Goal: Information Seeking & Learning: Learn about a topic

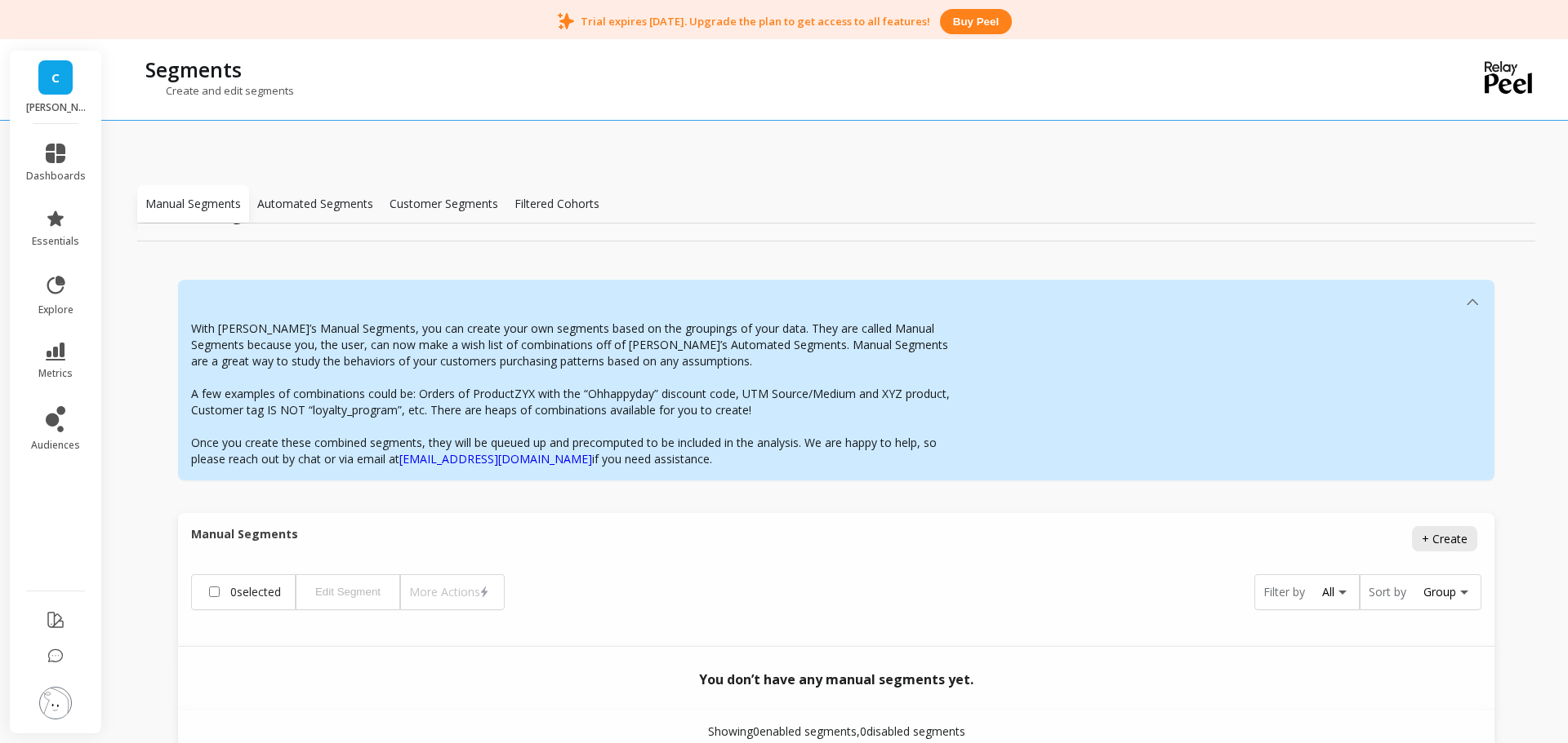
scroll to position [81, 0]
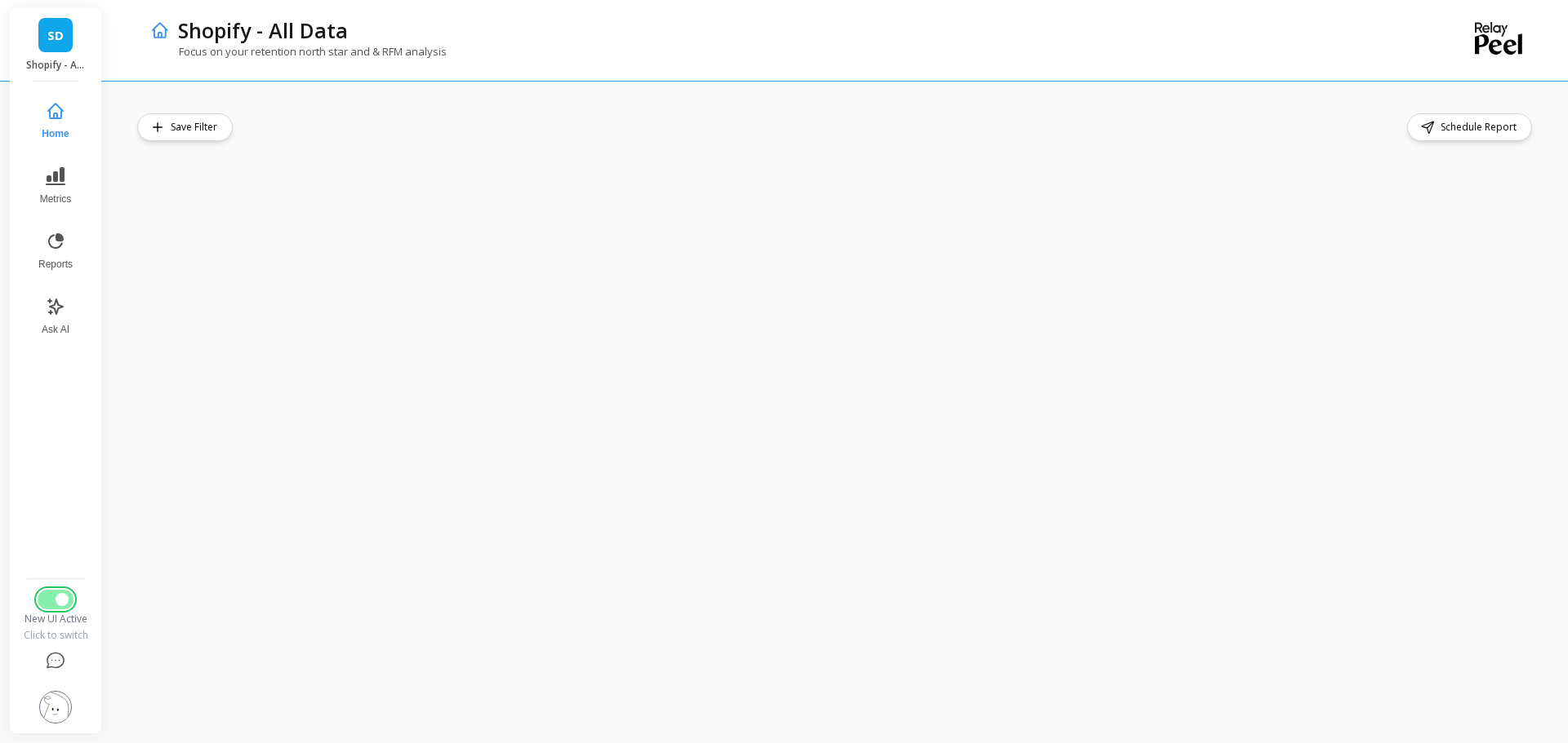
click at [50, 601] on button "Switch to Legacy UI" at bounding box center [55, 600] width 36 height 20
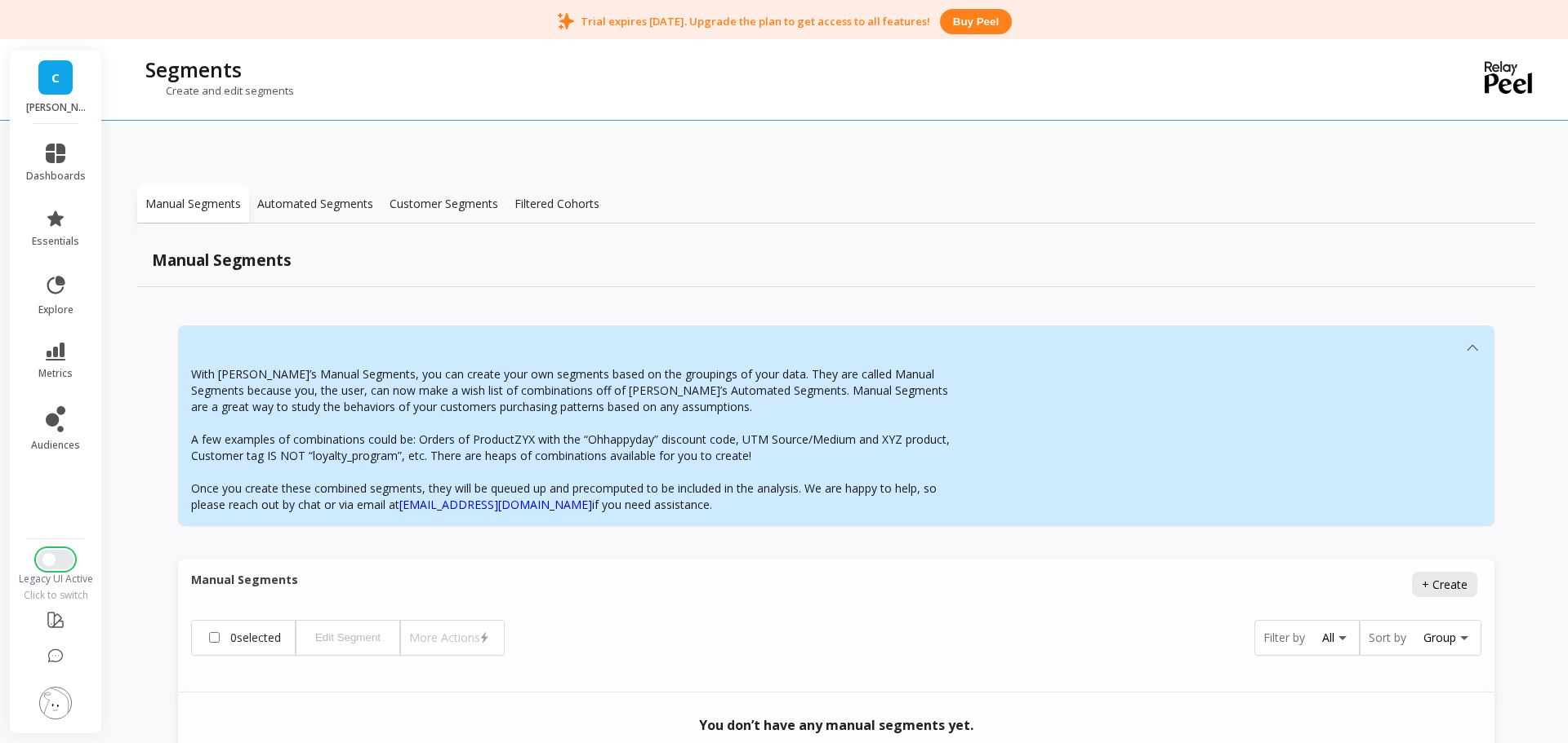
click at [55, 563] on button "Switch to New UI" at bounding box center [55, 560] width 36 height 20
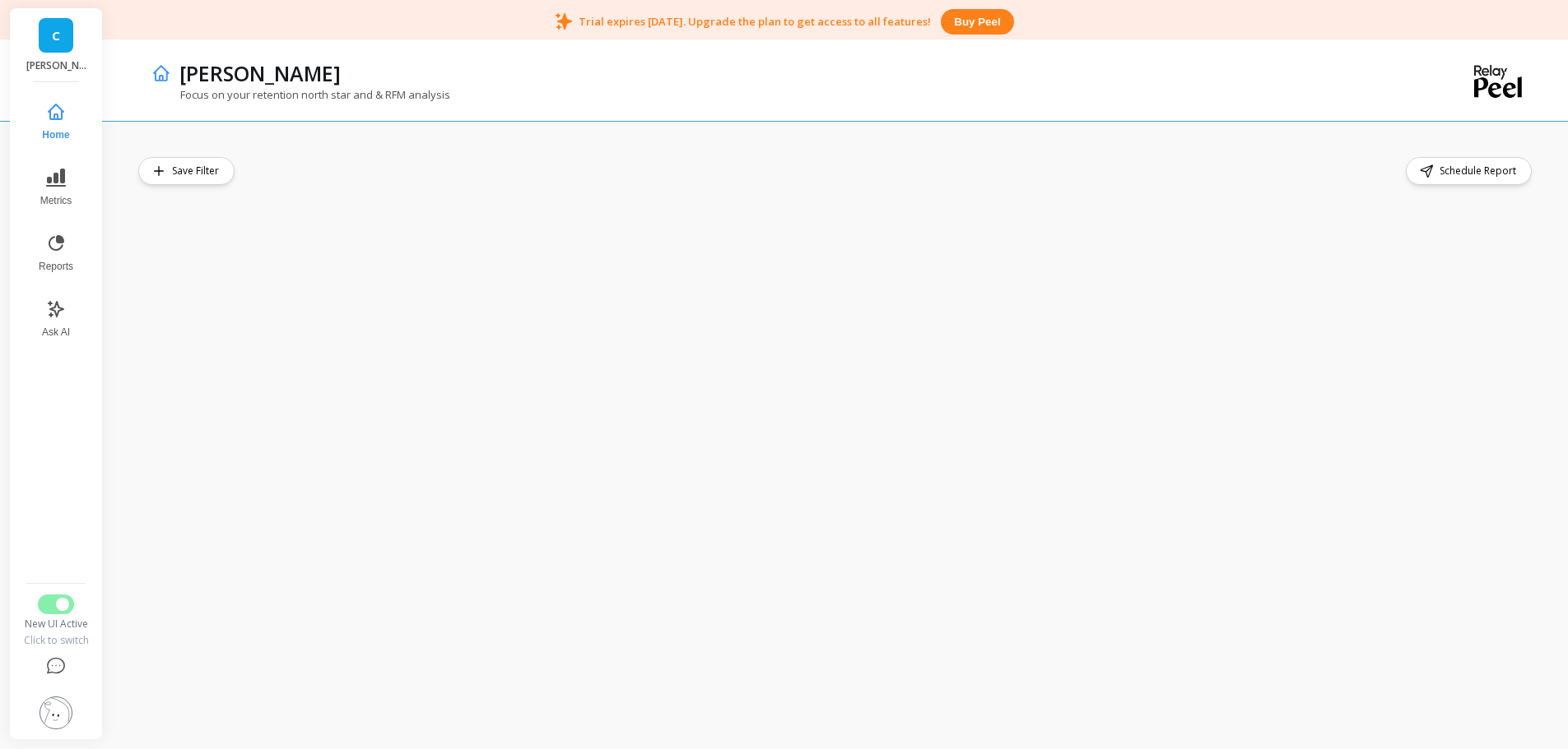
click at [66, 704] on img at bounding box center [56, 713] width 33 height 33
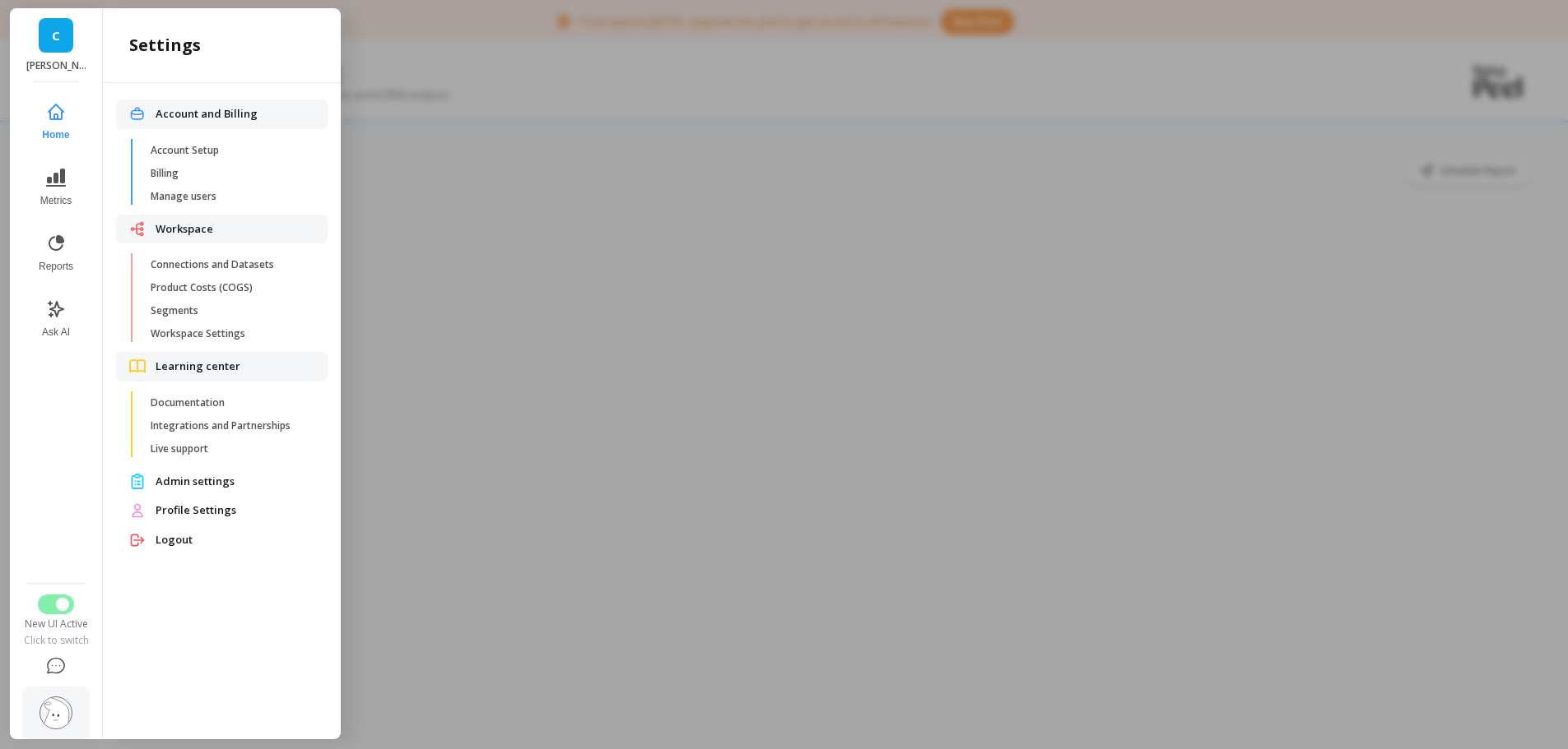
click at [229, 262] on span "Connections and Datasets" at bounding box center [228, 265] width 157 height 13
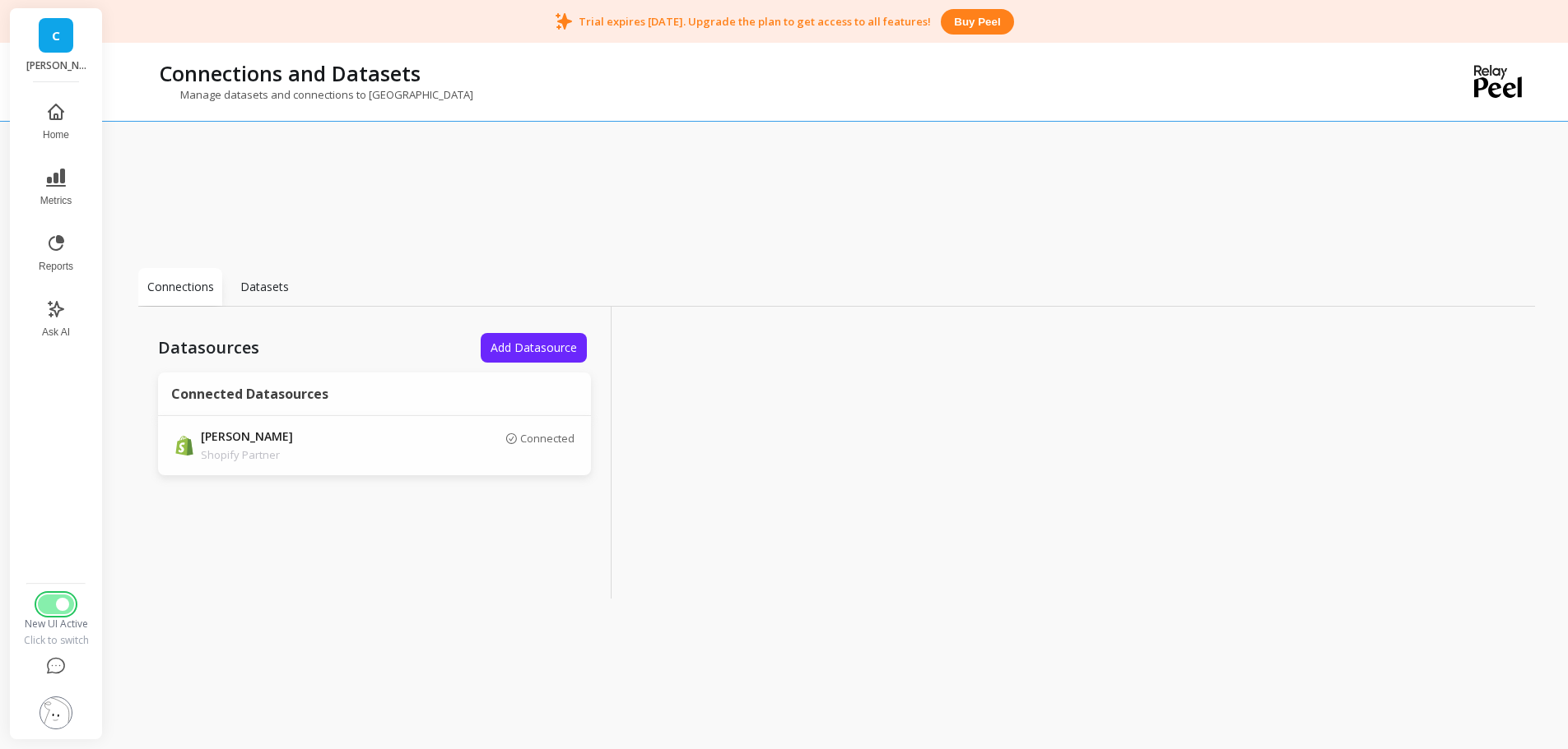
click at [63, 608] on span "Switch to Legacy UI" at bounding box center [63, 605] width 13 height 13
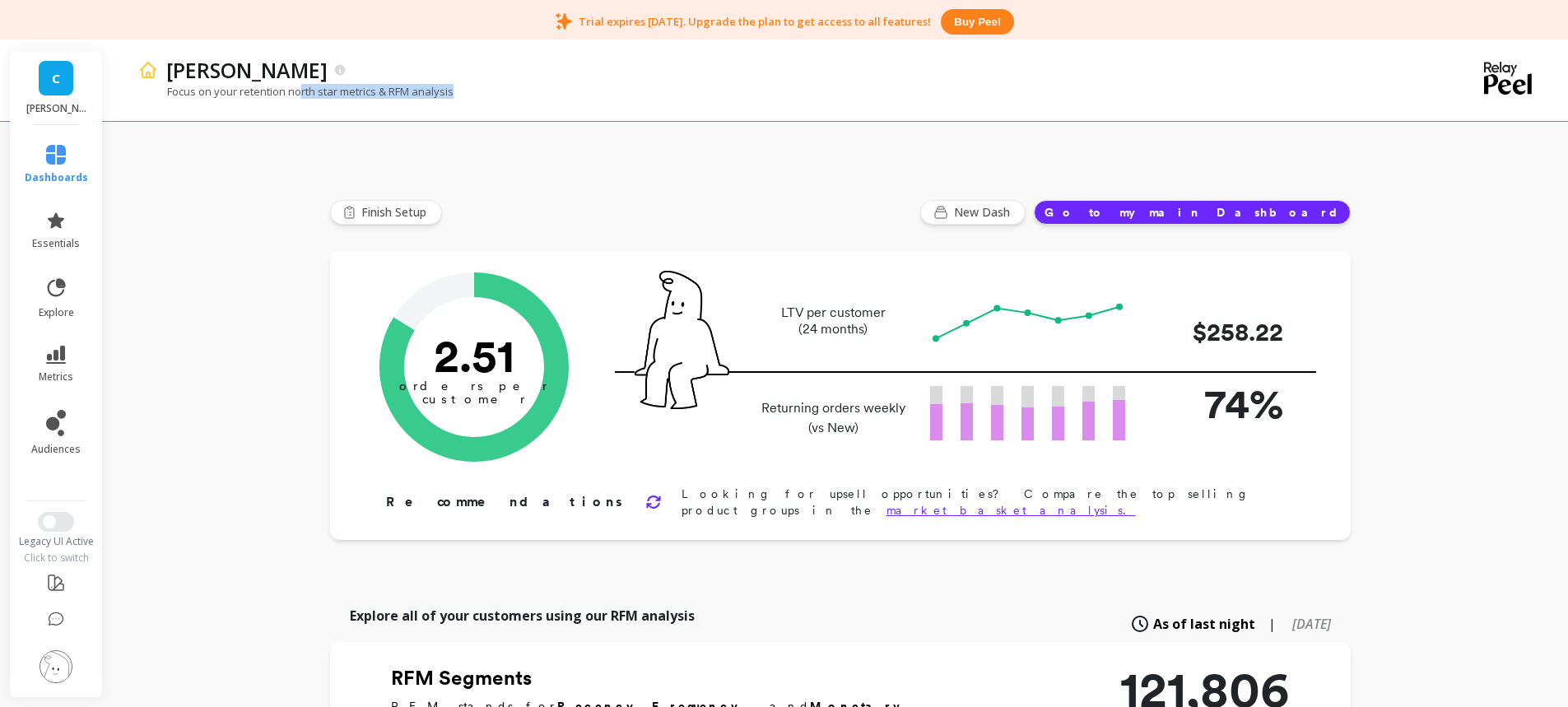
drag, startPoint x: 302, startPoint y: 93, endPoint x: 512, endPoint y: 90, distance: 210.0
click at [512, 90] on div "Focus on your retention north star metrics & RFM analysis" at bounding box center [770, 99] width 1262 height 31
click at [65, 358] on icon at bounding box center [56, 354] width 20 height 18
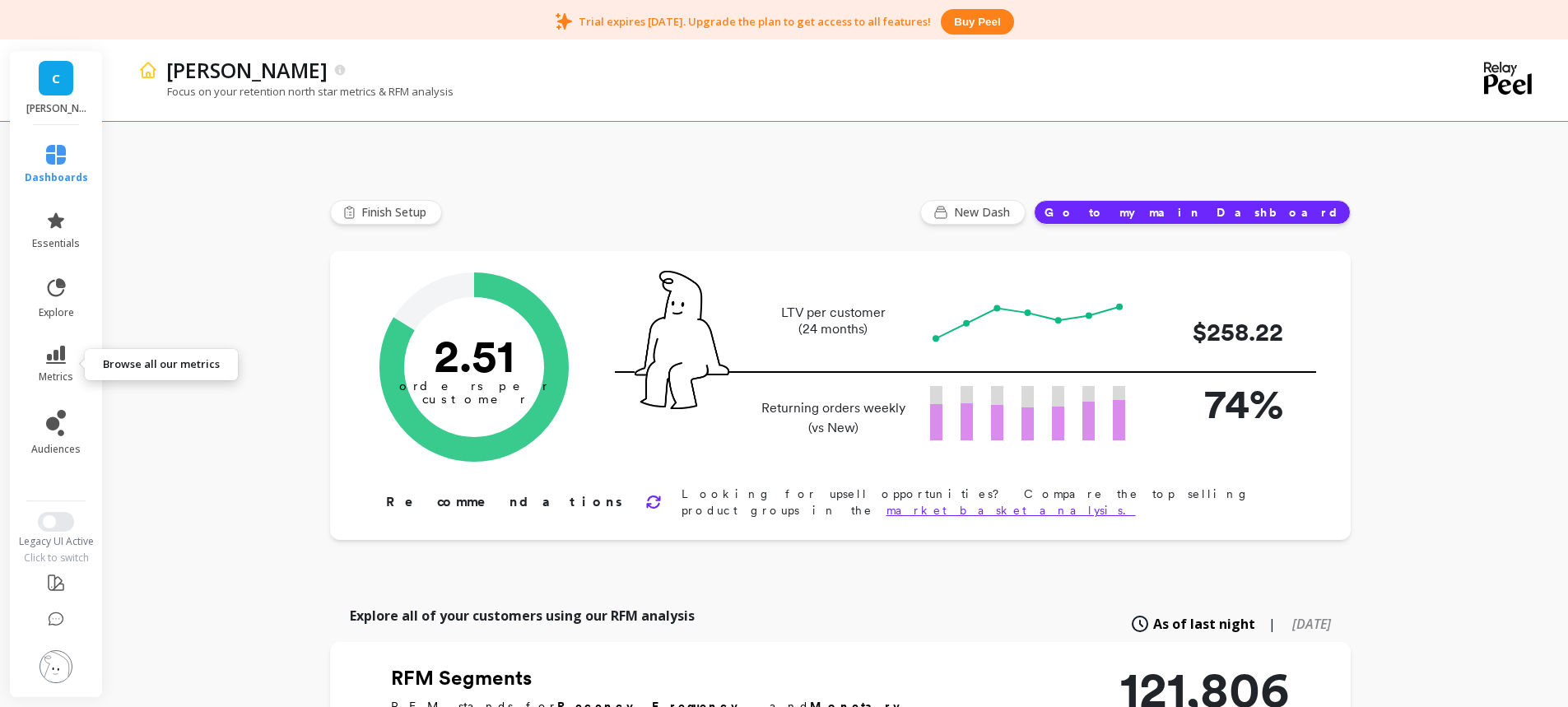
click at [61, 356] on icon at bounding box center [56, 354] width 20 height 18
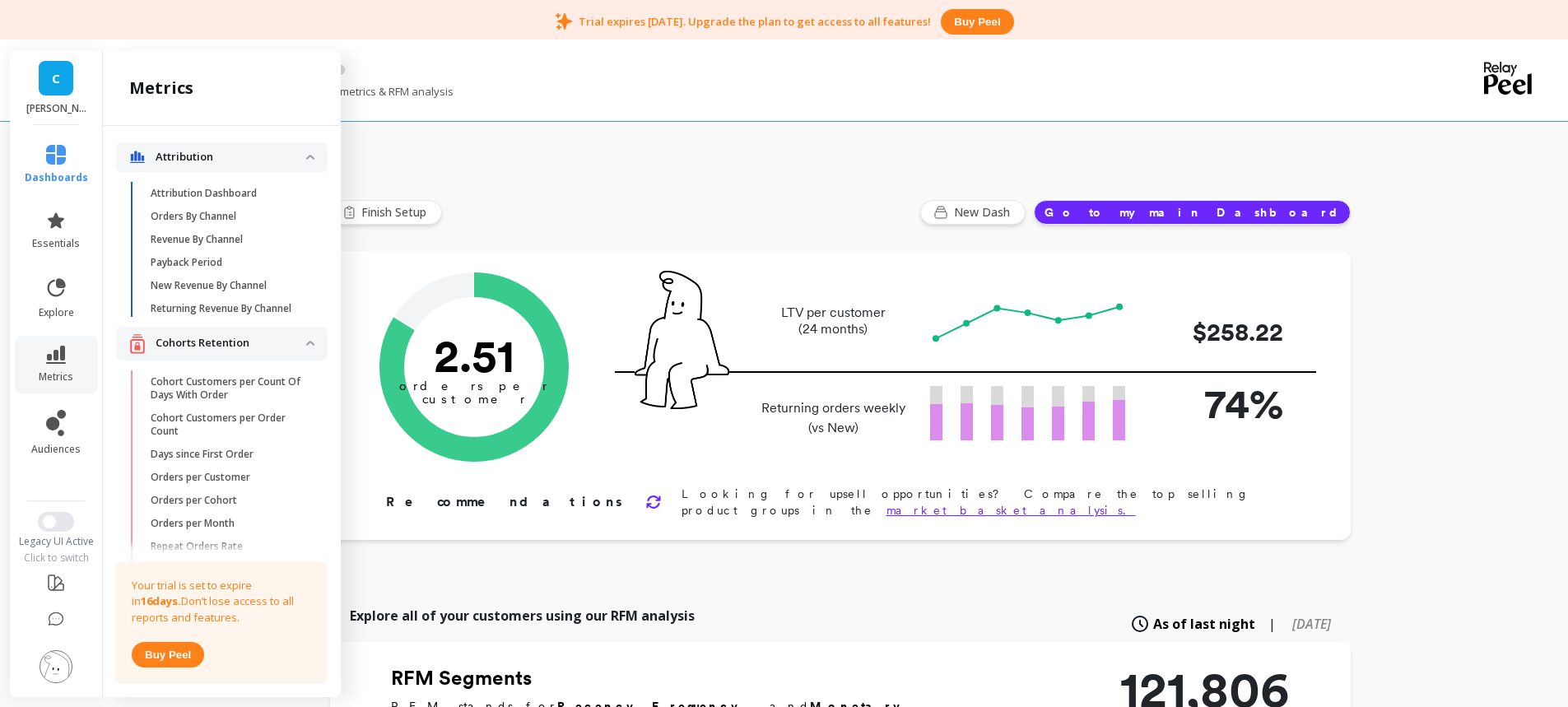
scroll to position [504, 0]
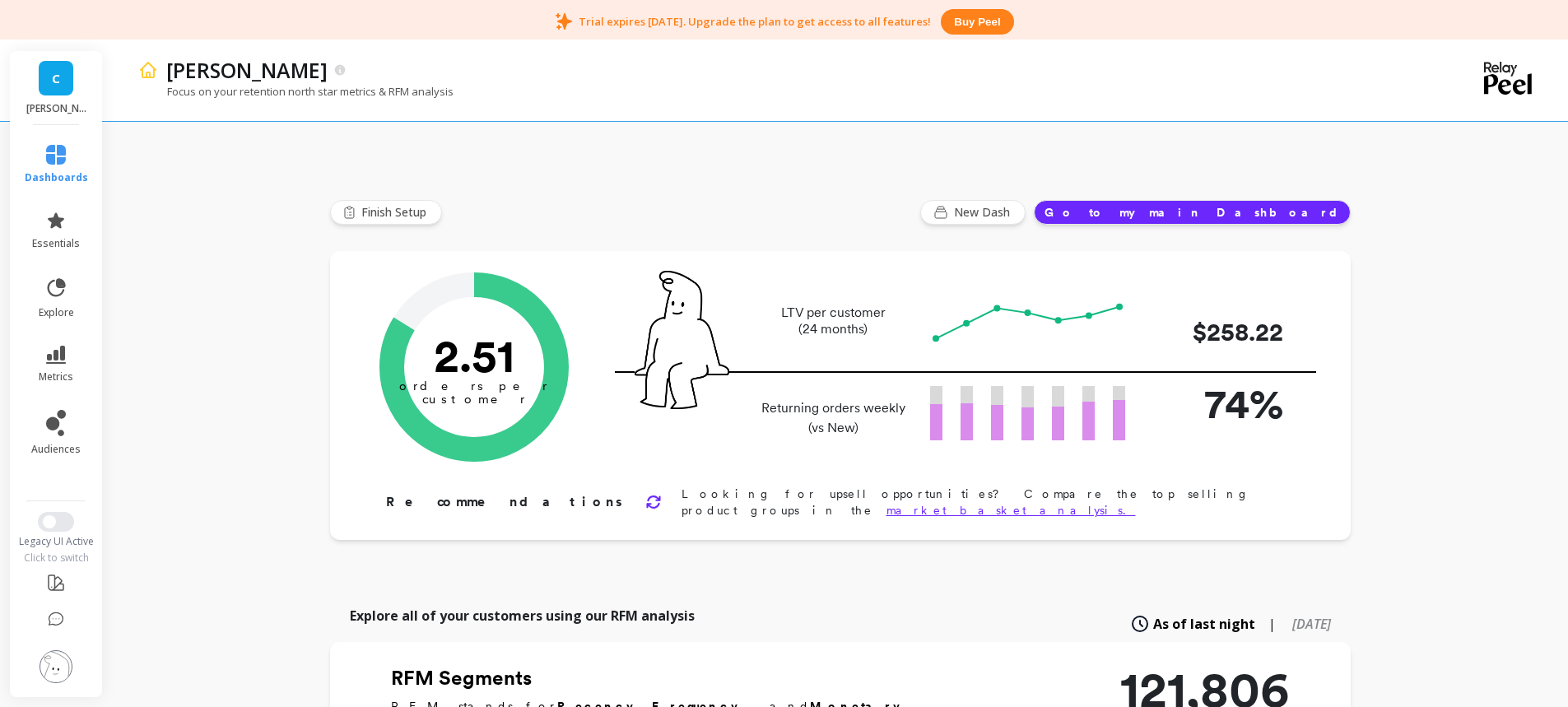
click at [68, 371] on span "metrics" at bounding box center [56, 378] width 35 height 13
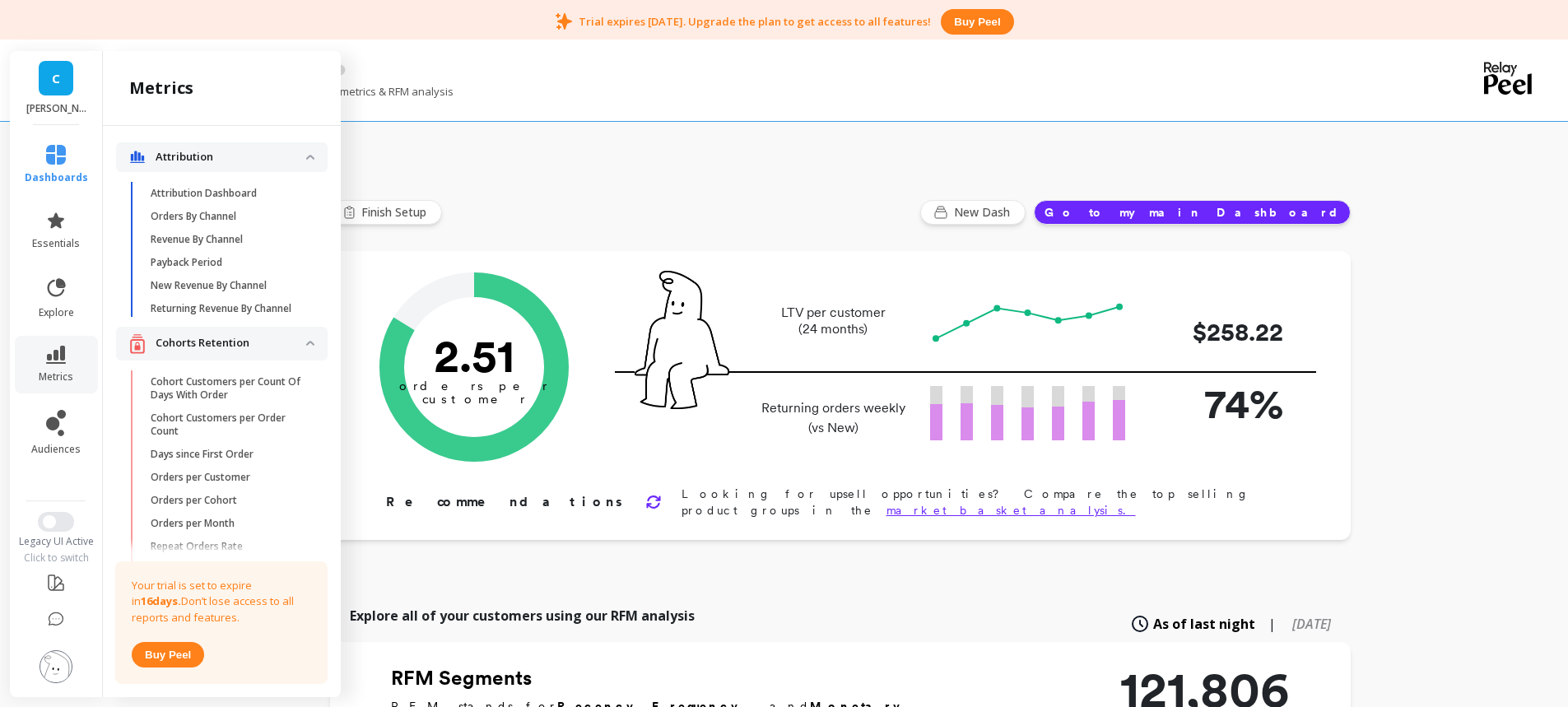
scroll to position [504, 0]
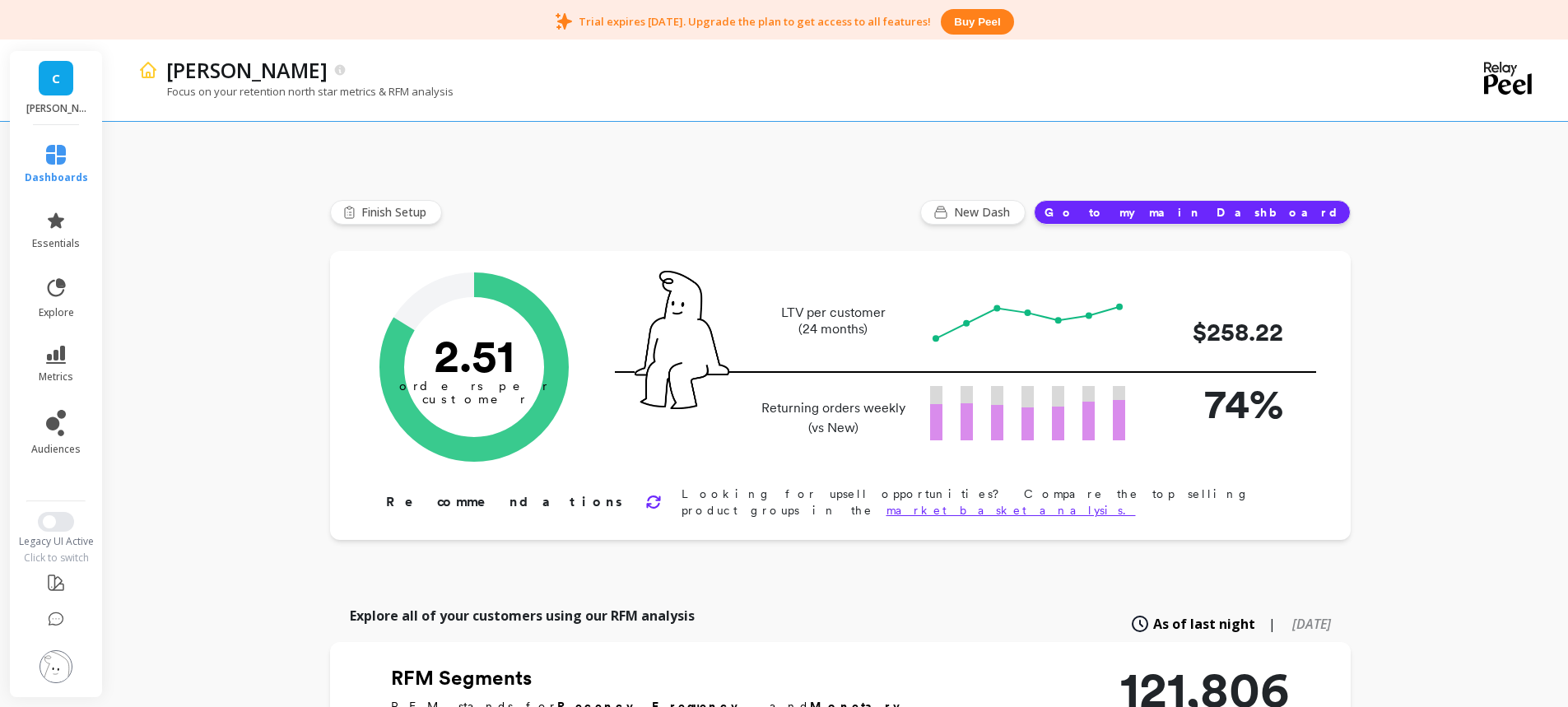
click at [54, 520] on span "Switch to New UI" at bounding box center [49, 522] width 13 height 13
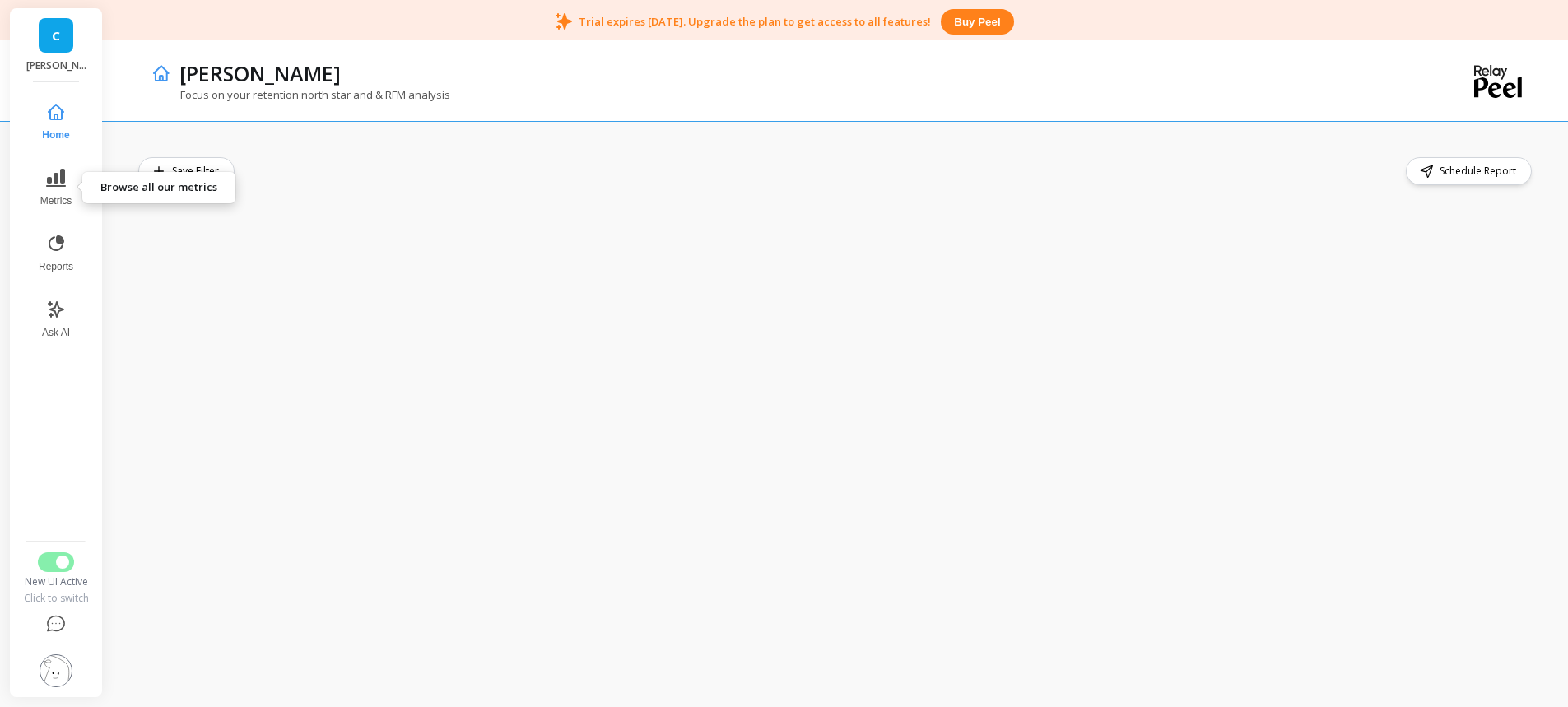
click at [70, 179] on button "Metrics" at bounding box center [56, 188] width 54 height 60
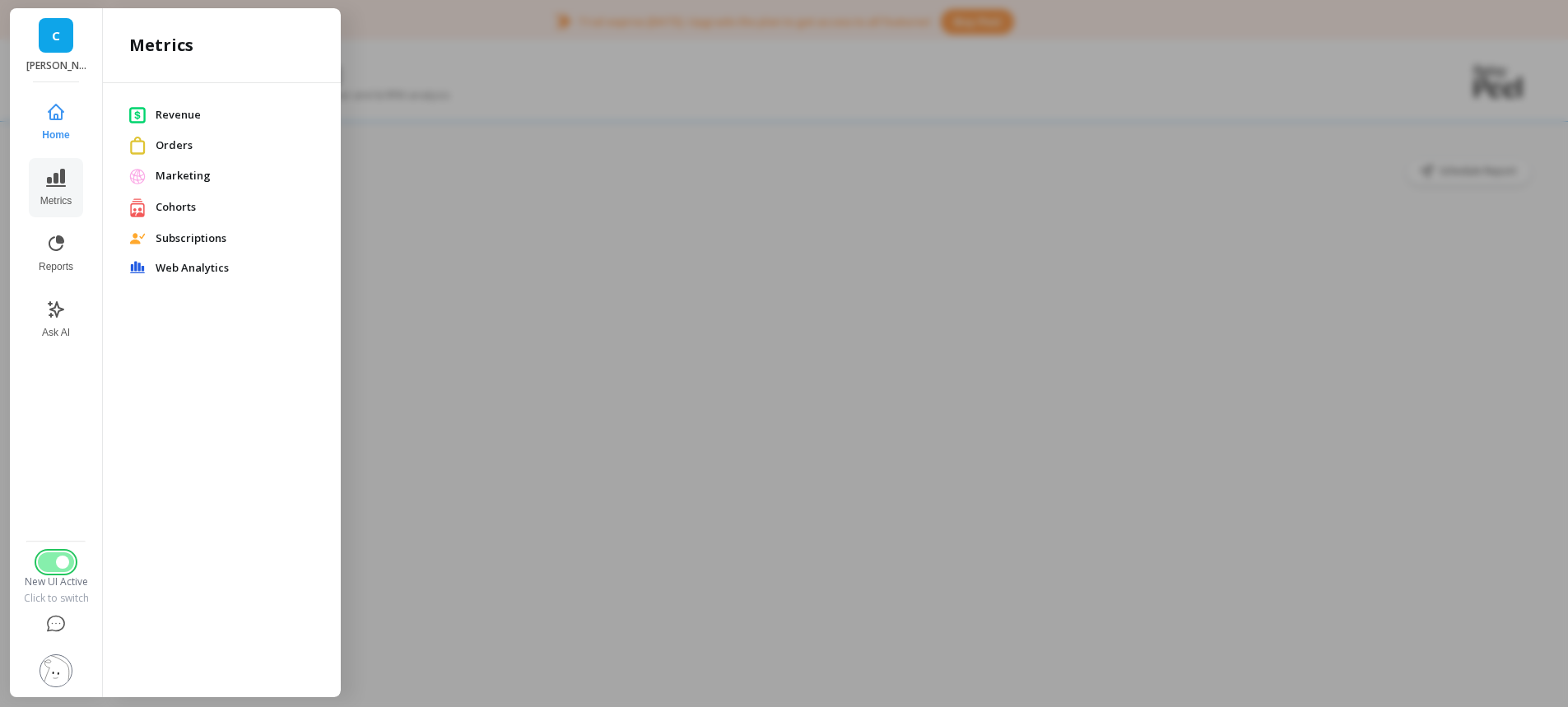
click at [57, 563] on span "Switch to Legacy UI" at bounding box center [63, 563] width 13 height 13
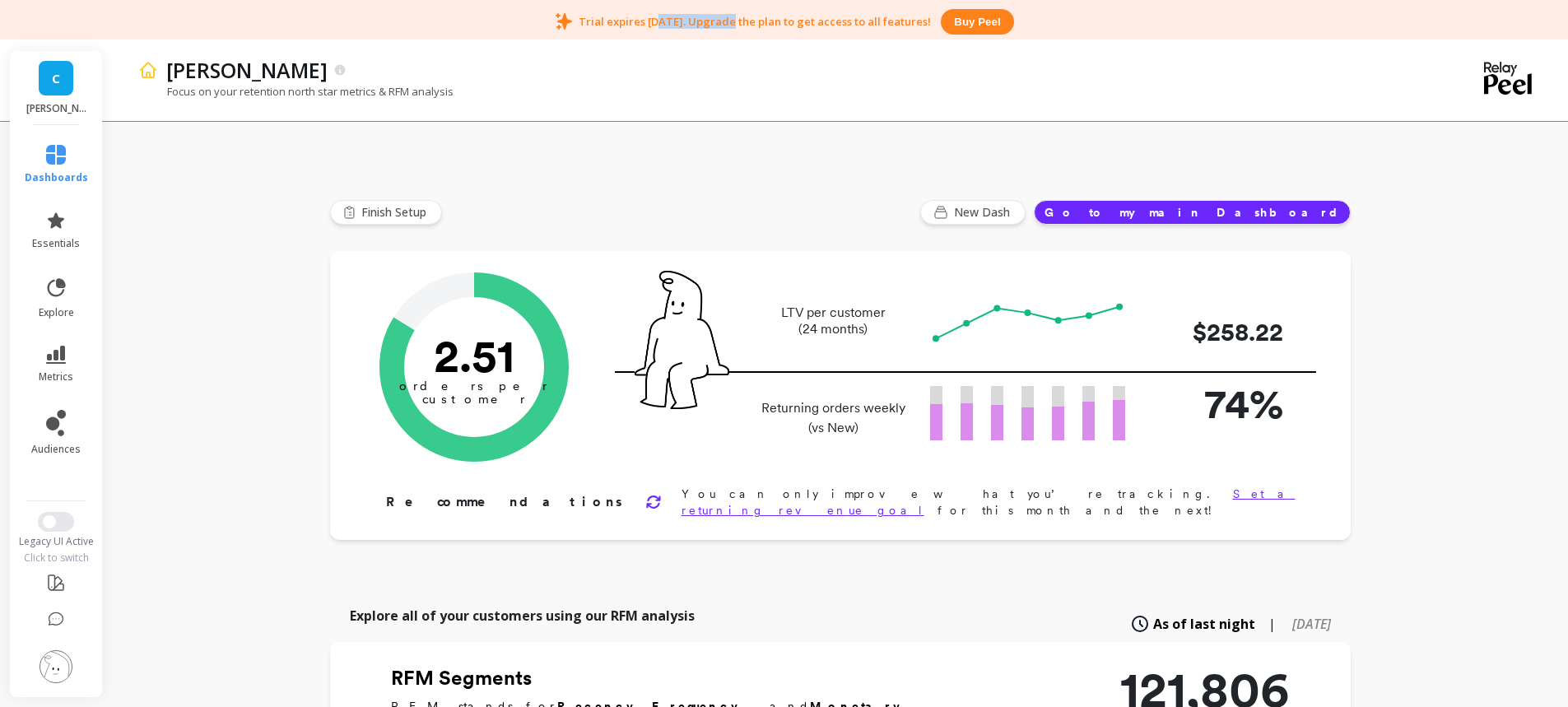
drag, startPoint x: 648, startPoint y: 22, endPoint x: 720, endPoint y: 21, distance: 72.0
click at [720, 21] on p "Trial expires [DATE]. Upgrade the plan to get access to all features!" at bounding box center [755, 21] width 353 height 14
drag, startPoint x: 688, startPoint y: 20, endPoint x: 751, endPoint y: 24, distance: 63.1
click at [751, 24] on p "Trial expires [DATE]. Upgrade the plan to get access to all features!" at bounding box center [755, 21] width 353 height 14
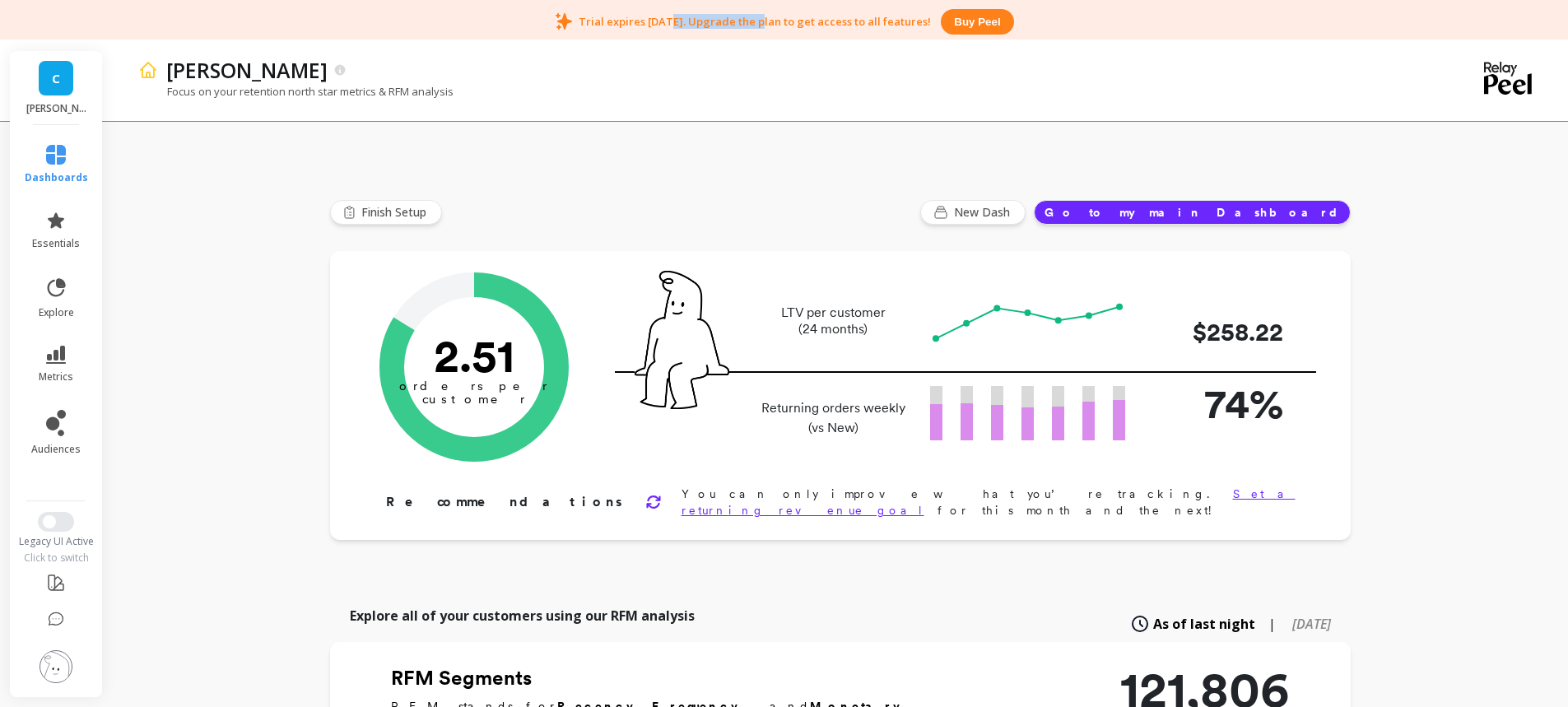
click at [751, 24] on p "Trial expires [DATE]. Upgrade the plan to get access to all features!" at bounding box center [755, 21] width 353 height 14
click at [668, 22] on div "Trial expires in 16 days. Upgrade the plan to get access to all features! Buy p…" at bounding box center [784, 21] width 1568 height 42
click at [668, 22] on p "Trial expires [DATE]. Upgrade the plan to get access to all features!" at bounding box center [755, 21] width 353 height 14
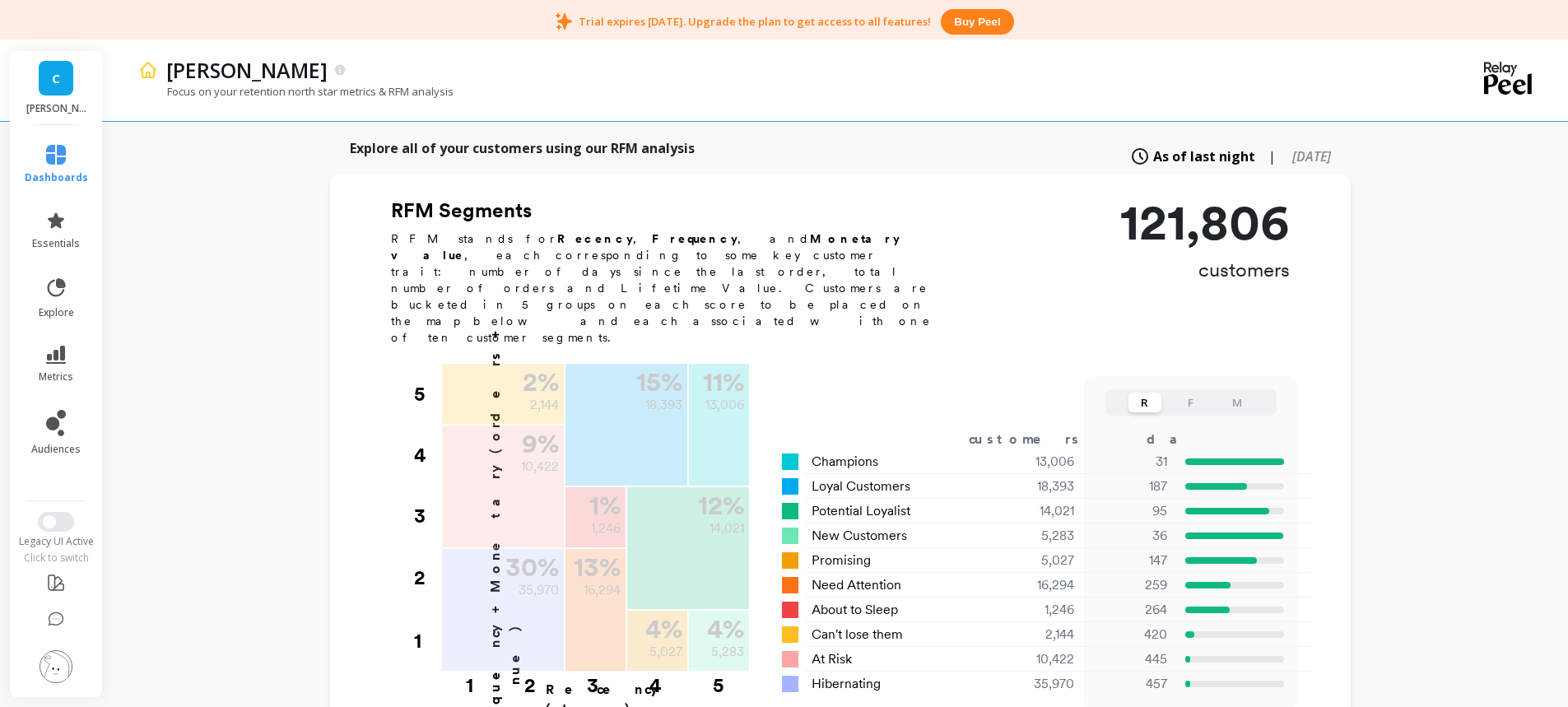
scroll to position [494, 0]
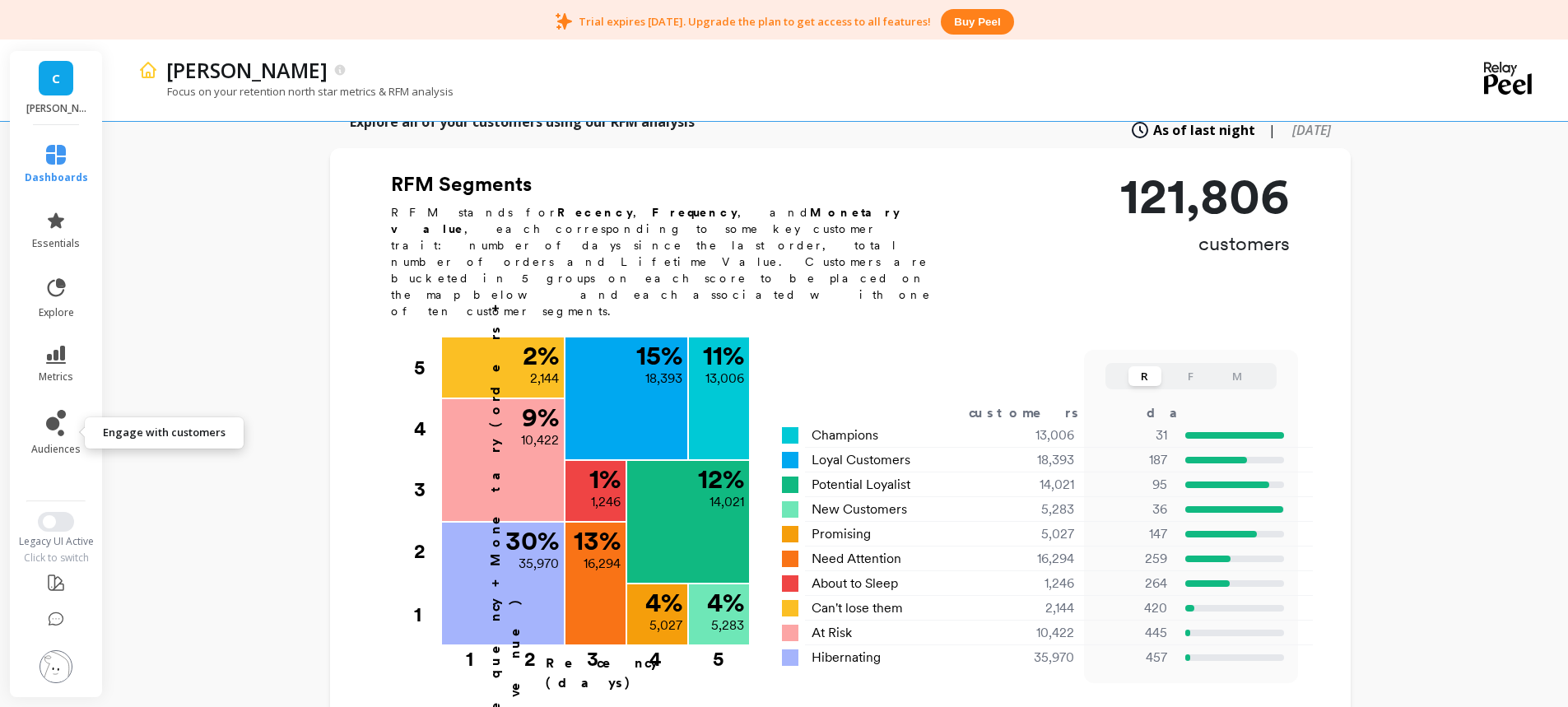
click at [54, 421] on icon at bounding box center [53, 424] width 13 height 13
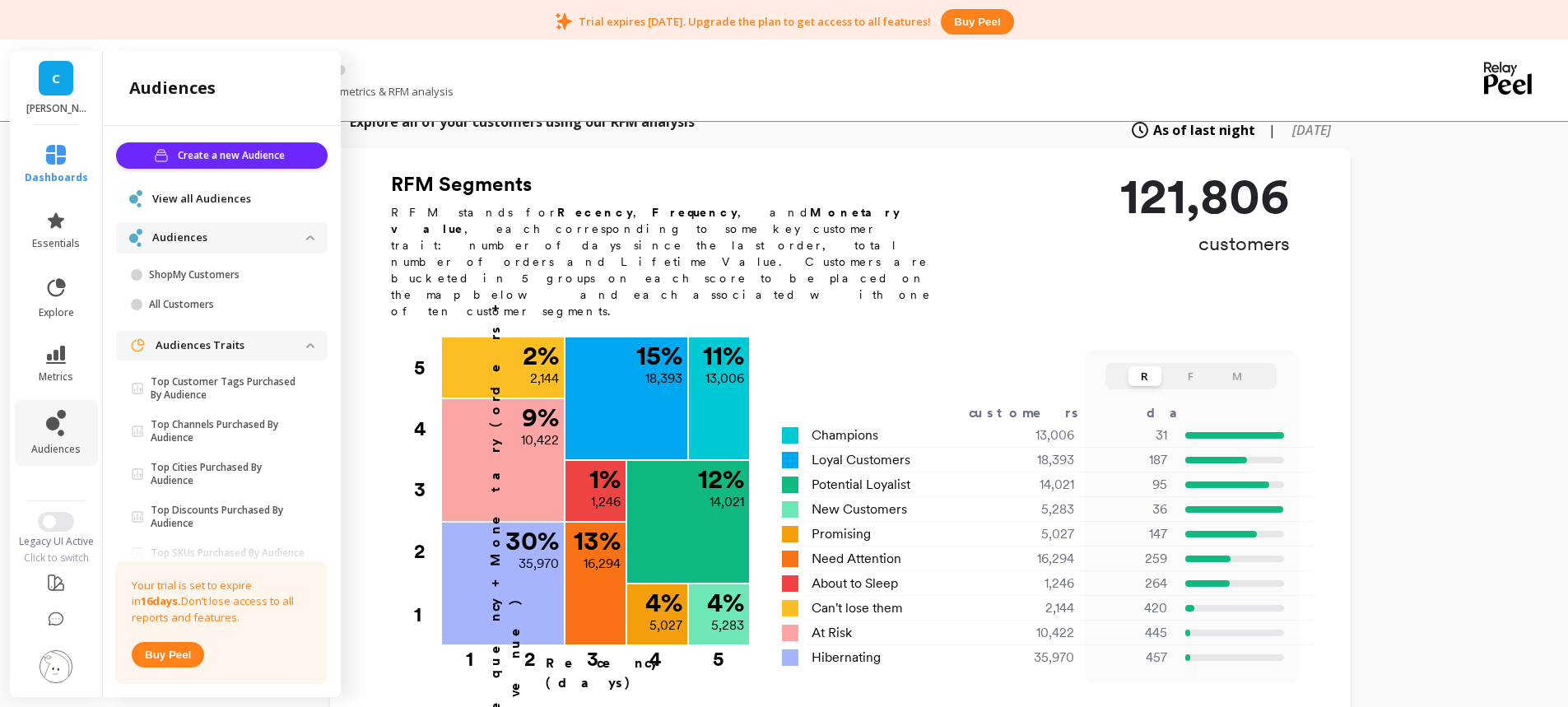
click at [60, 484] on div "dashboards essentials explore metrics audiences Legacy UI Active Click to switch" at bounding box center [57, 411] width 96 height 572
click at [733, 212] on p "RFM stands for Recency , Frequency , and Monetary value , each corresponding to…" at bounding box center [670, 262] width 560 height 116
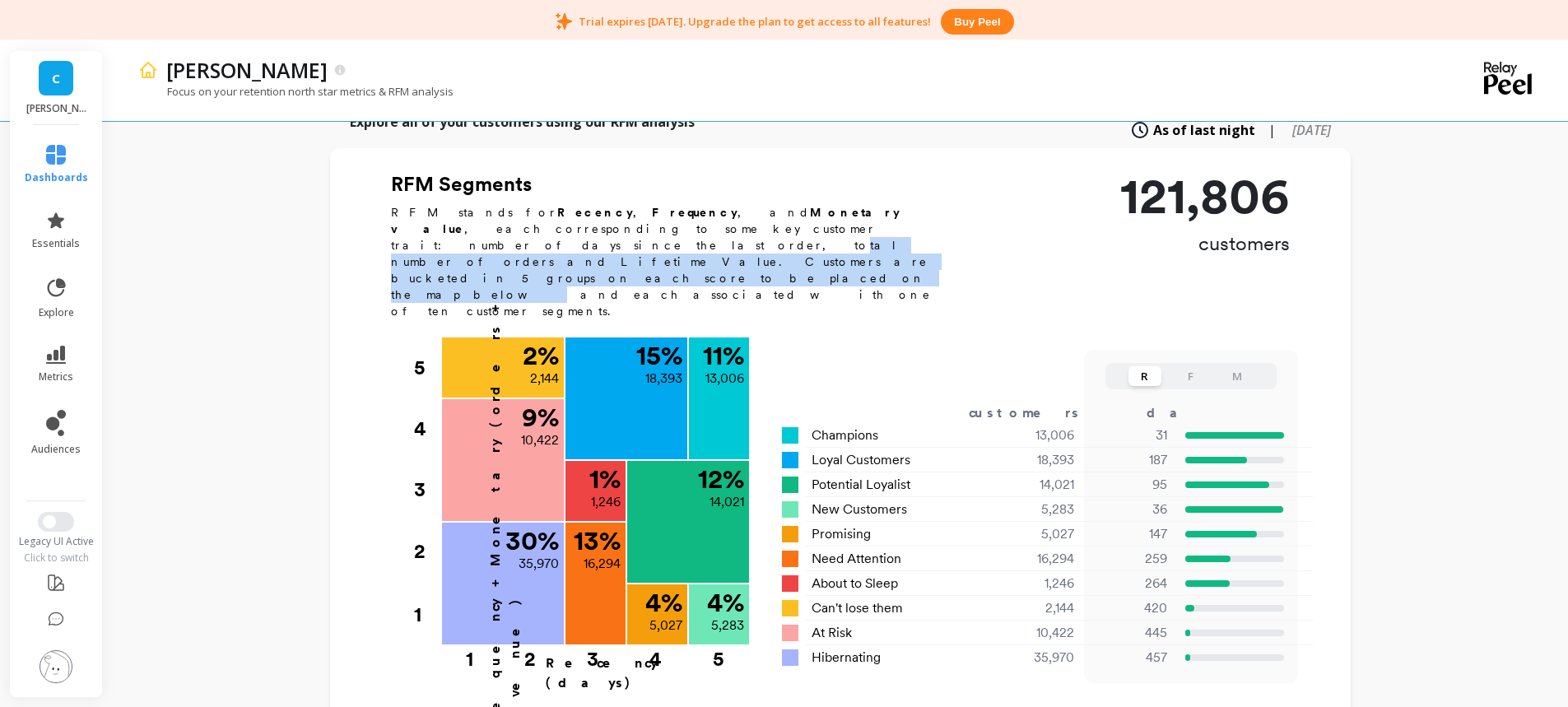
drag, startPoint x: 585, startPoint y: 207, endPoint x: 660, endPoint y: 229, distance: 78.2
click at [660, 229] on p "RFM stands for Recency , Frequency , and Monetary value , each corresponding to…" at bounding box center [670, 262] width 560 height 116
click at [698, 214] on p "RFM stands for Recency , Frequency , and Monetary value , each corresponding to…" at bounding box center [670, 262] width 560 height 116
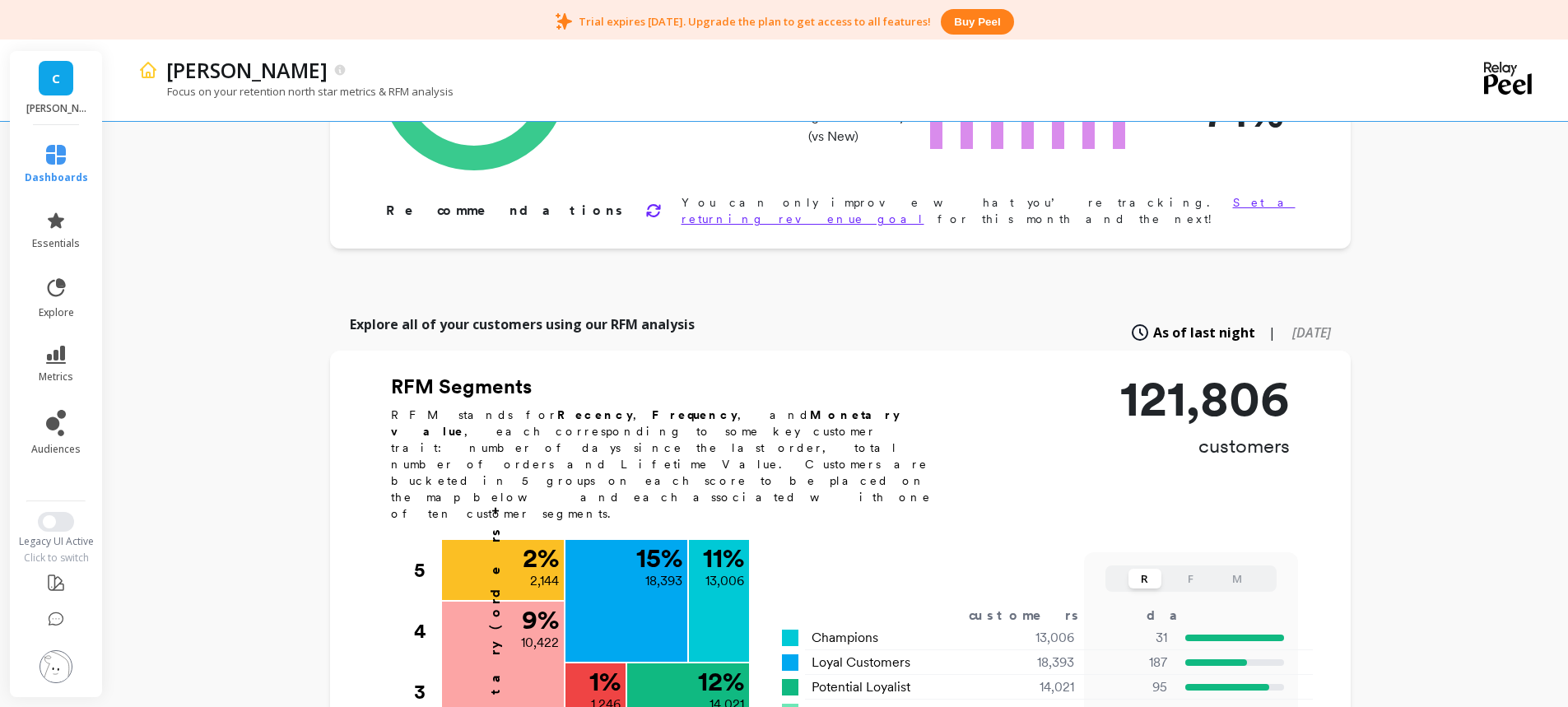
scroll to position [82, 0]
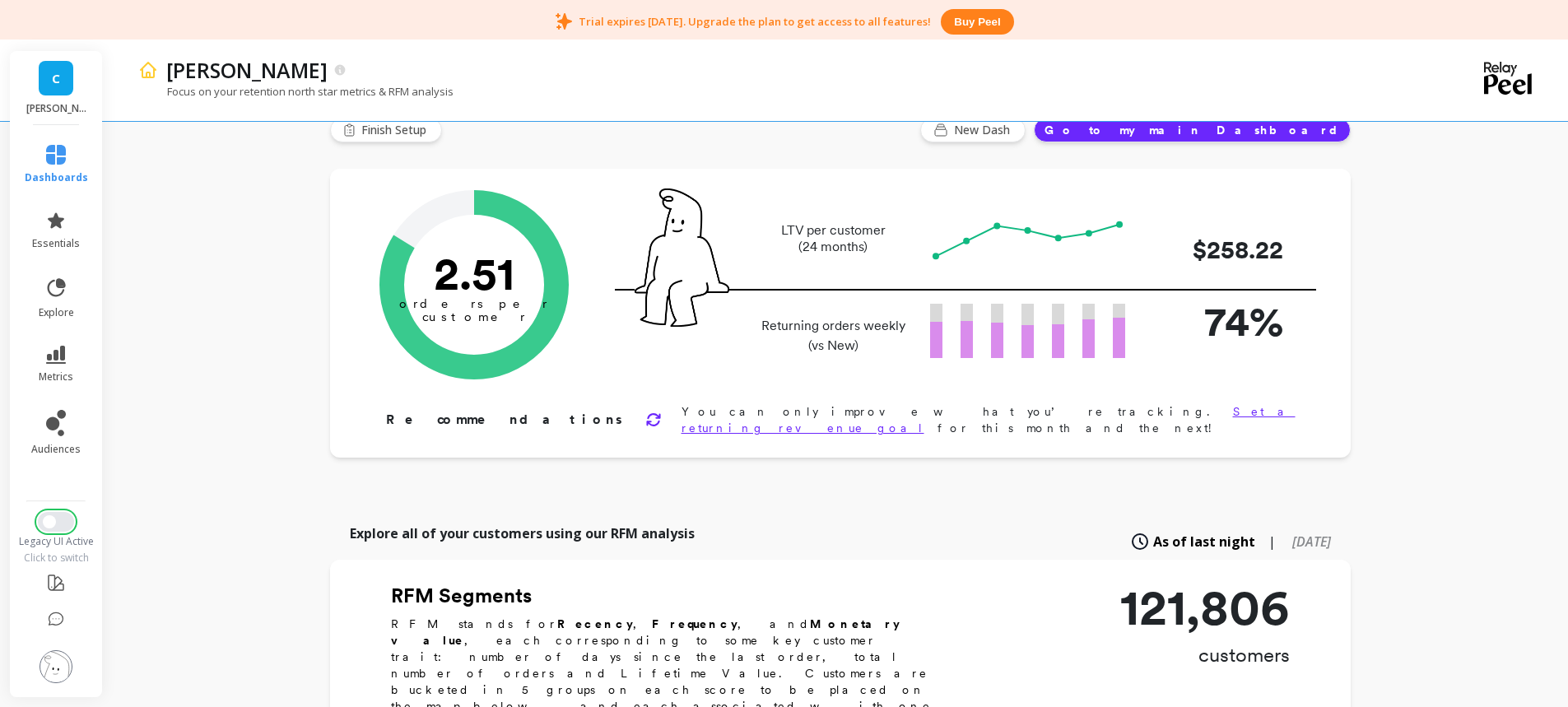
click at [57, 518] on button "Switch to New UI" at bounding box center [56, 522] width 37 height 20
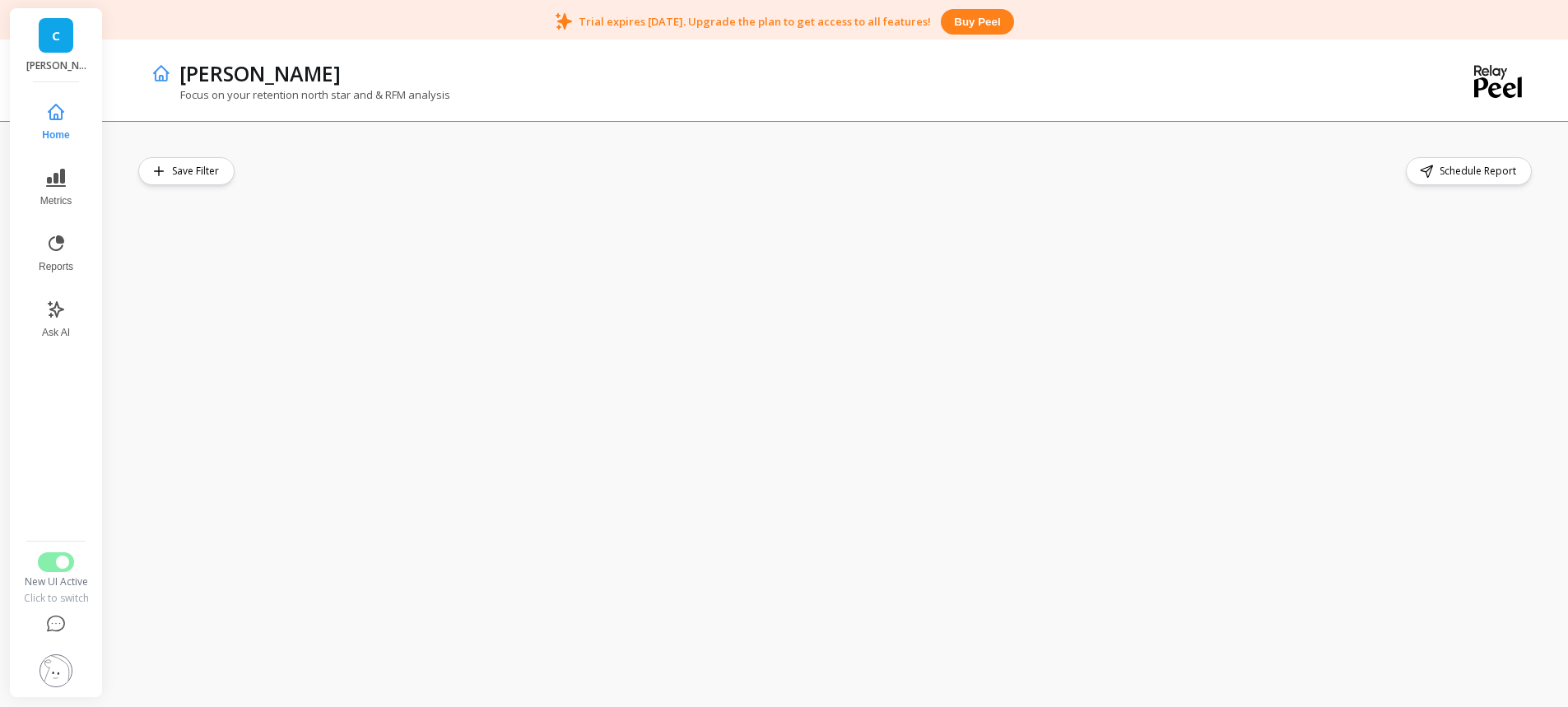
click at [84, 377] on nav "Home Metrics Reports Ask AI" at bounding box center [56, 313] width 67 height 442
click at [59, 306] on icon at bounding box center [55, 309] width 14 height 14
click at [66, 560] on span "Switch to Legacy UI" at bounding box center [63, 563] width 13 height 13
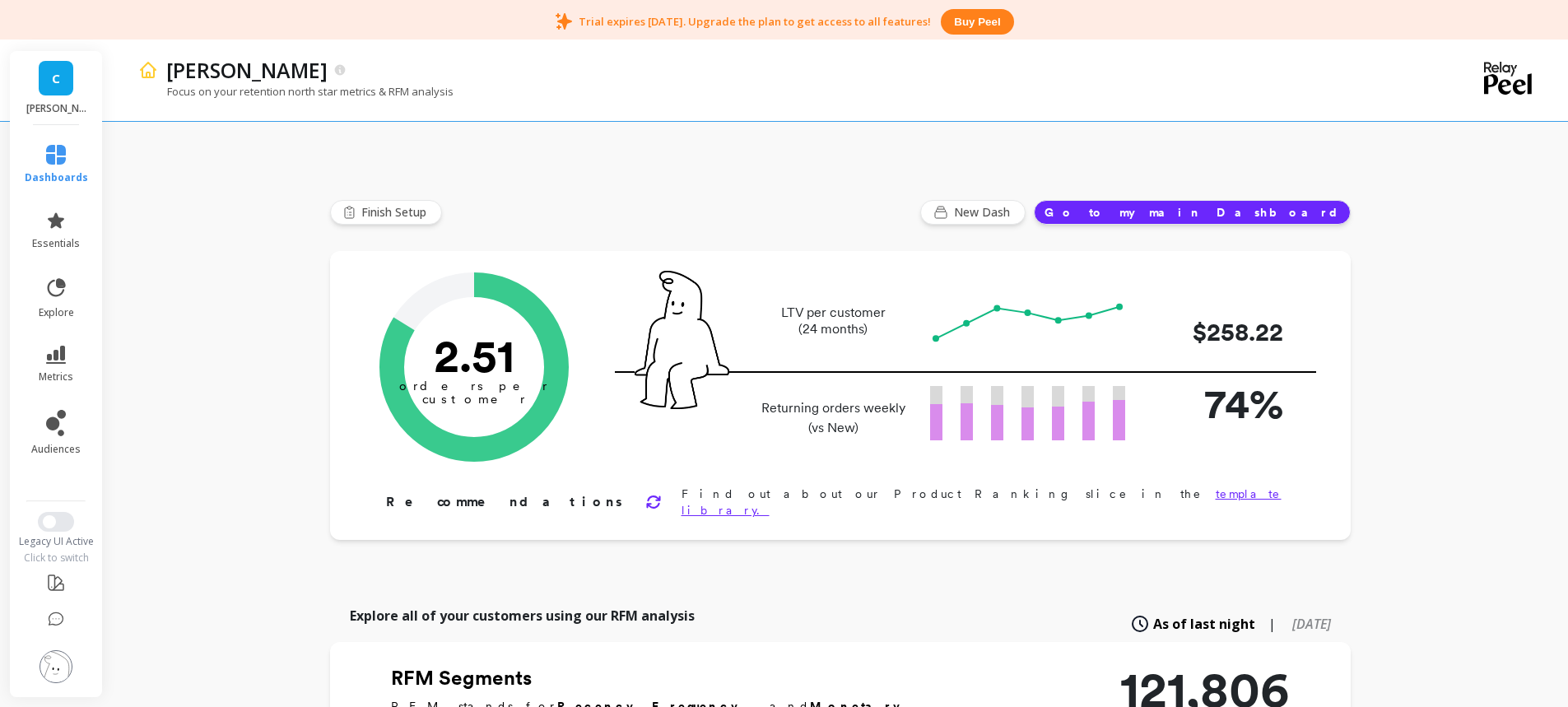
click at [70, 366] on link "metrics" at bounding box center [57, 364] width 64 height 38
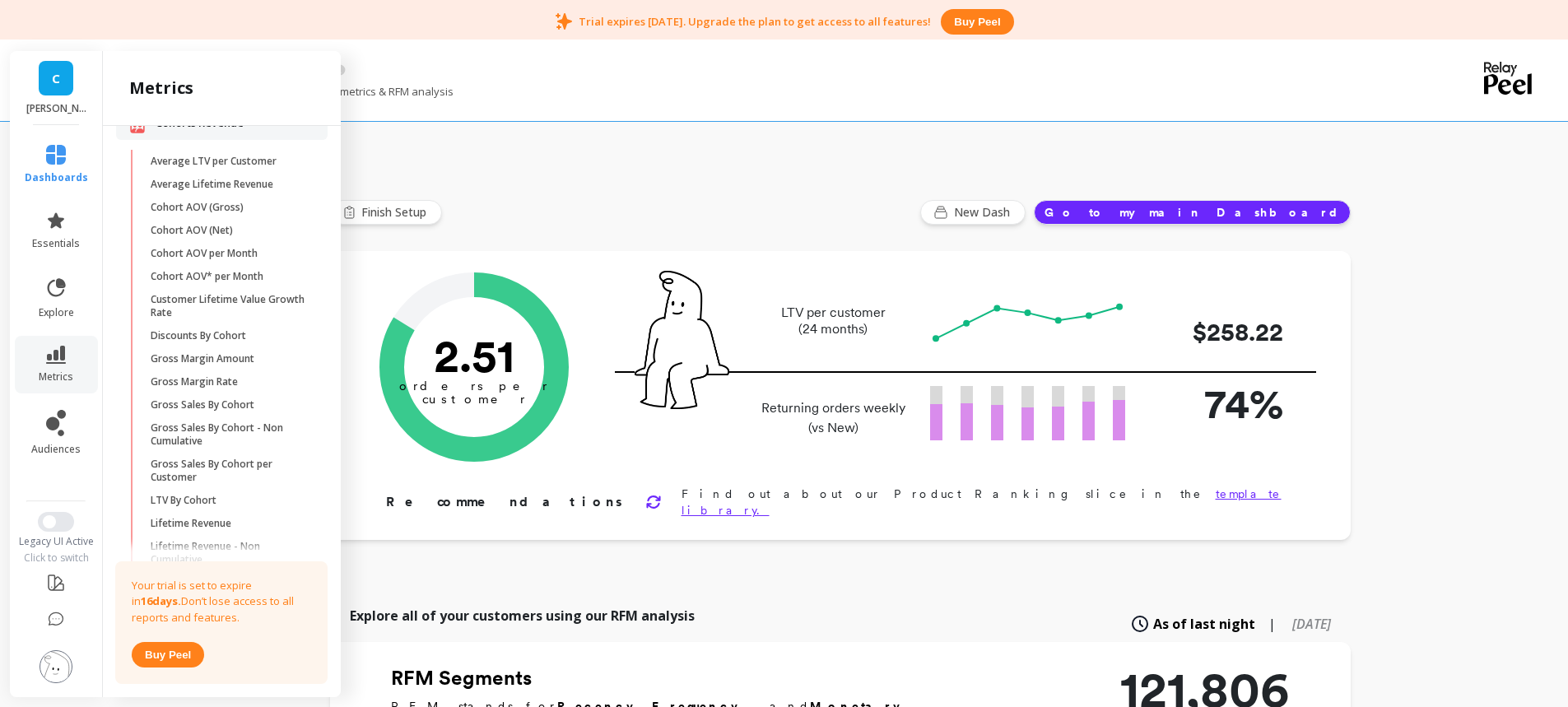
scroll to position [1344, 0]
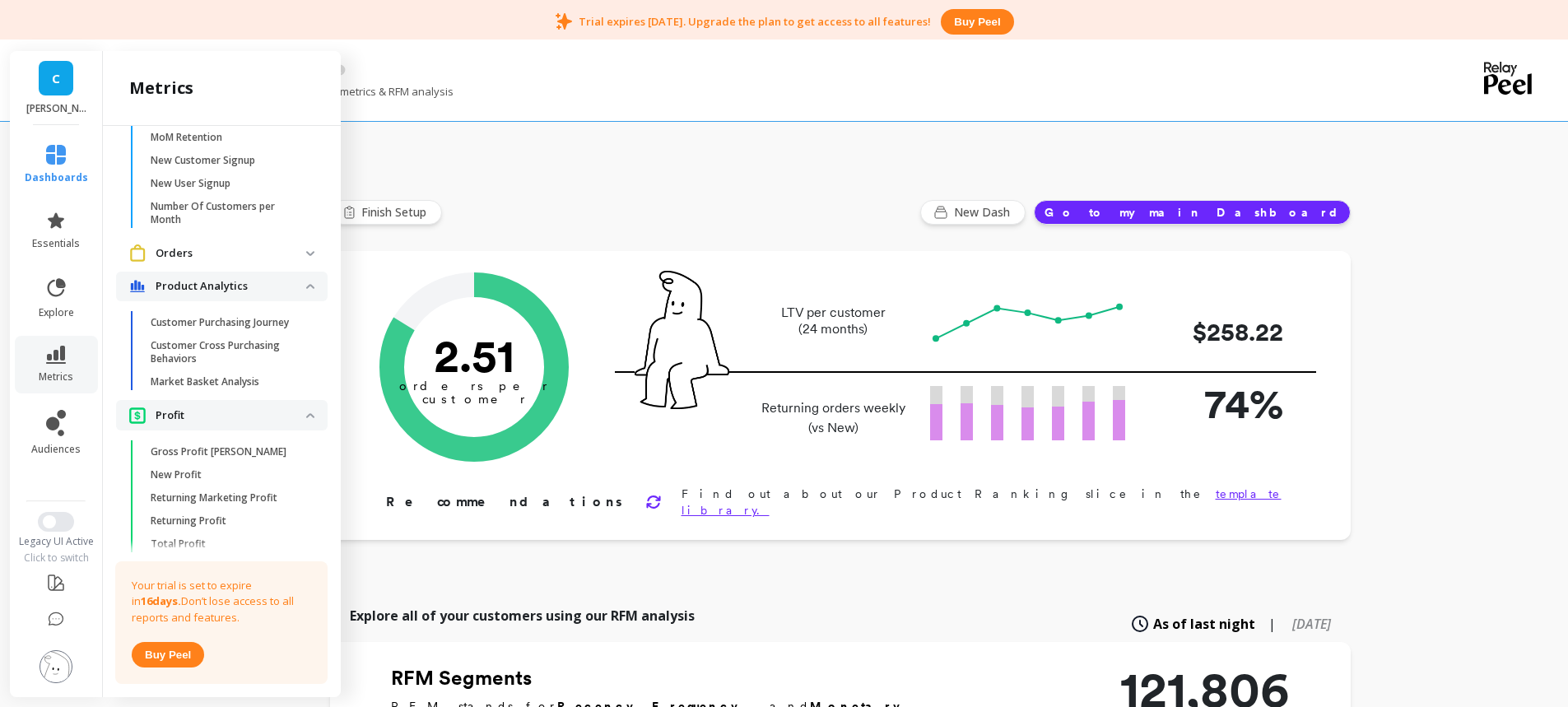
click at [196, 388] on p "Market Basket Analysis" at bounding box center [204, 382] width 109 height 13
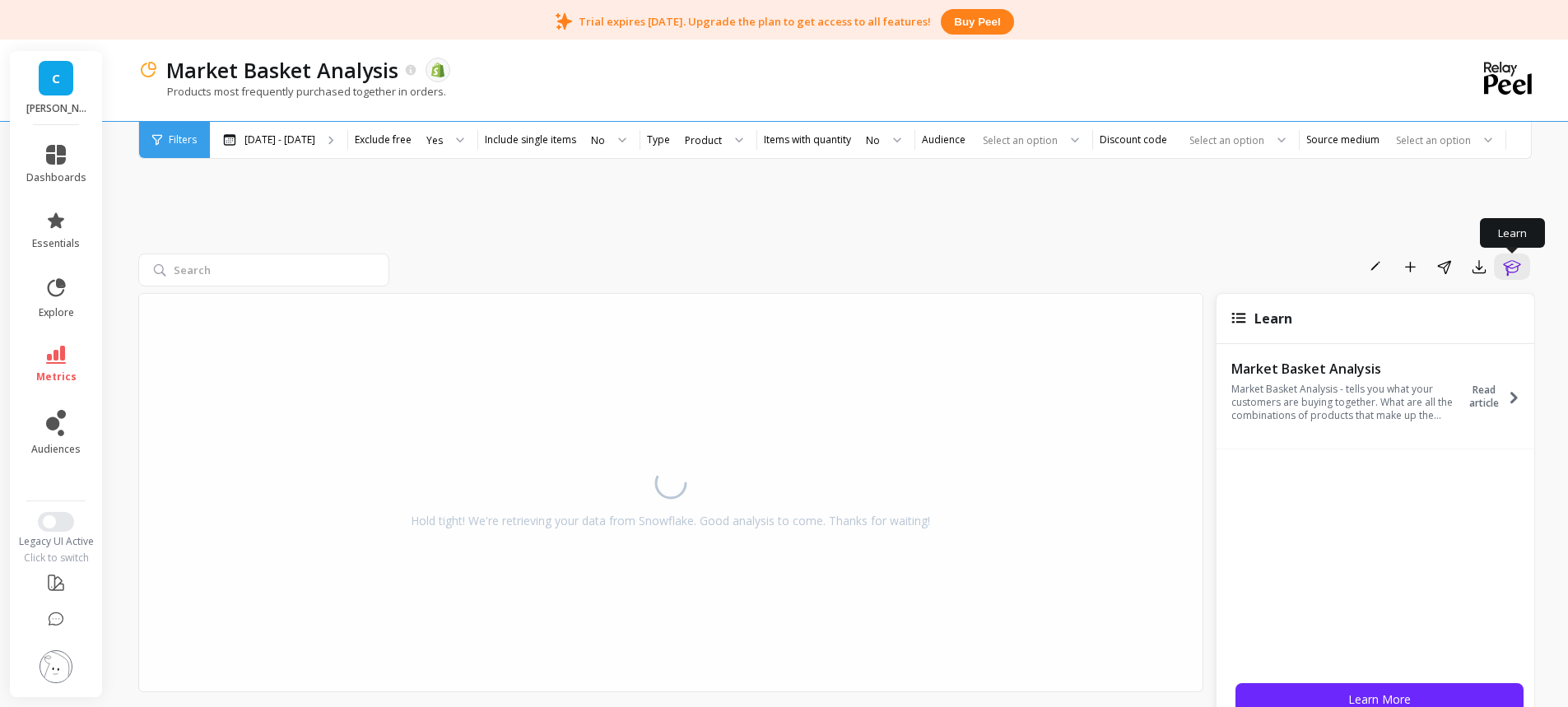
click at [1521, 265] on icon "button" at bounding box center [1512, 267] width 20 height 20
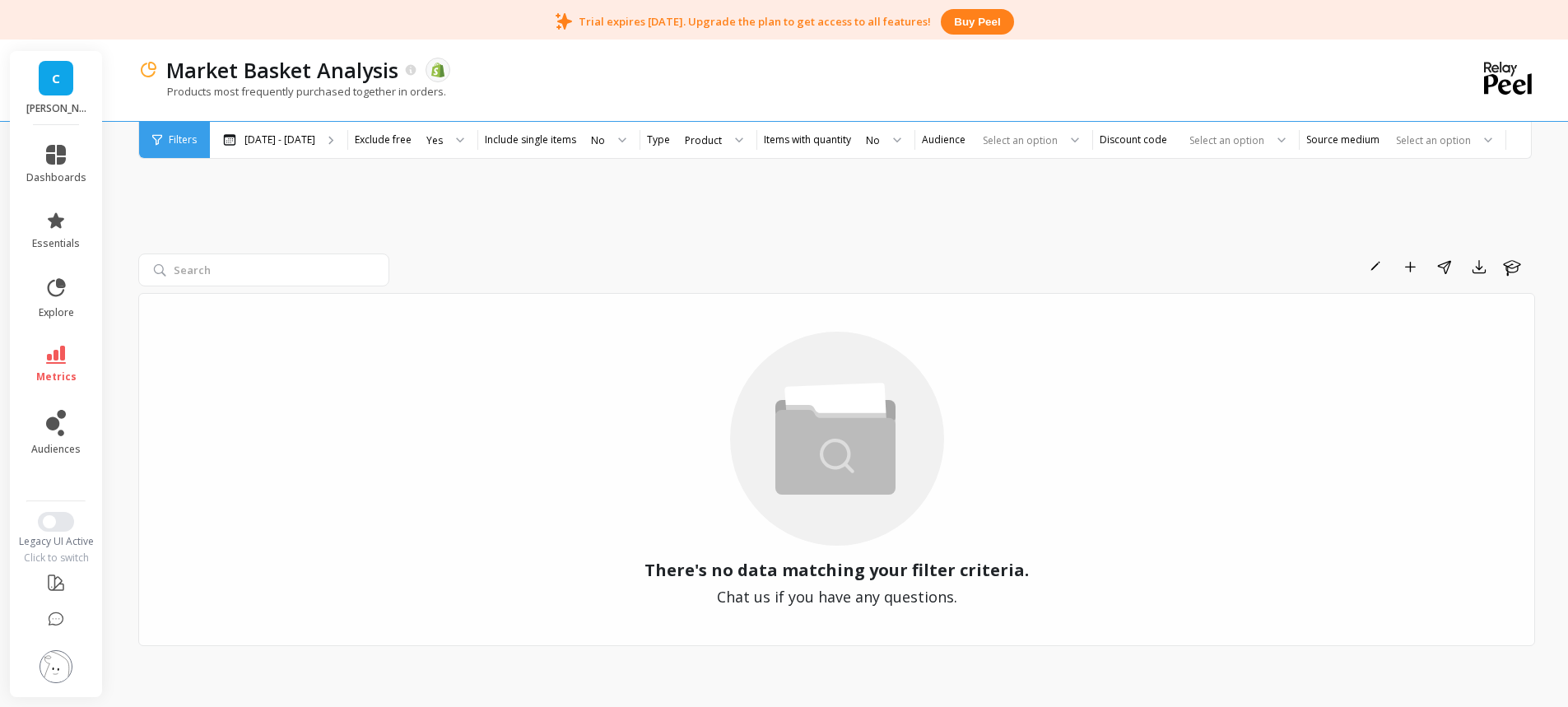
click at [371, 196] on div "Rename Add to Dashboard Share Export Learn There's no data matching your filter…" at bounding box center [837, 429] width 1397 height 600
click at [280, 143] on p "[DATE] - [DATE]" at bounding box center [279, 140] width 70 height 13
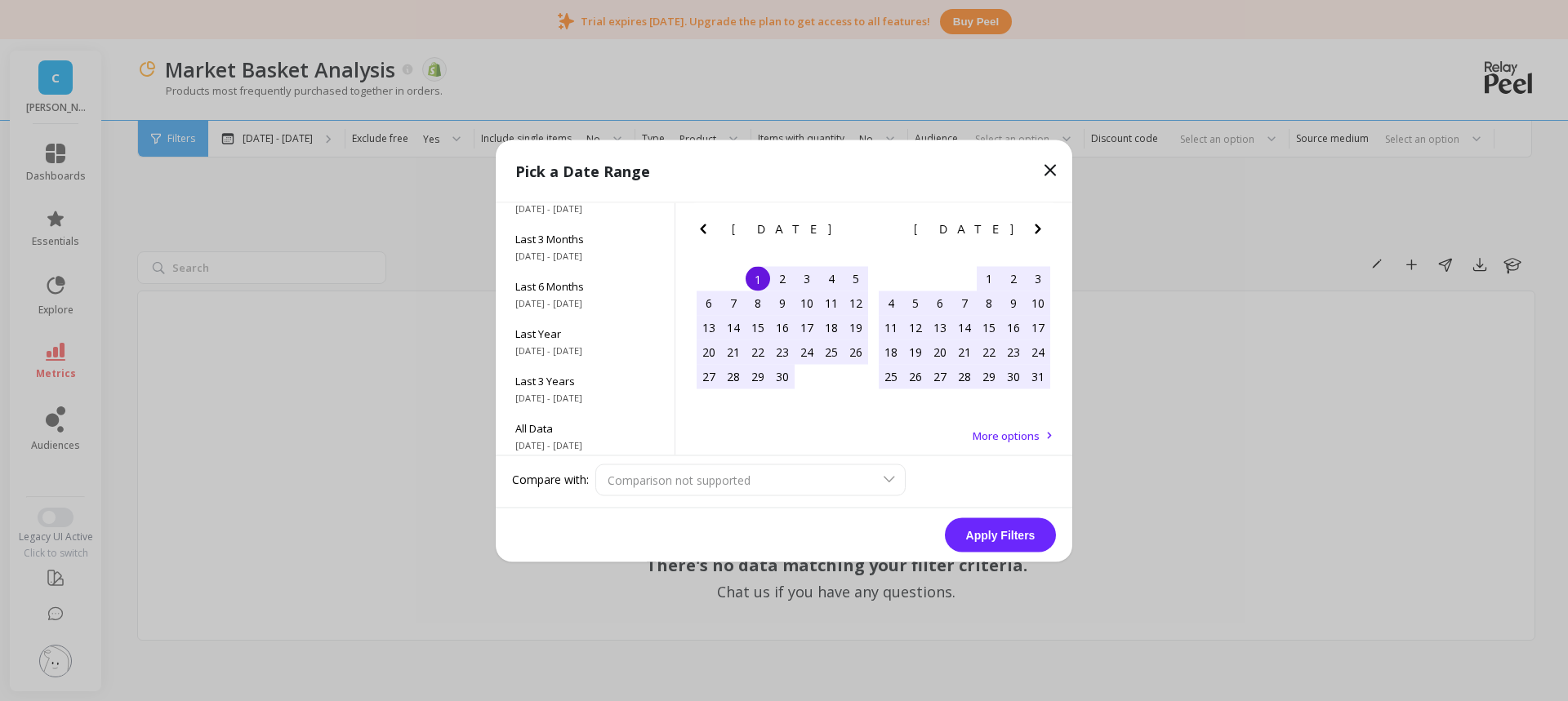
scroll to position [222, 0]
click at [569, 447] on div "All Data [DATE] - [DATE]" at bounding box center [585, 431] width 179 height 48
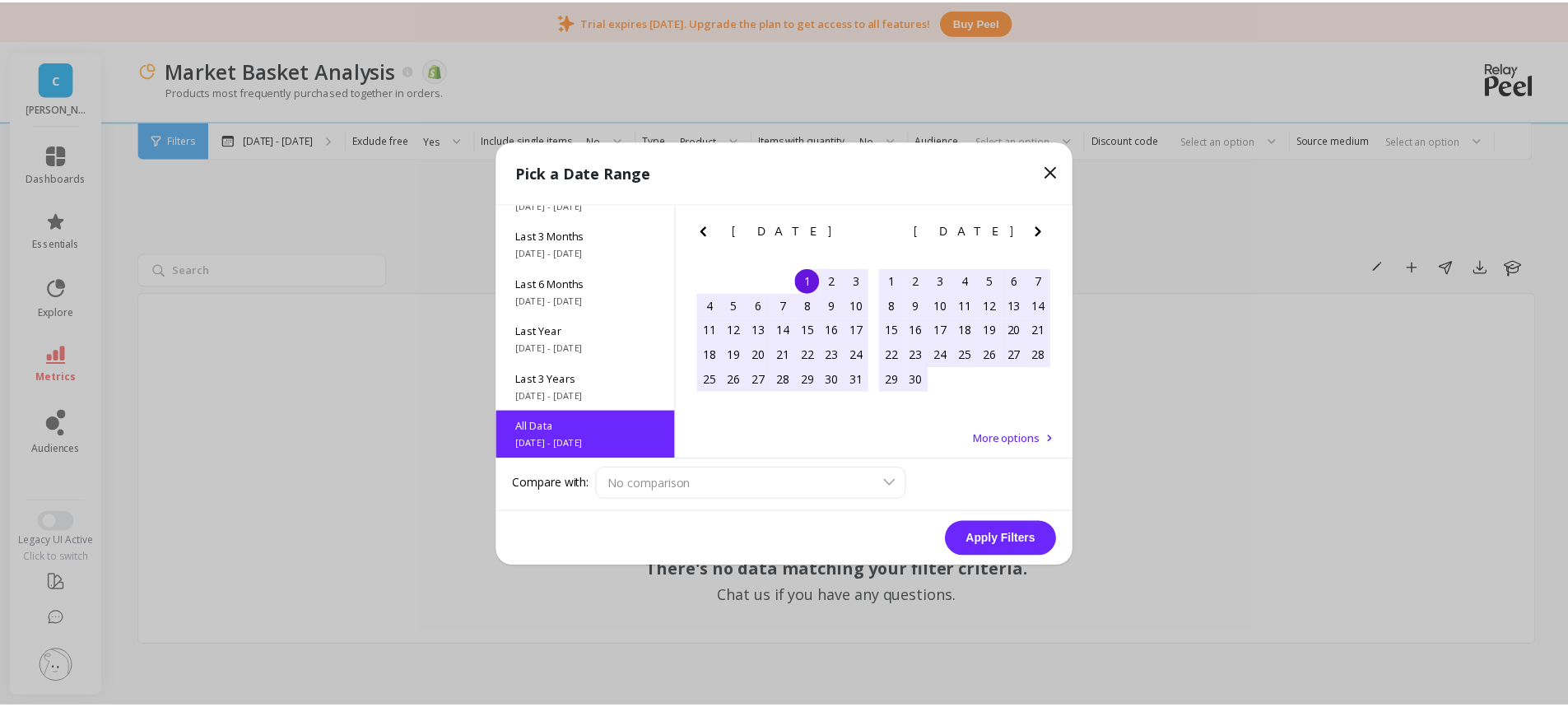
scroll to position [1, 0]
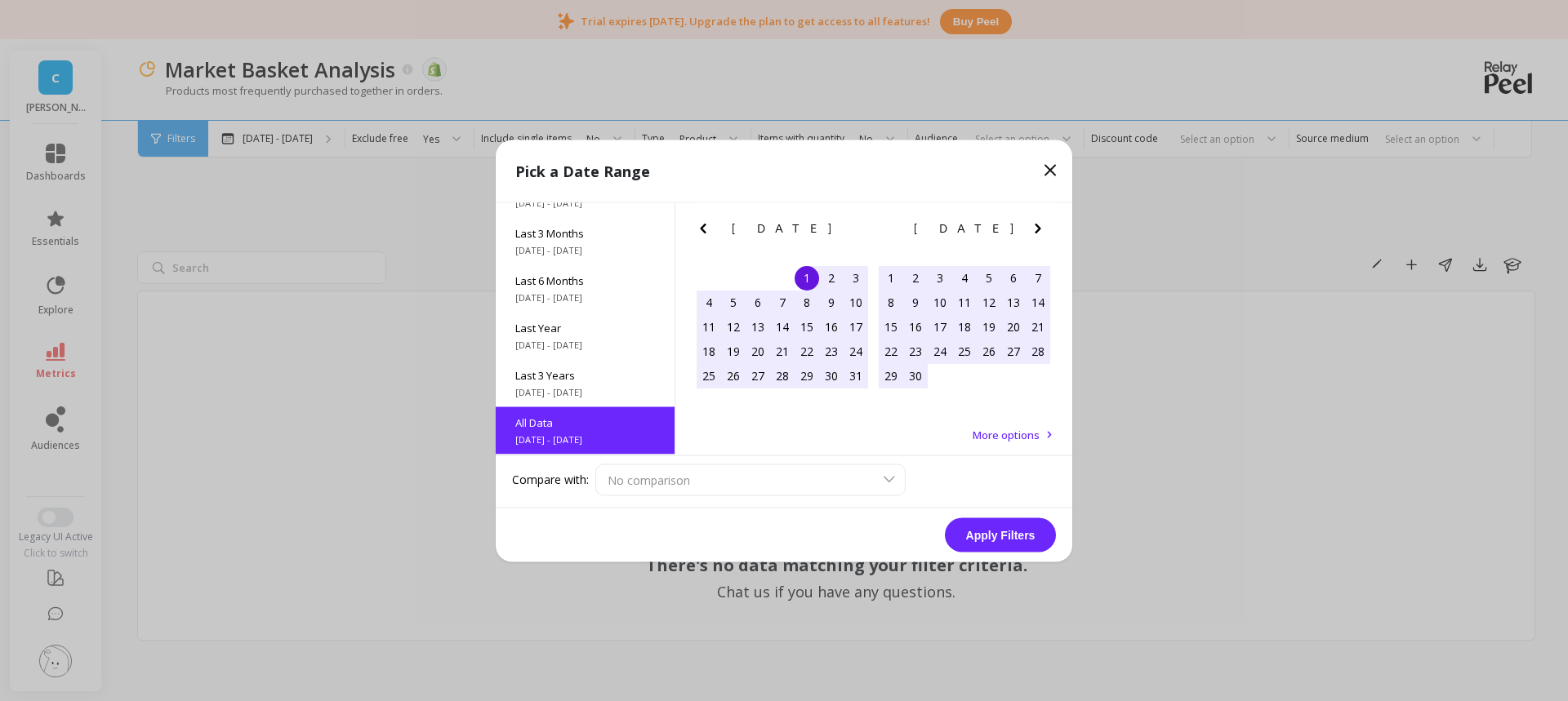
click at [989, 532] on button "Apply Filters" at bounding box center [1000, 535] width 111 height 34
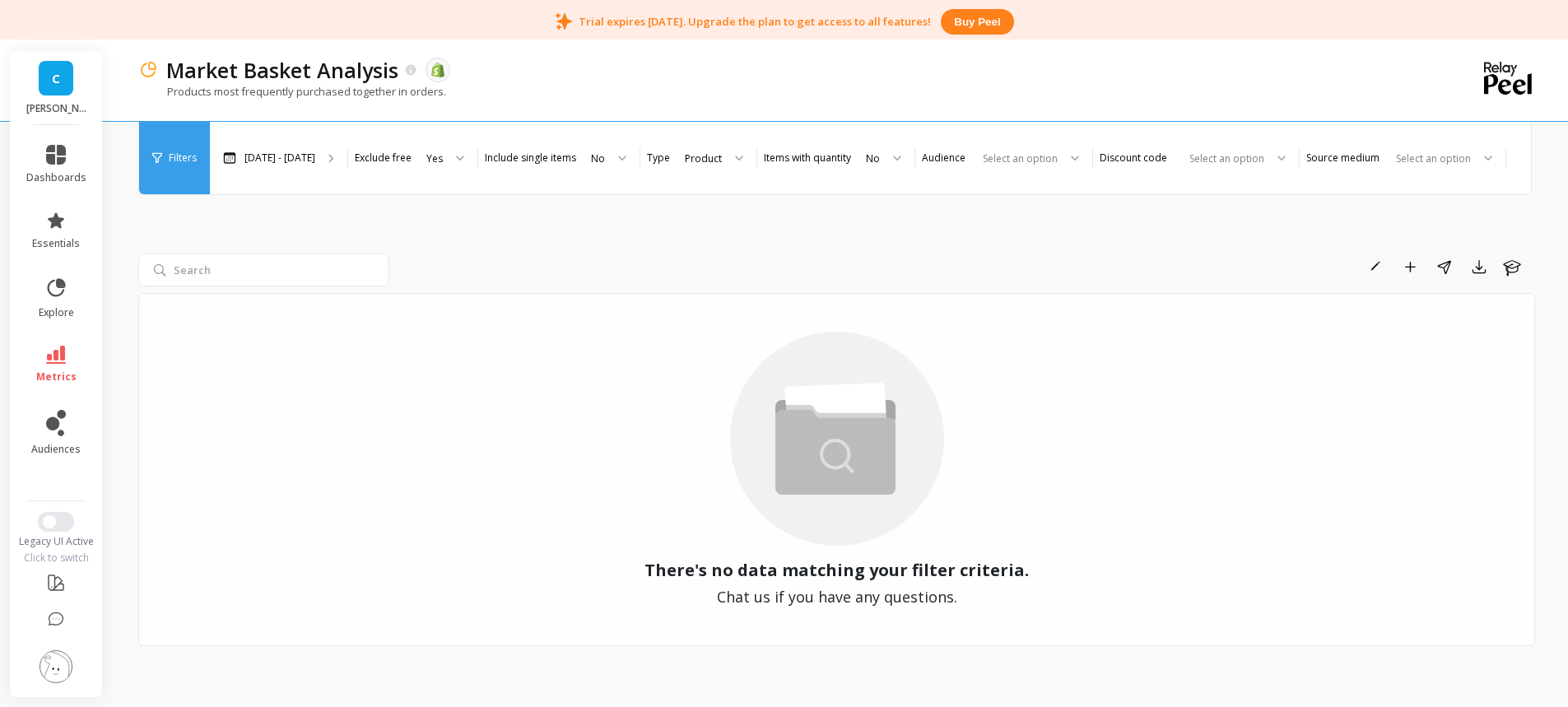
click at [649, 227] on div "Rename Add to Dashboard Share Export Learn There's no data matching your filter…" at bounding box center [837, 429] width 1397 height 600
click at [637, 219] on div "Rename Add to Dashboard Share Export Learn There's no data matching your filter…" at bounding box center [837, 429] width 1397 height 600
drag, startPoint x: 60, startPoint y: 659, endPoint x: 84, endPoint y: 619, distance: 46.6
click at [61, 659] on img at bounding box center [56, 667] width 33 height 33
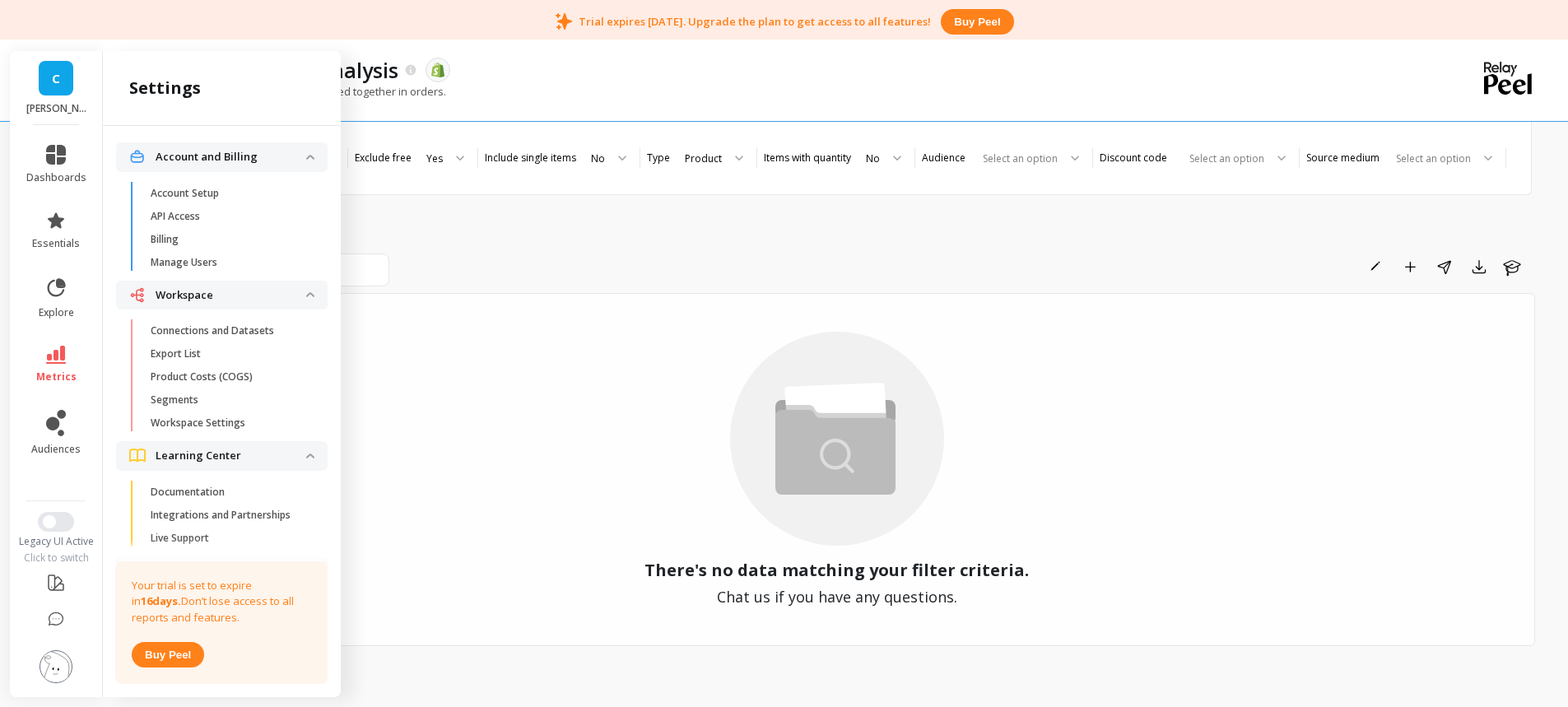
click at [206, 422] on p "Workspace Settings" at bounding box center [197, 423] width 94 height 13
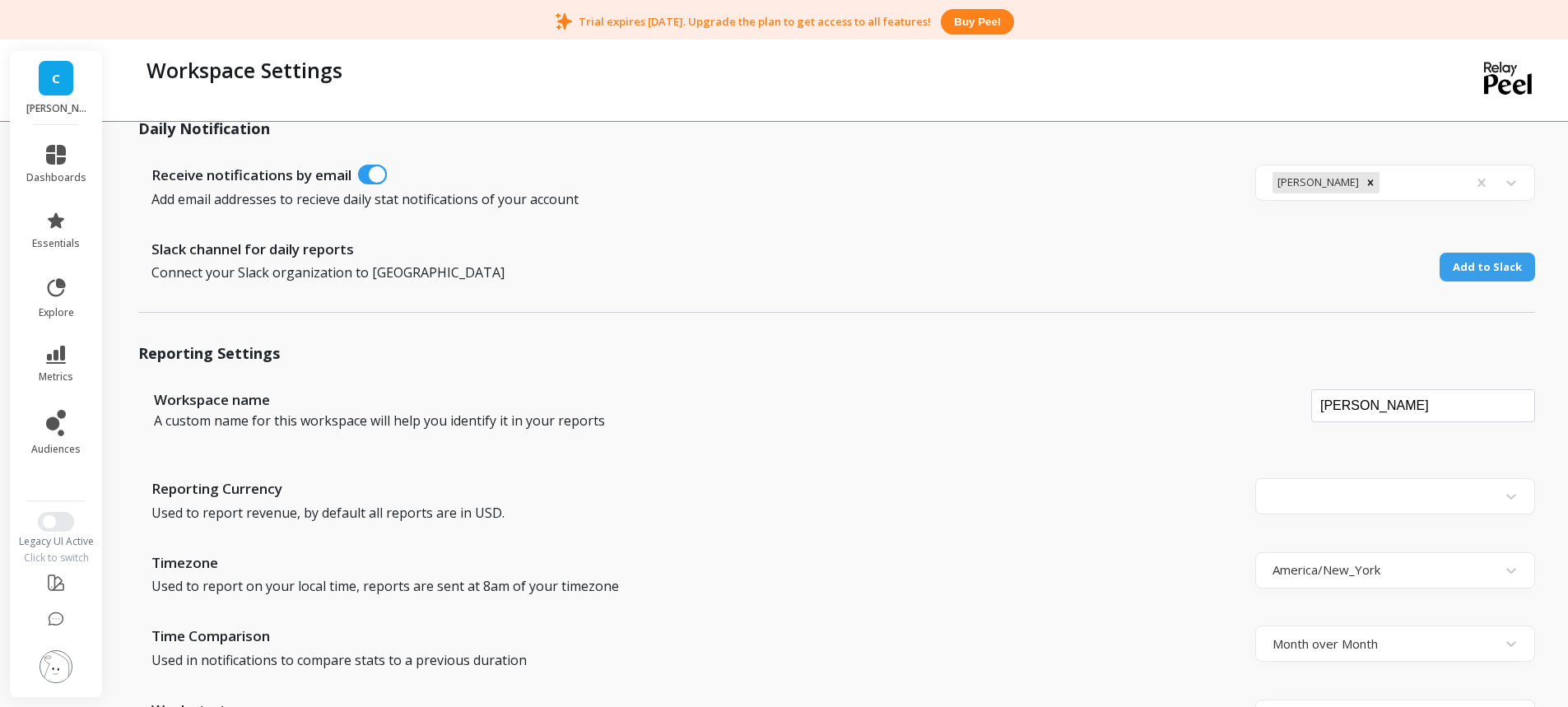
scroll to position [247, 0]
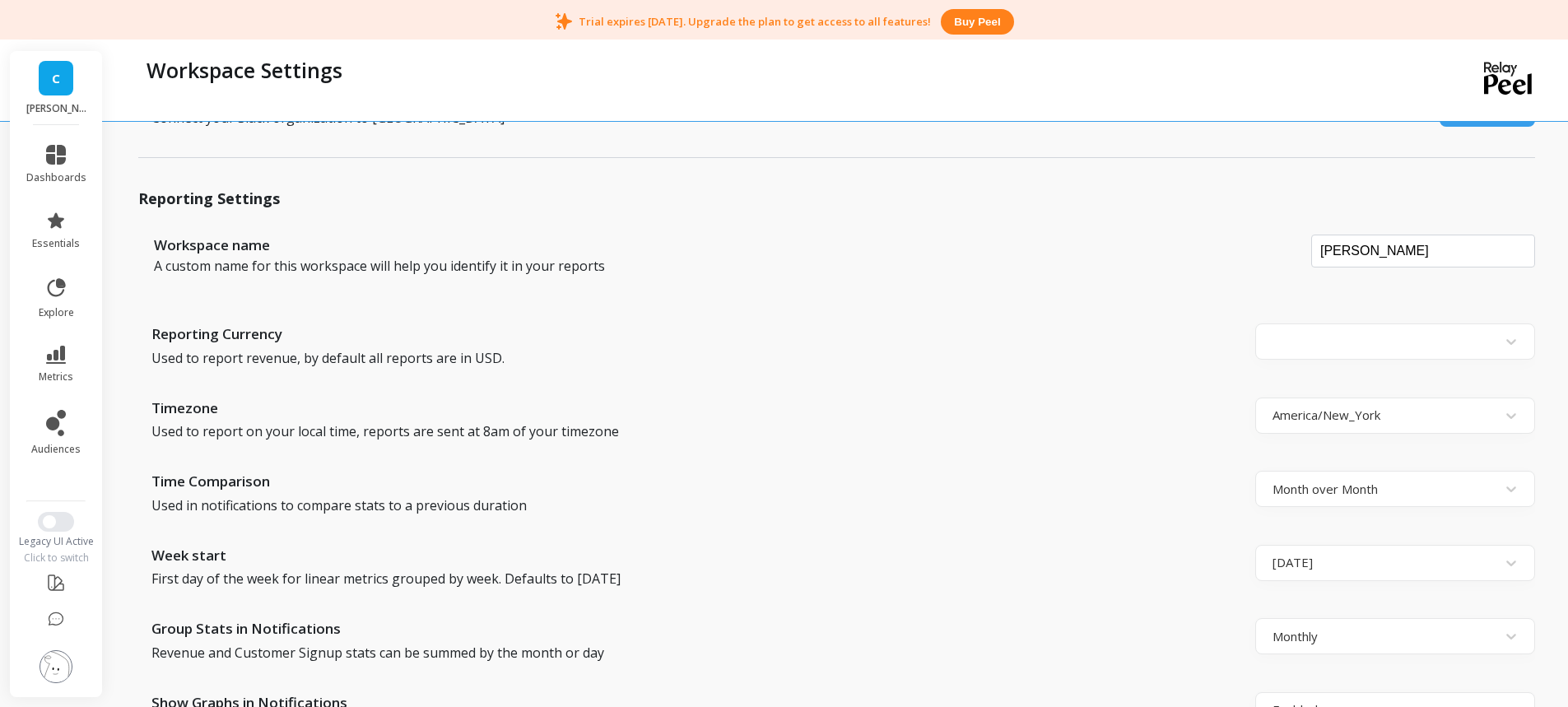
click at [46, 667] on img at bounding box center [56, 667] width 33 height 33
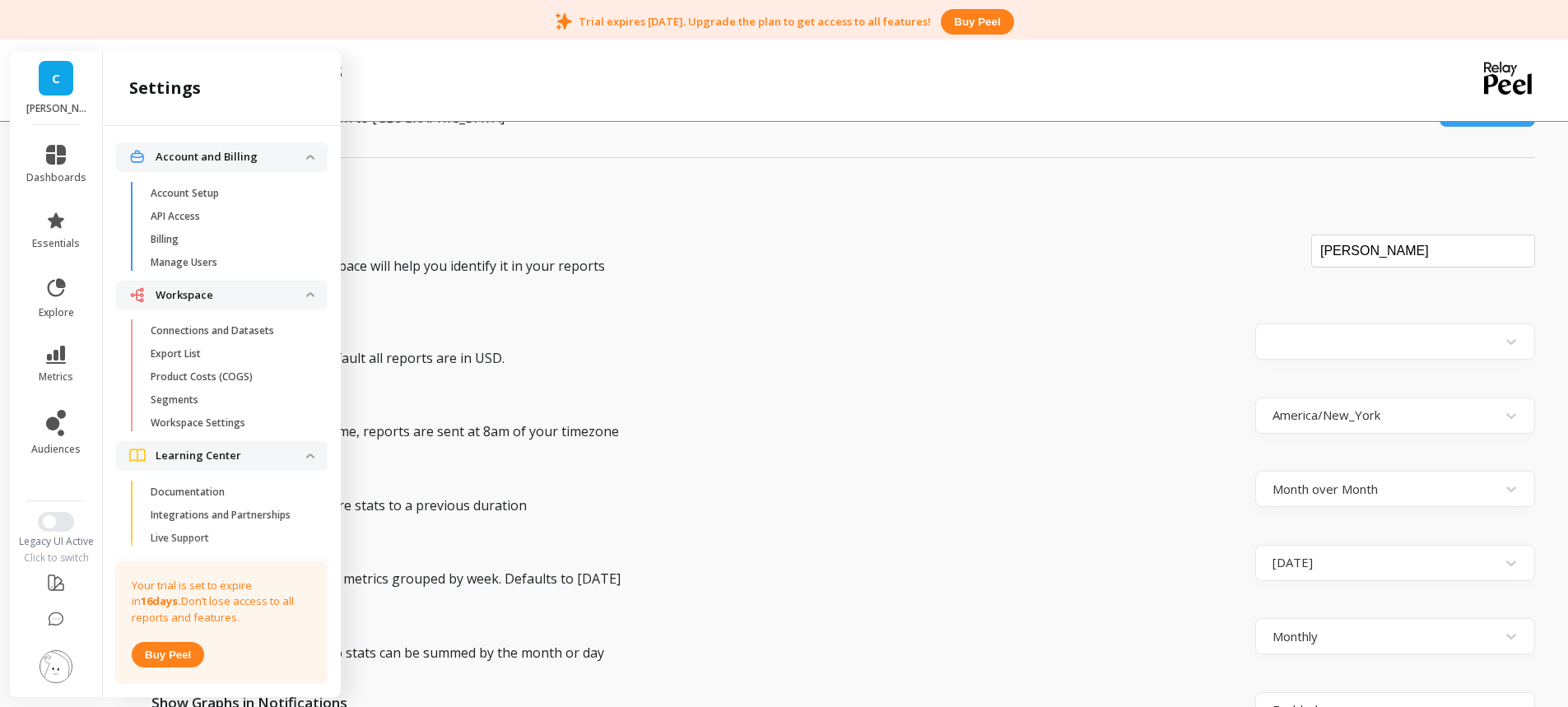
click at [607, 126] on p "Connect your Slack organization to Peel" at bounding box center [727, 118] width 1152 height 20
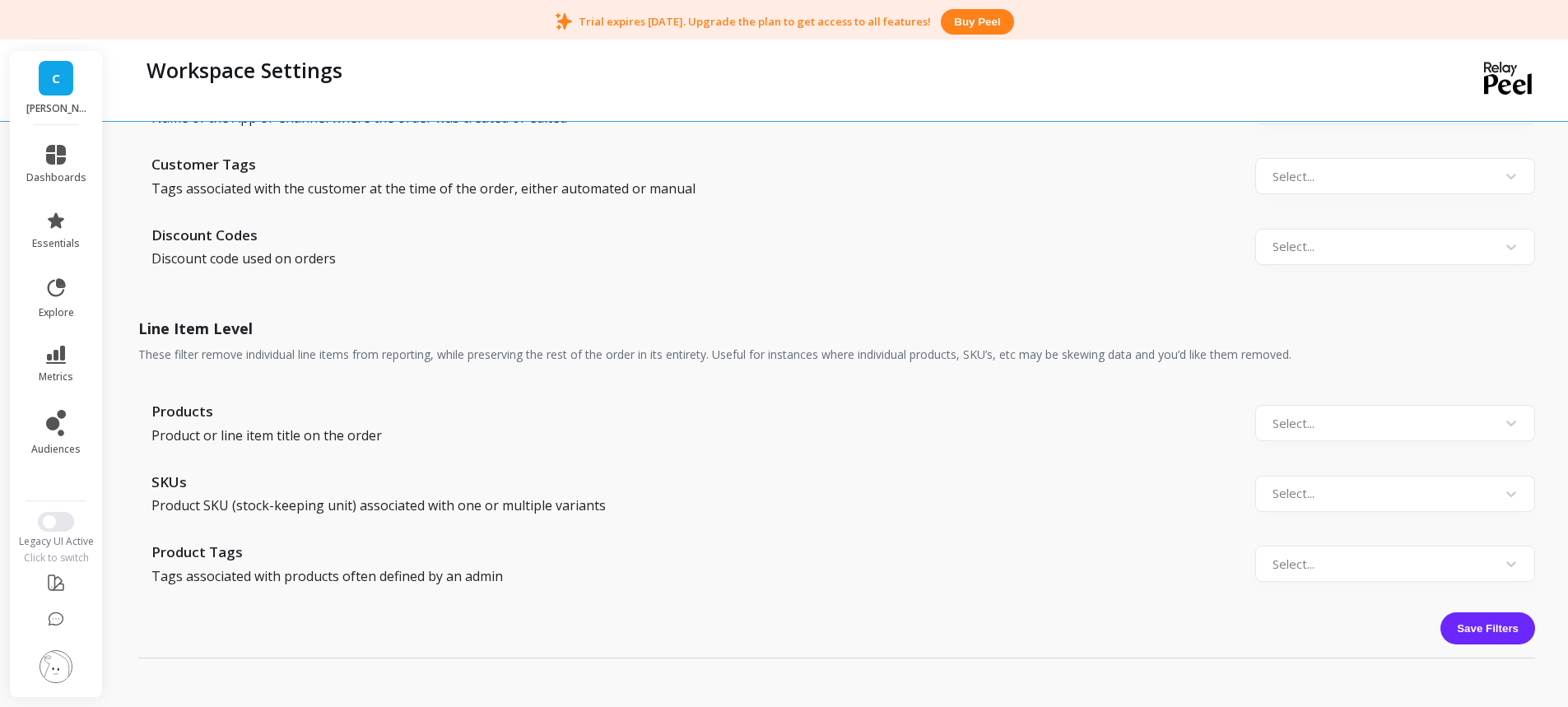
scroll to position [1729, 0]
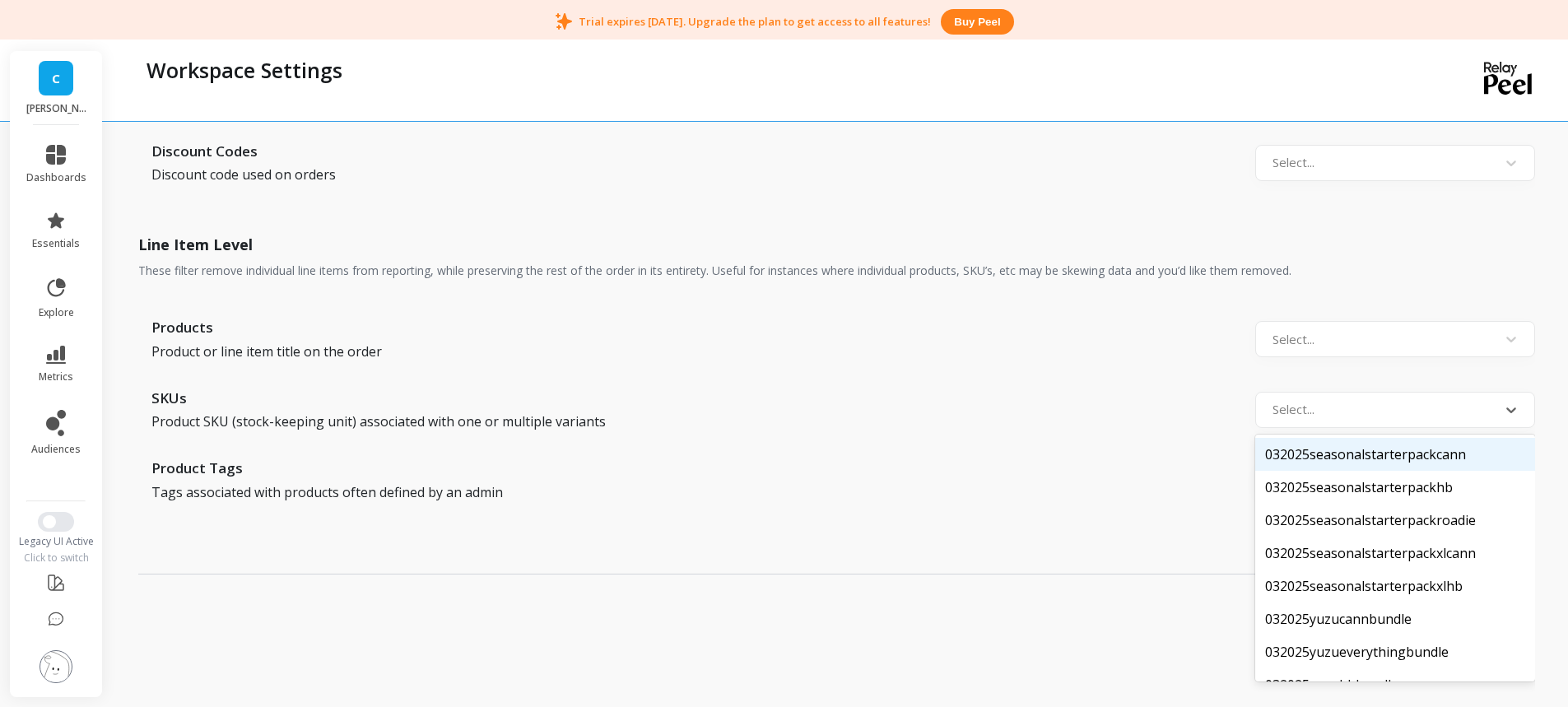
click at [1406, 424] on div "Select..." at bounding box center [1395, 410] width 280 height 37
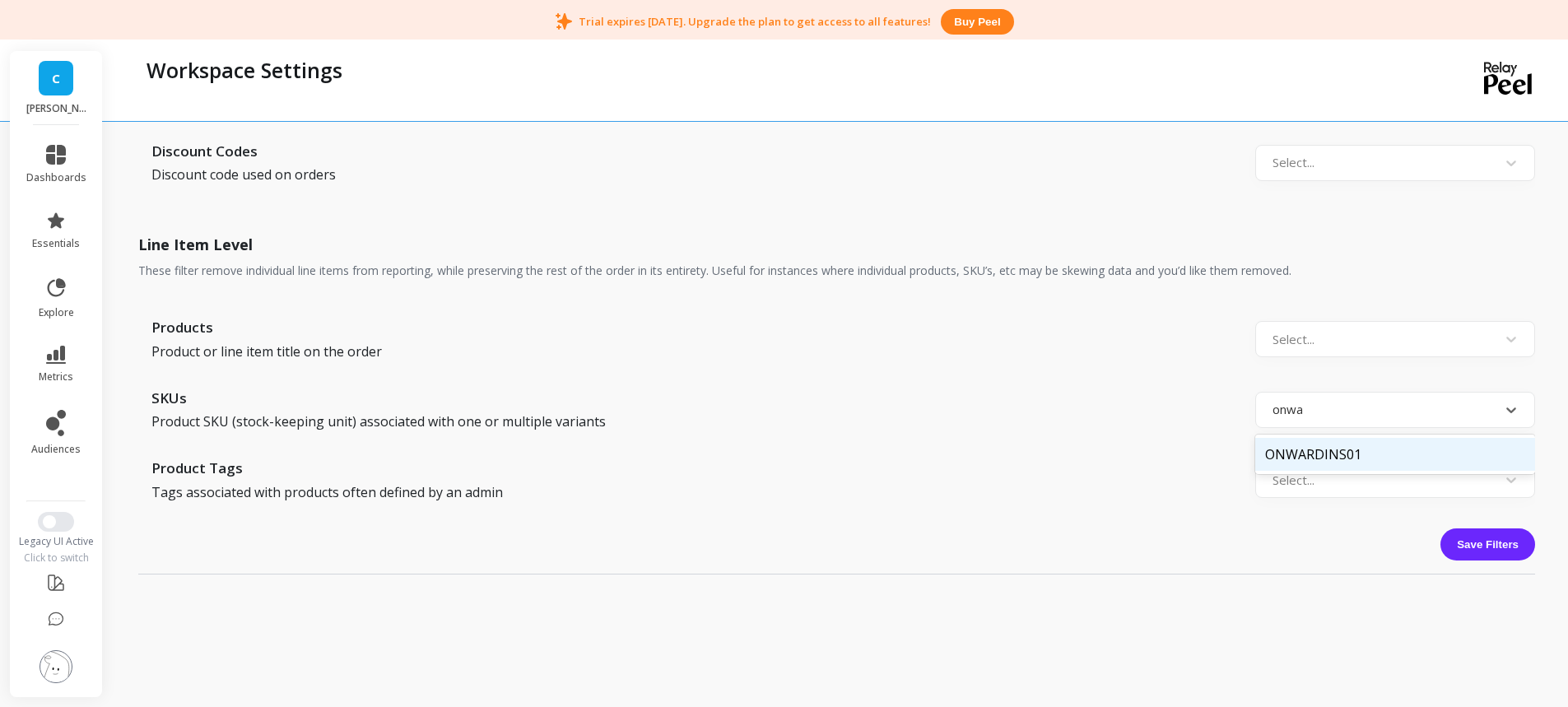
type input "onwar"
click at [1338, 456] on div "ONWARDINS01" at bounding box center [1395, 455] width 280 height 33
click at [1503, 545] on button "Save Filters" at bounding box center [1487, 544] width 94 height 32
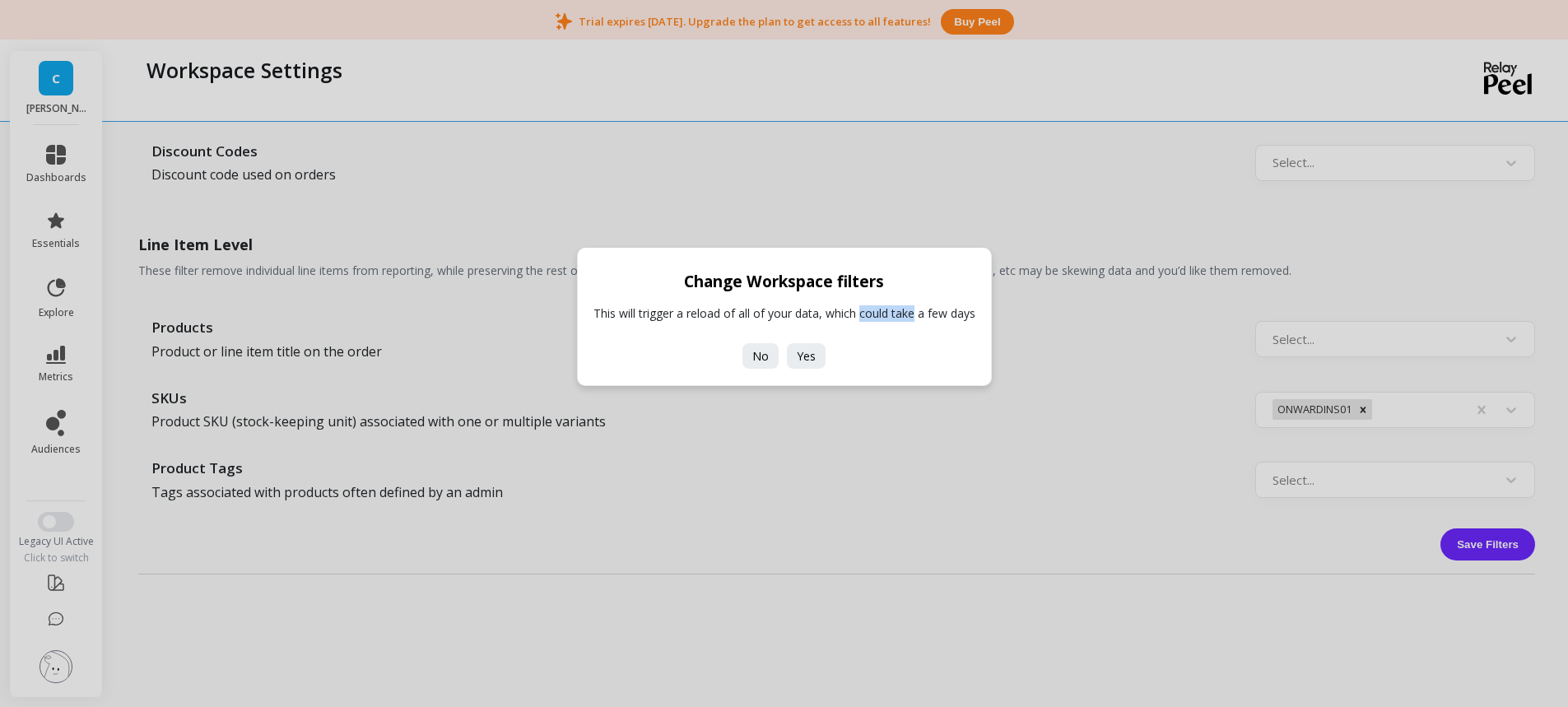
drag, startPoint x: 862, startPoint y: 314, endPoint x: 912, endPoint y: 309, distance: 50.2
click at [912, 309] on p "This will trigger a reload of all of your data, which could take a few days" at bounding box center [784, 313] width 382 height 16
click at [922, 308] on p "This will trigger a reload of all of your data, which could take a few days" at bounding box center [784, 313] width 382 height 16
click at [755, 354] on span "No" at bounding box center [760, 355] width 16 height 15
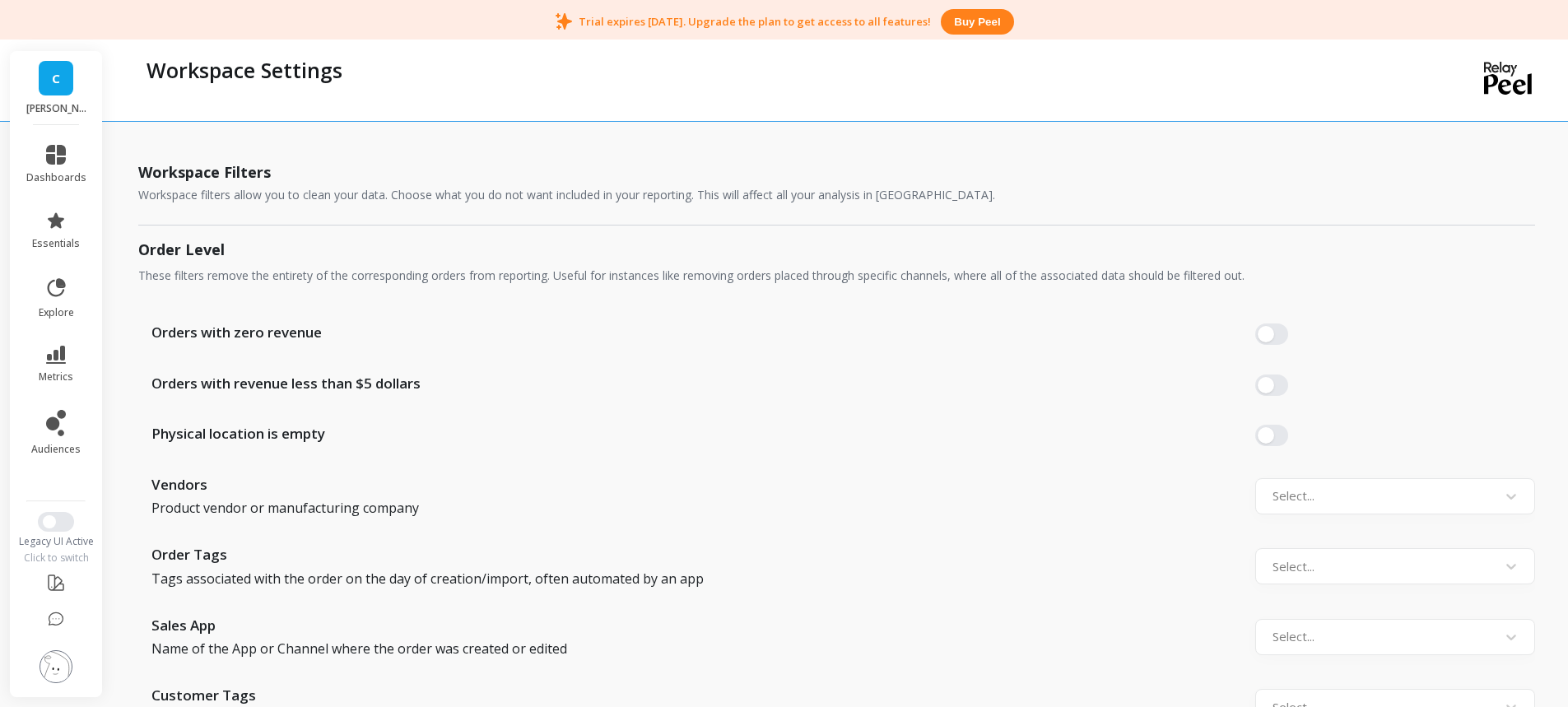
scroll to position [1152, 0]
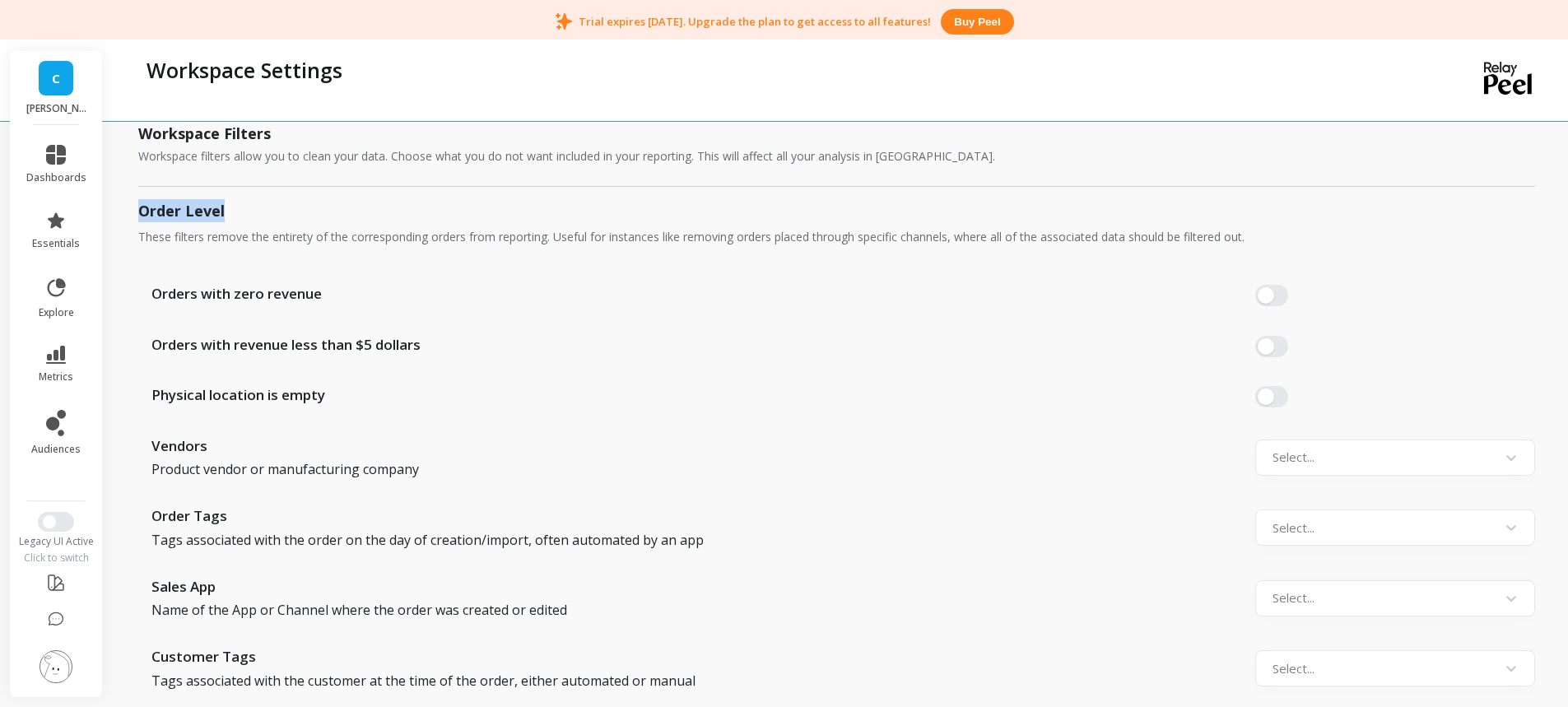
drag, startPoint x: 142, startPoint y: 206, endPoint x: 244, endPoint y: 204, distance: 102.0
click at [244, 204] on h2 "Order Level" at bounding box center [837, 211] width 1397 height 23
drag, startPoint x: 166, startPoint y: 348, endPoint x: 431, endPoint y: 348, distance: 265.0
click at [431, 348] on div "Orders with revenue less than $5 dollars" at bounding box center [837, 347] width 1397 height 25
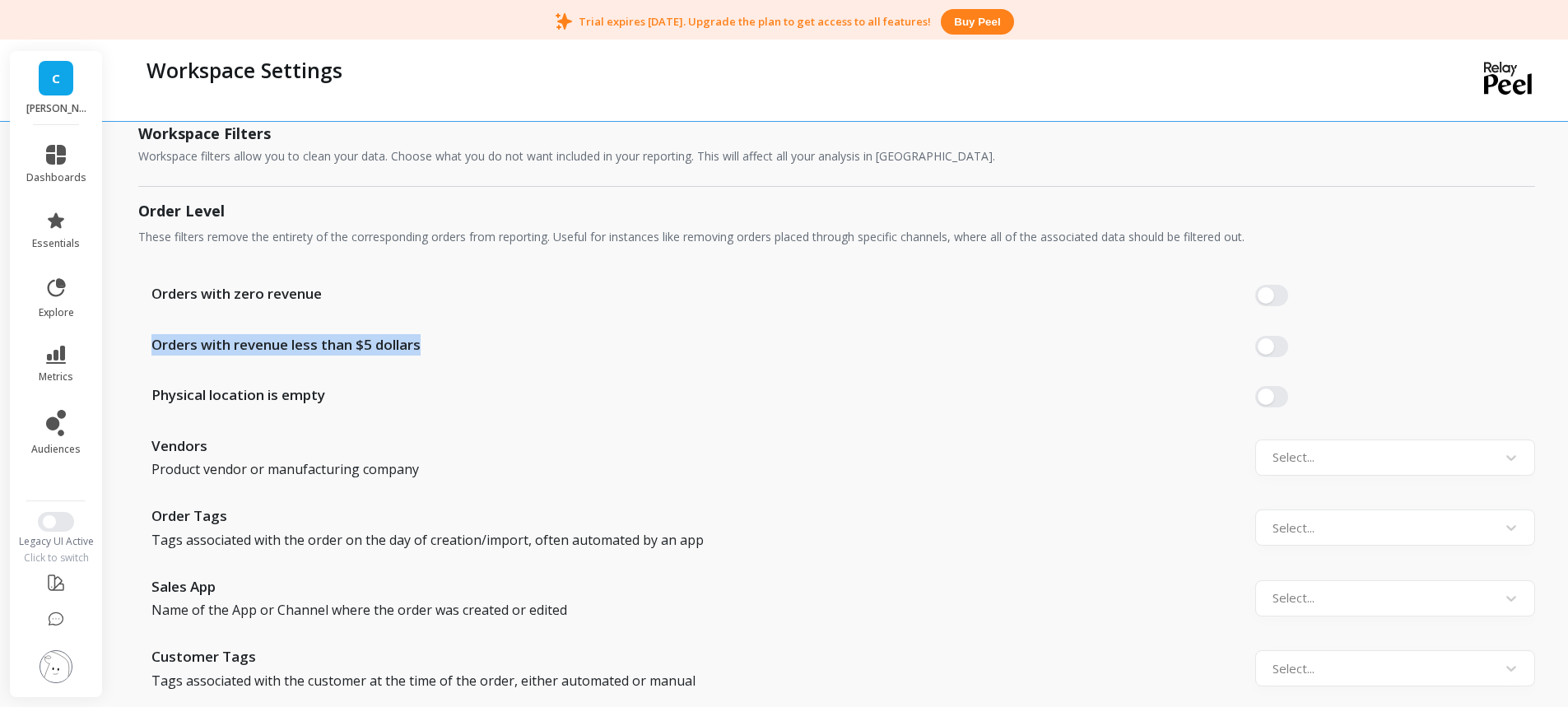
click at [445, 345] on div "Orders with revenue less than $5 dollars" at bounding box center [837, 347] width 1397 height 25
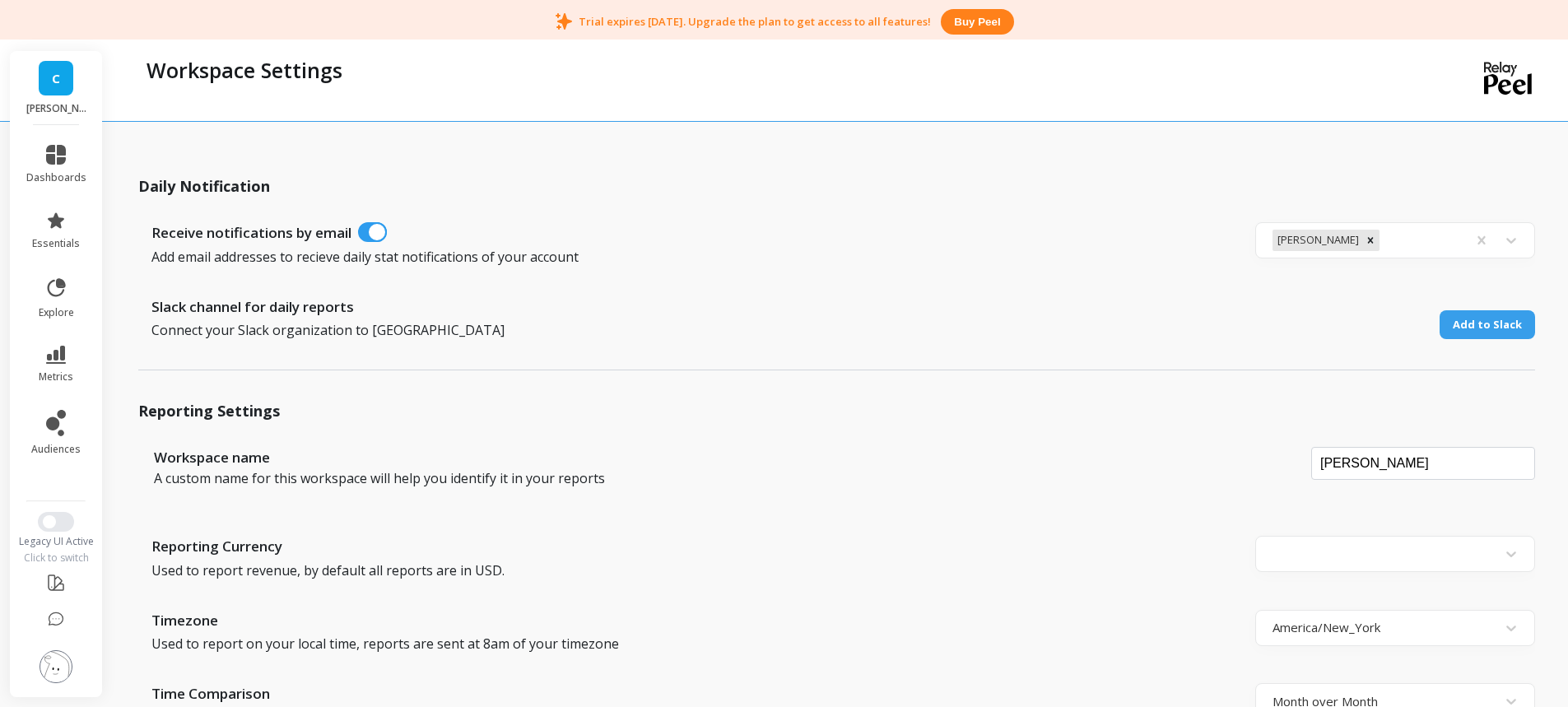
scroll to position [0, 0]
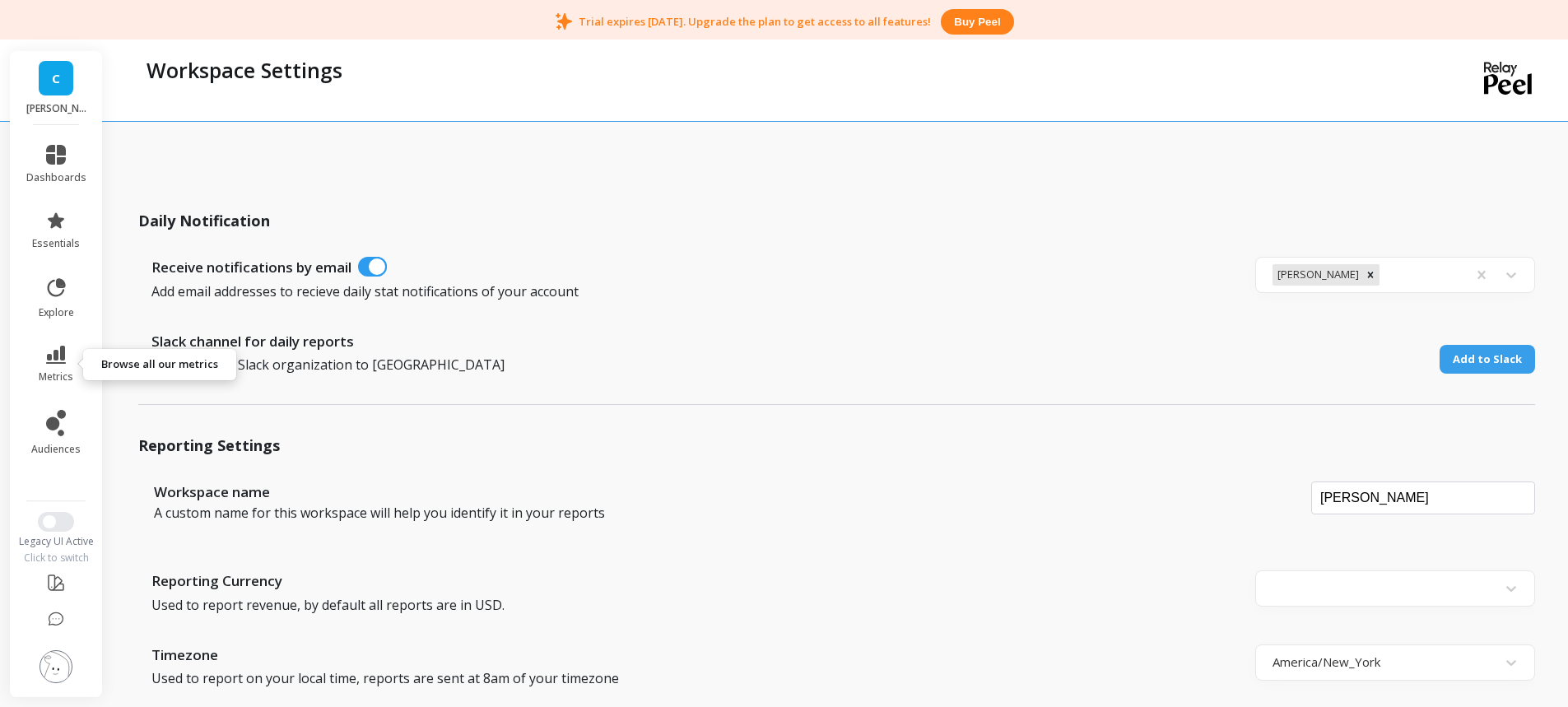
click at [55, 354] on icon at bounding box center [56, 354] width 20 height 18
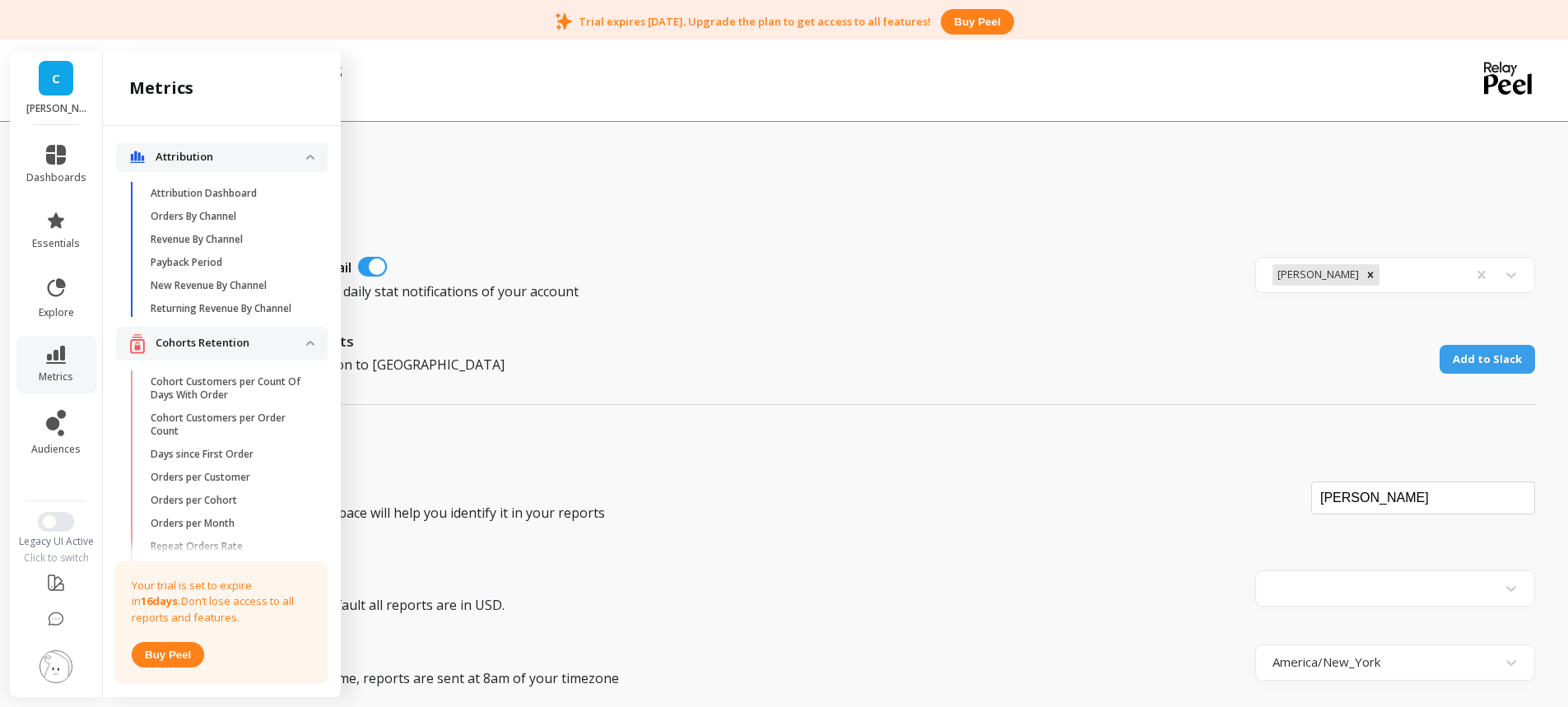
click at [462, 93] on div "Workspace Settings" at bounding box center [770, 80] width 1262 height 82
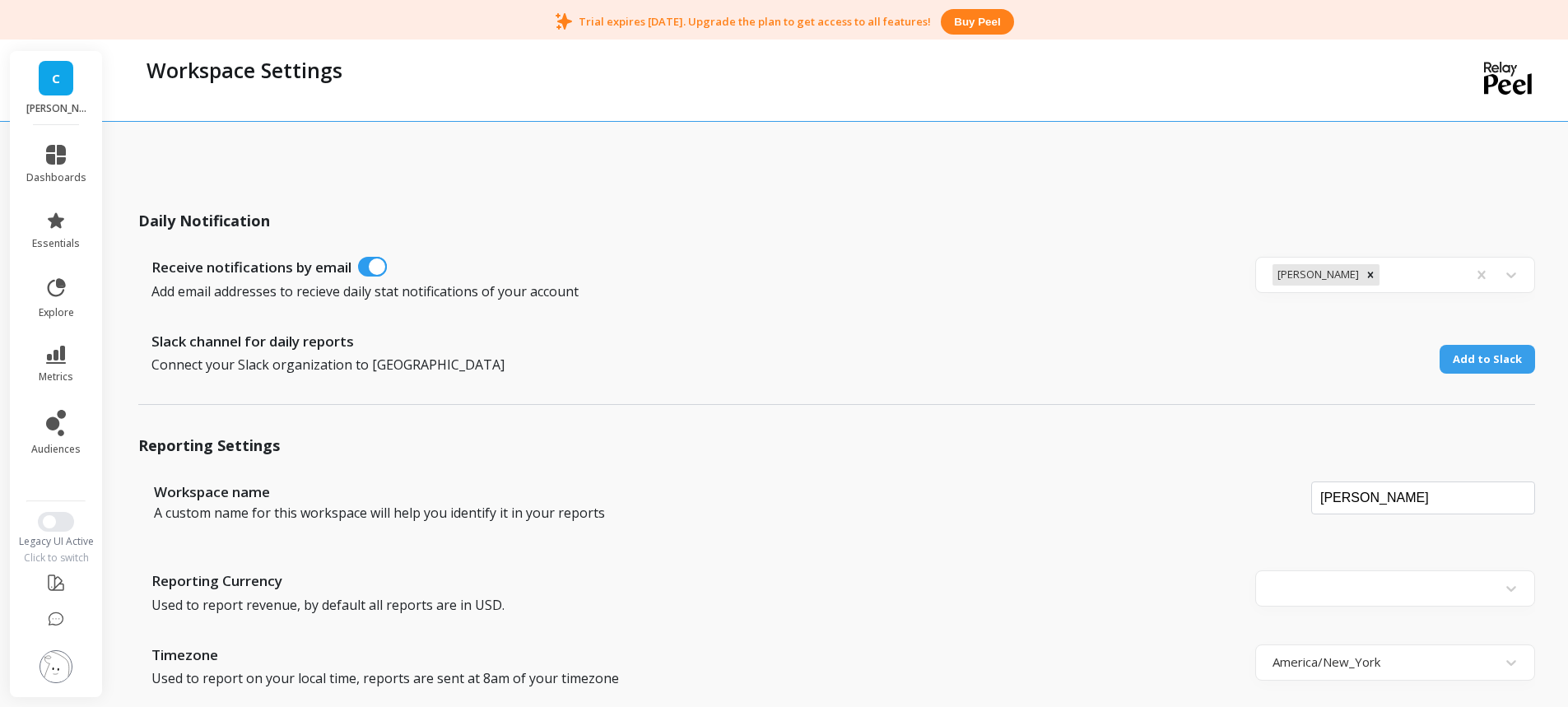
click at [52, 666] on img at bounding box center [56, 667] width 33 height 33
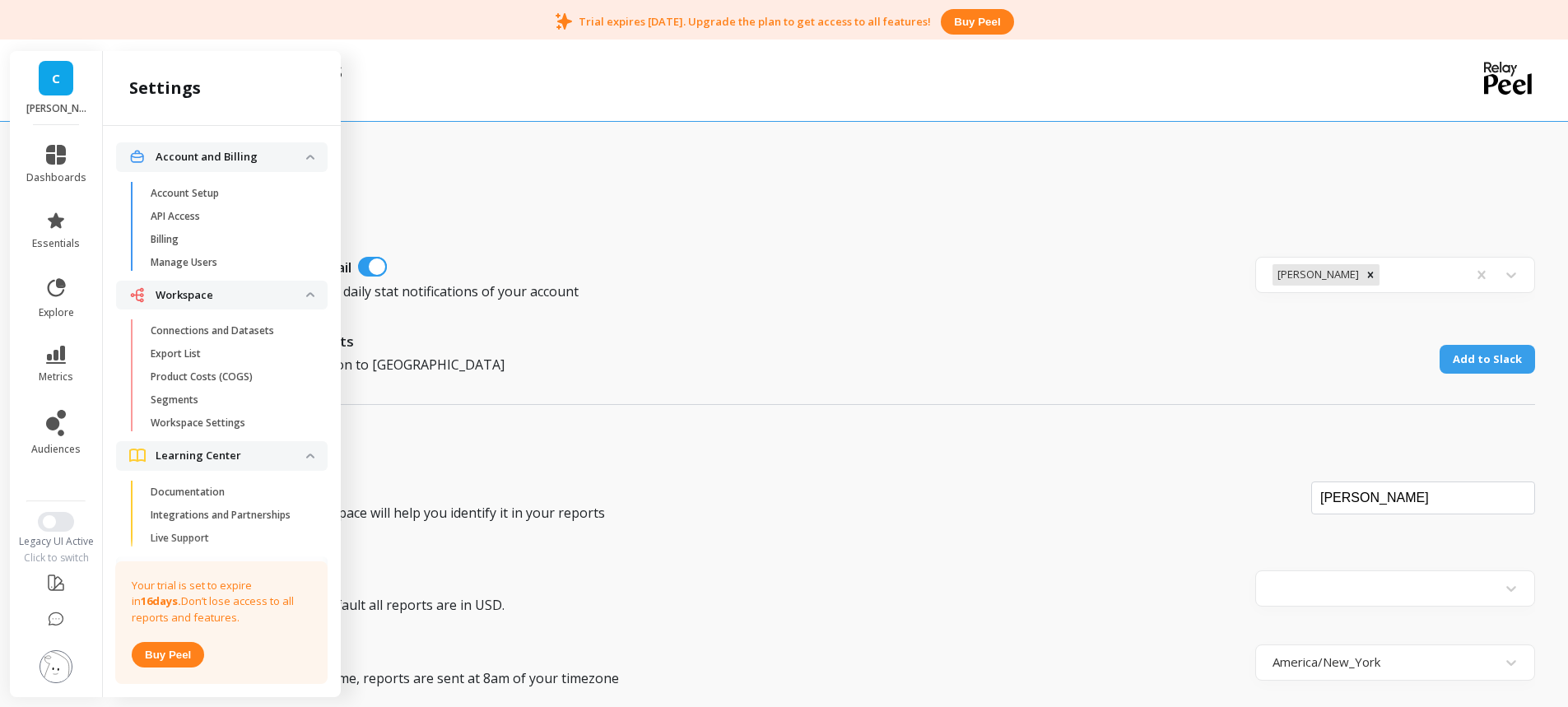
click at [227, 325] on p "Connections and Datasets" at bounding box center [212, 331] width 123 height 13
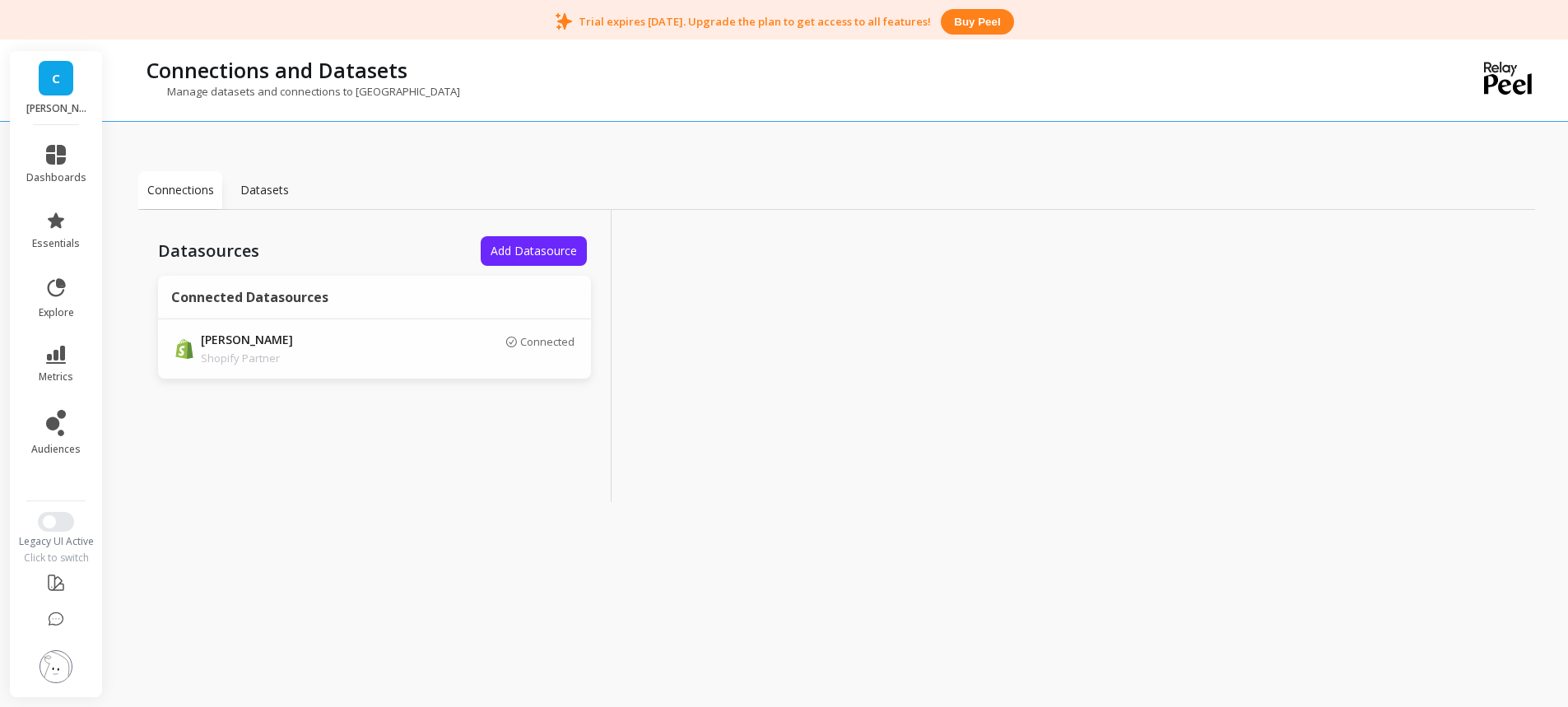
scroll to position [42, 0]
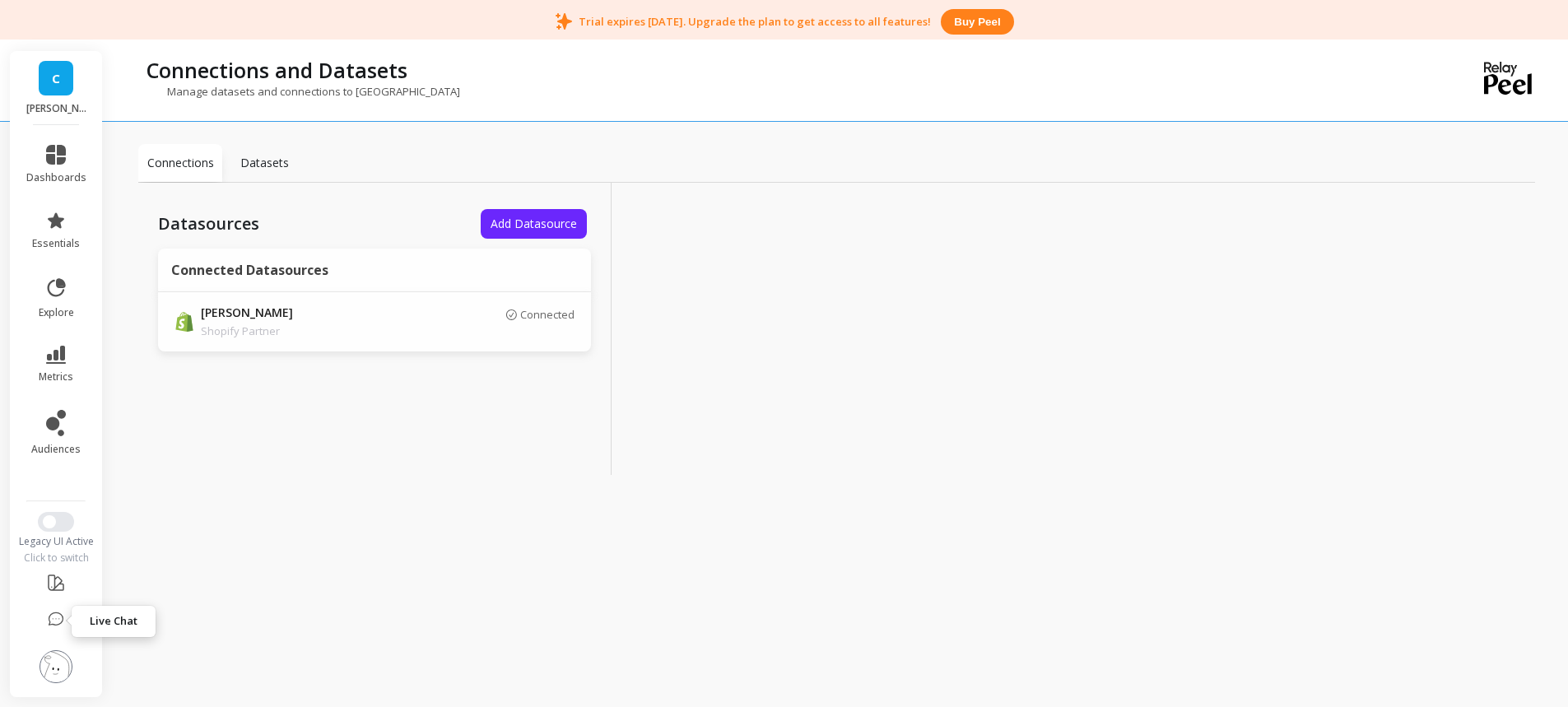
click at [62, 620] on icon at bounding box center [56, 619] width 16 height 16
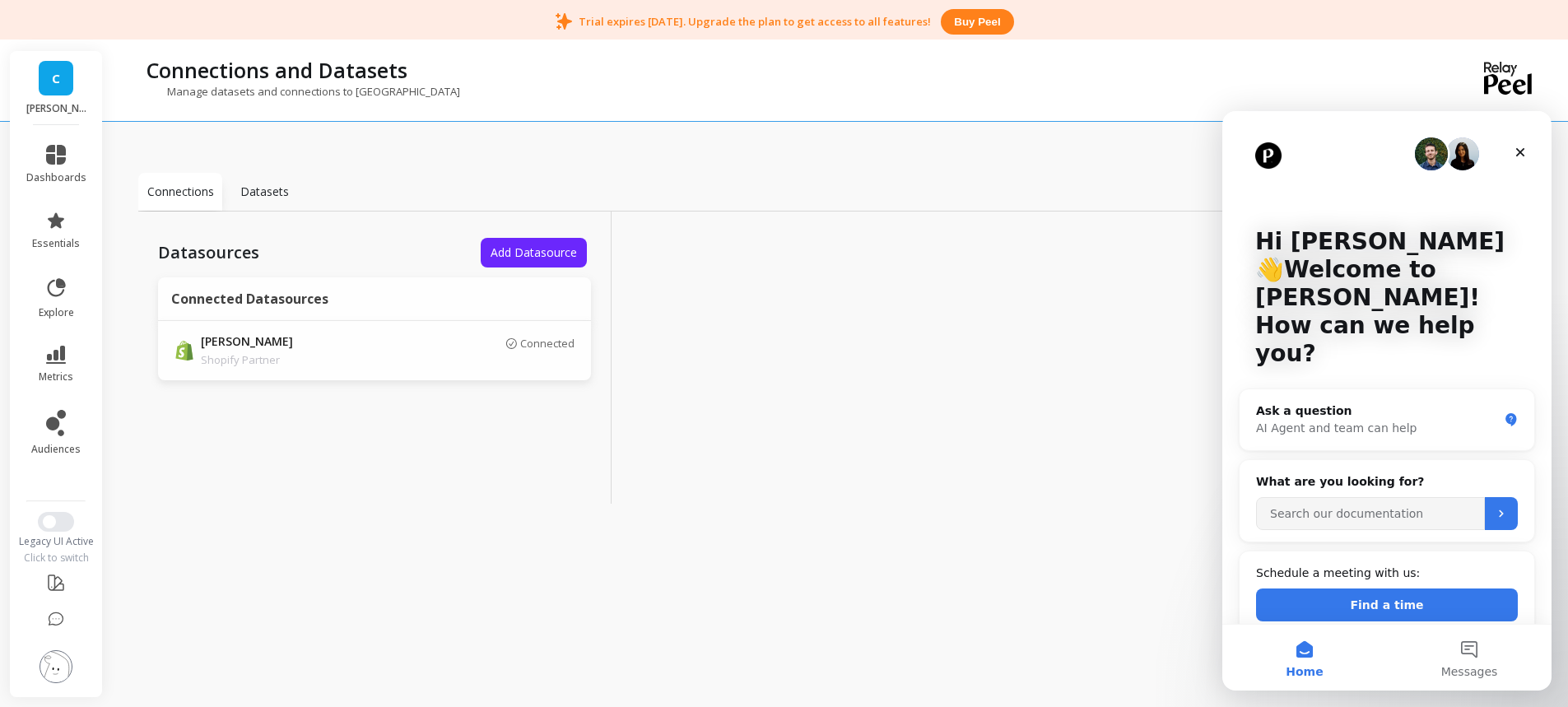
scroll to position [0, 0]
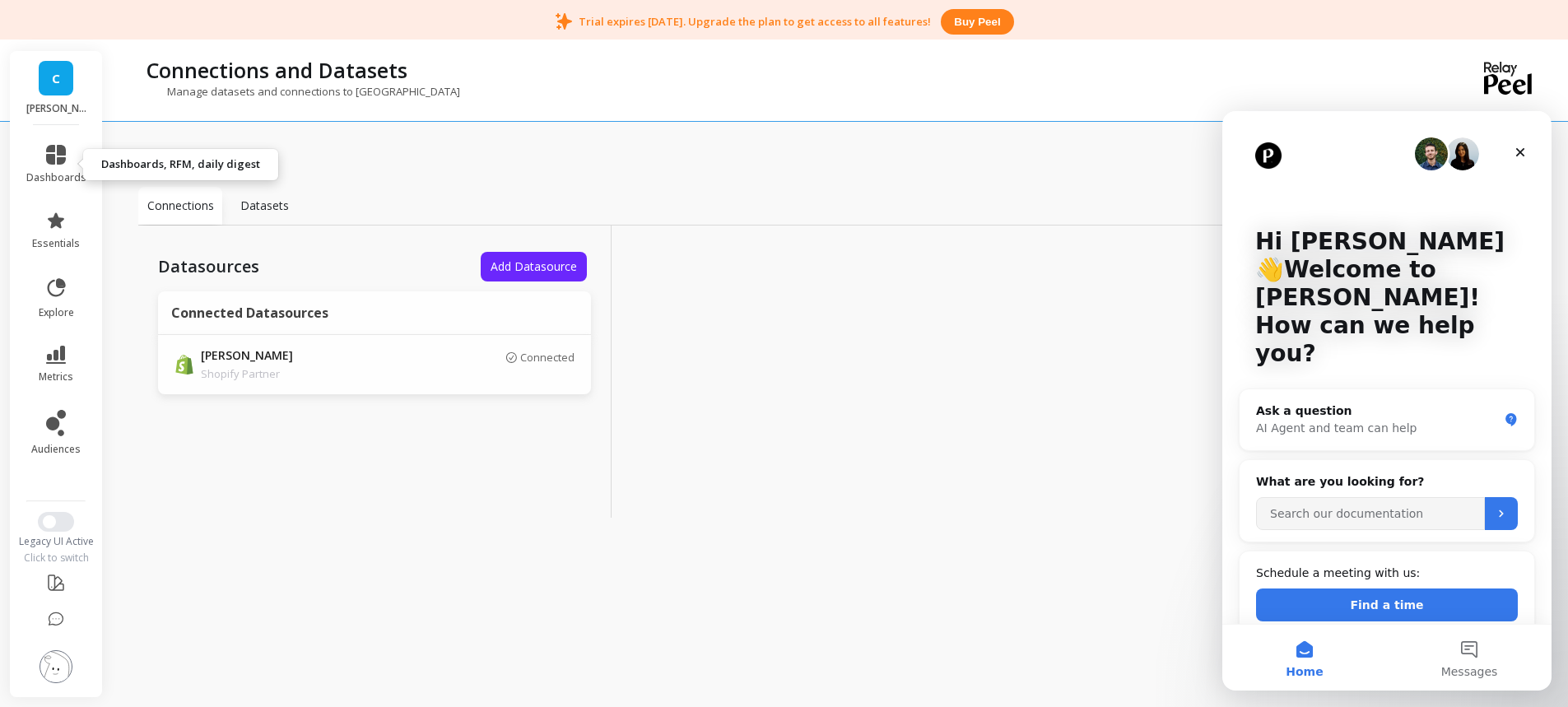
click at [57, 152] on icon at bounding box center [56, 154] width 20 height 20
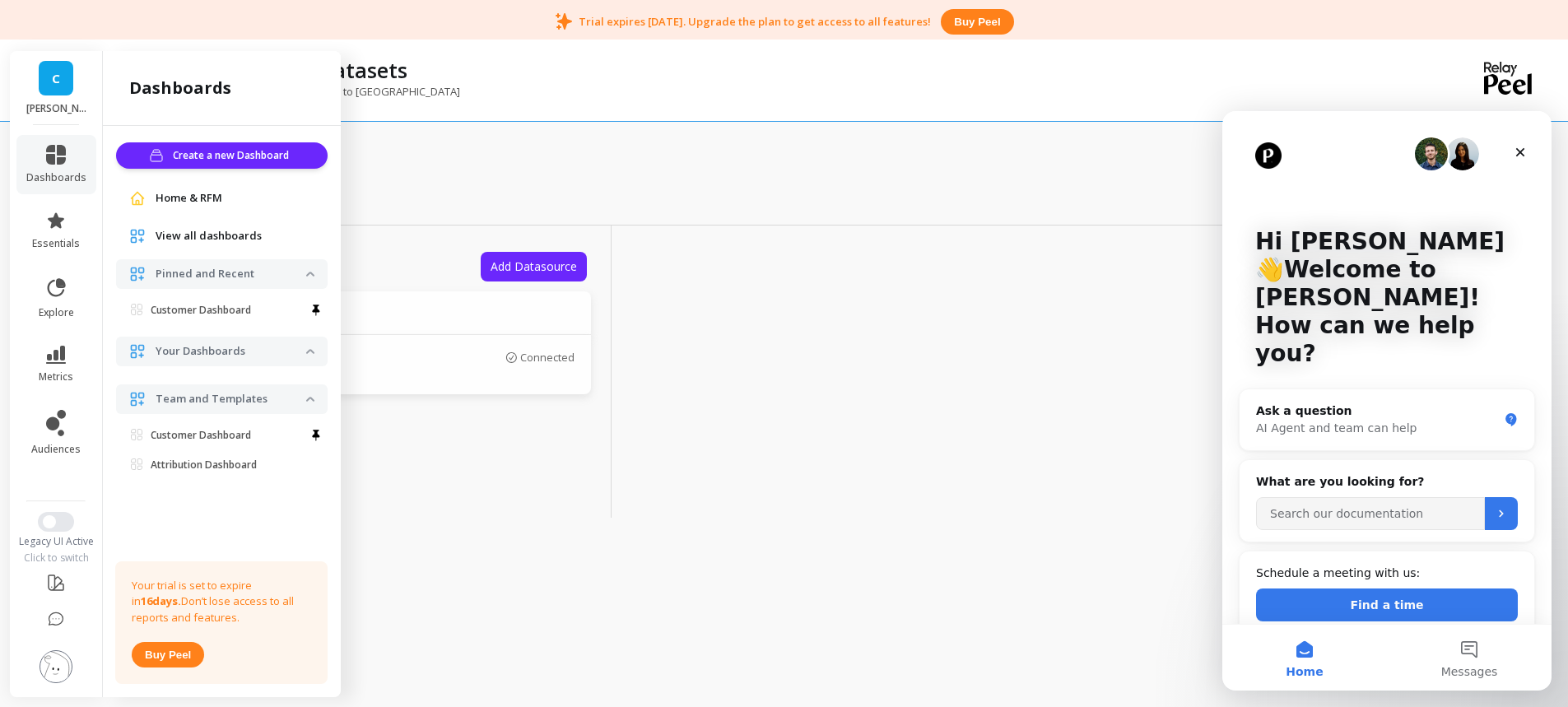
click at [223, 318] on link "Customer Dashboard" at bounding box center [224, 310] width 205 height 23
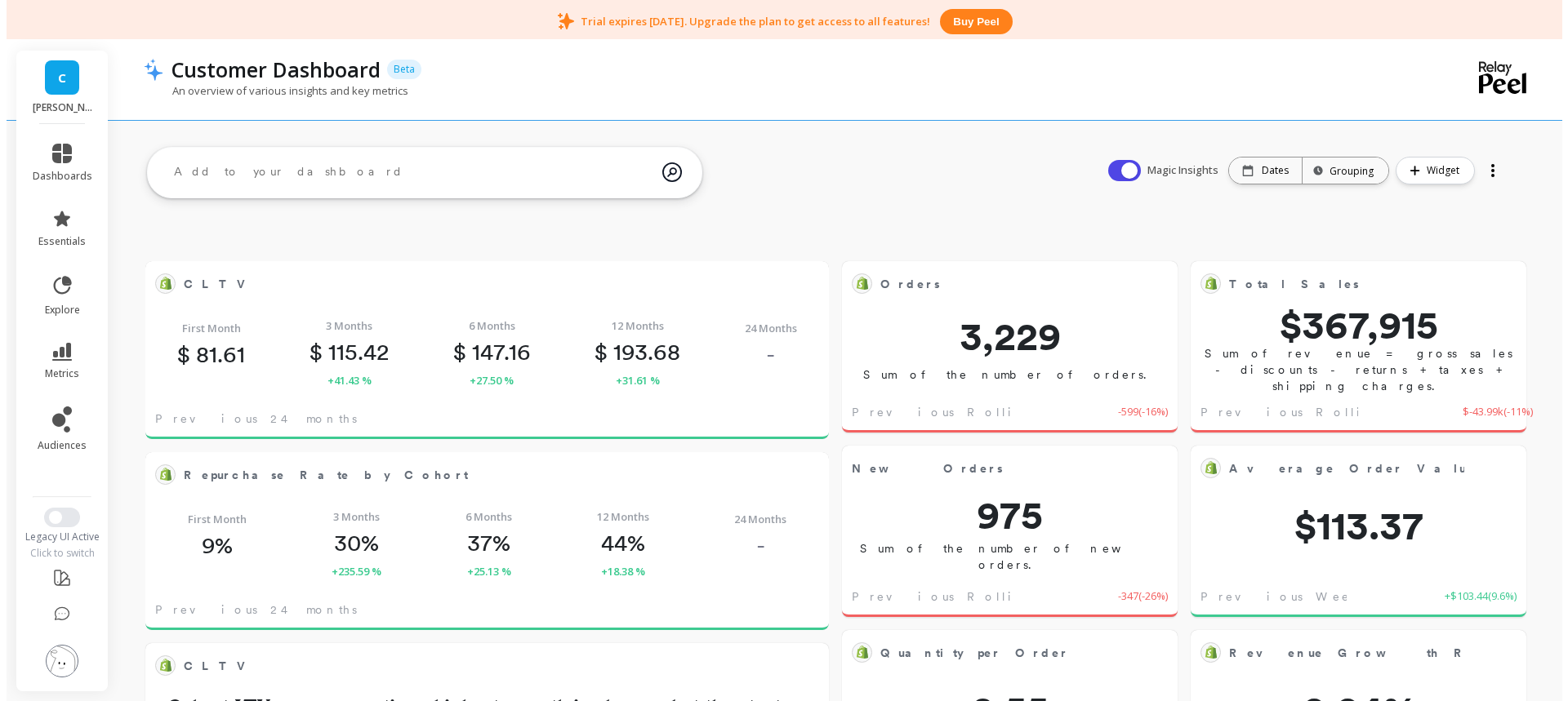
scroll to position [436, 625]
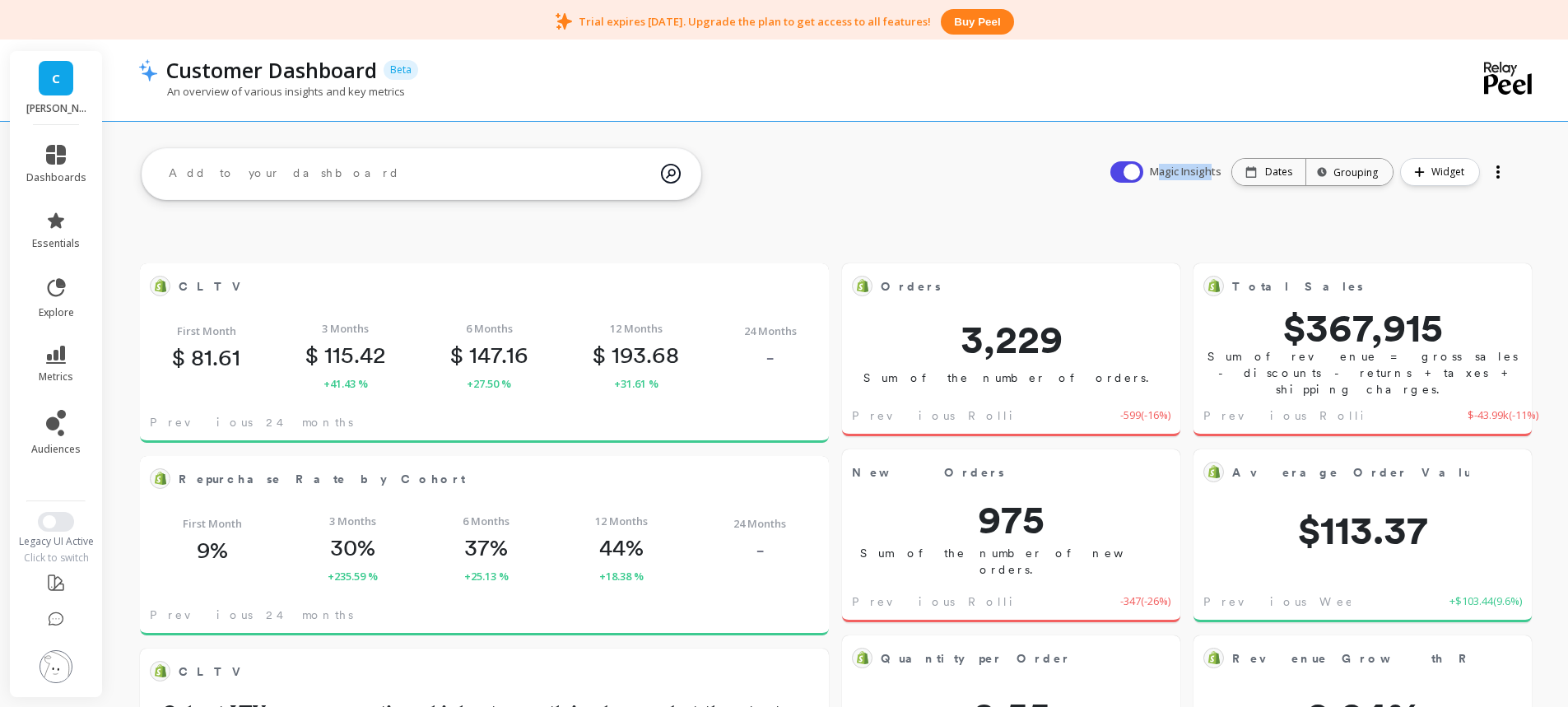
drag, startPoint x: 1162, startPoint y: 172, endPoint x: 1216, endPoint y: 169, distance: 54.1
click at [1216, 169] on span "Magic Insights" at bounding box center [1188, 171] width 75 height 16
click at [1190, 171] on span "Magic Insights" at bounding box center [1188, 171] width 75 height 16
drag, startPoint x: 1176, startPoint y: 170, endPoint x: 1191, endPoint y: 170, distance: 15.0
click at [1190, 170] on span "Magic Insights" at bounding box center [1188, 171] width 75 height 16
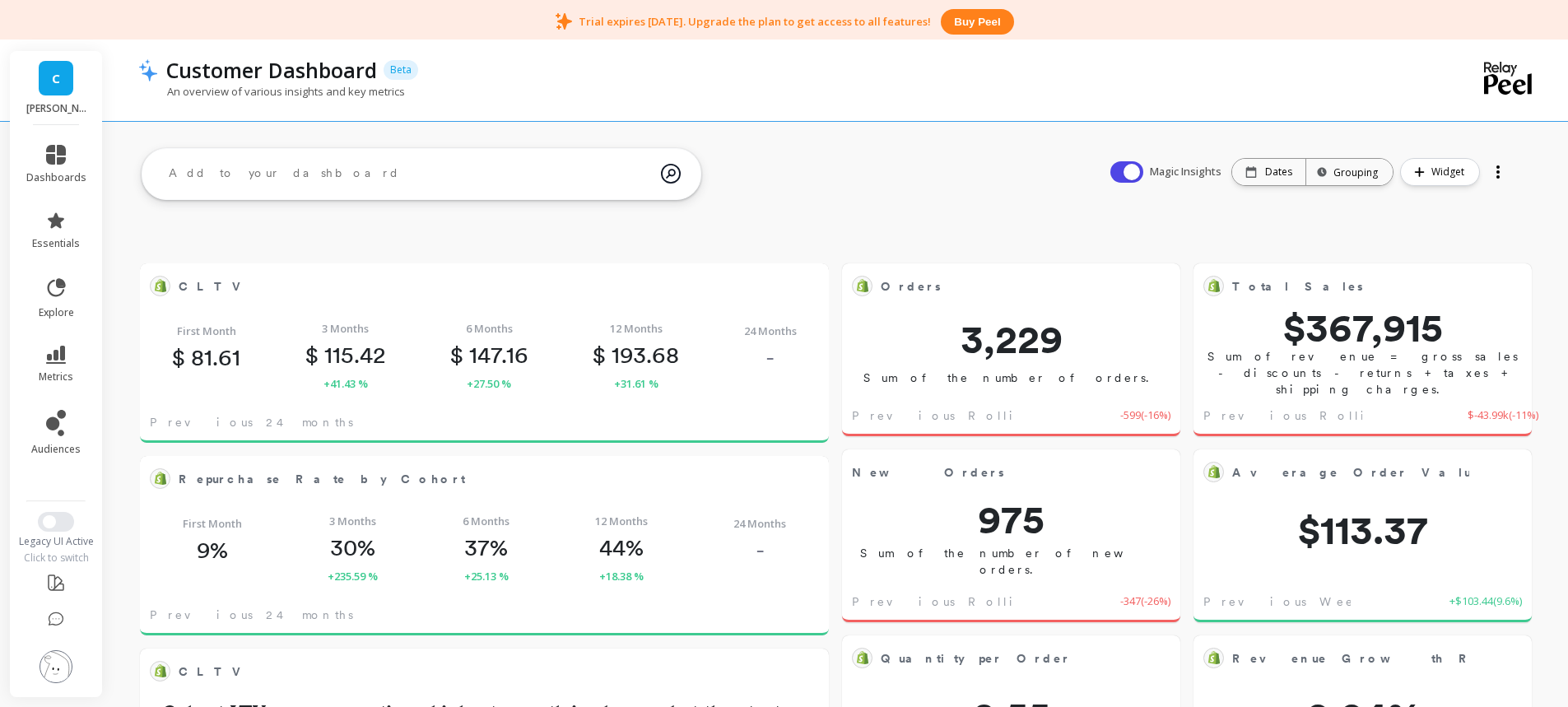
click at [1201, 170] on span "Magic Insights" at bounding box center [1188, 171] width 75 height 16
click at [818, 275] on button at bounding box center [809, 286] width 20 height 23
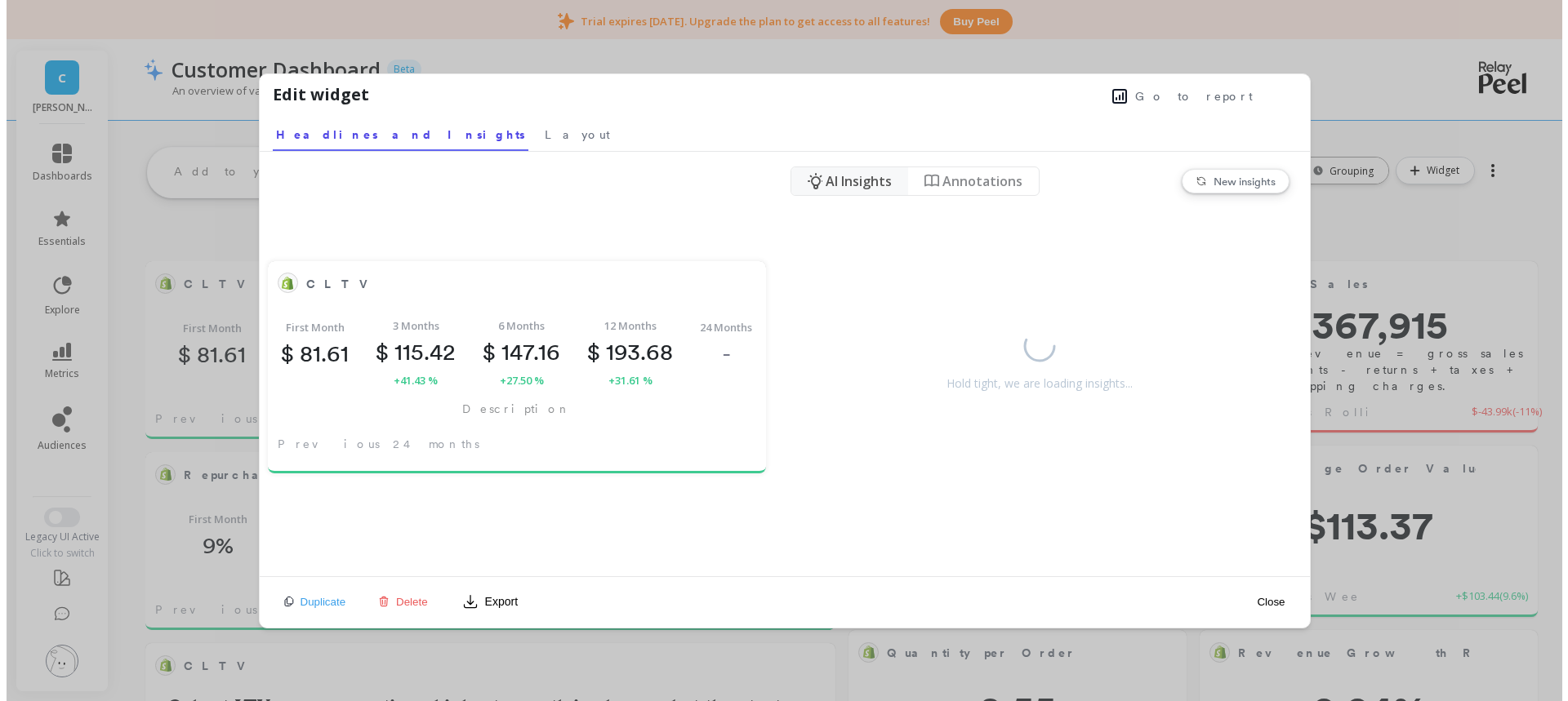
scroll to position [436, 632]
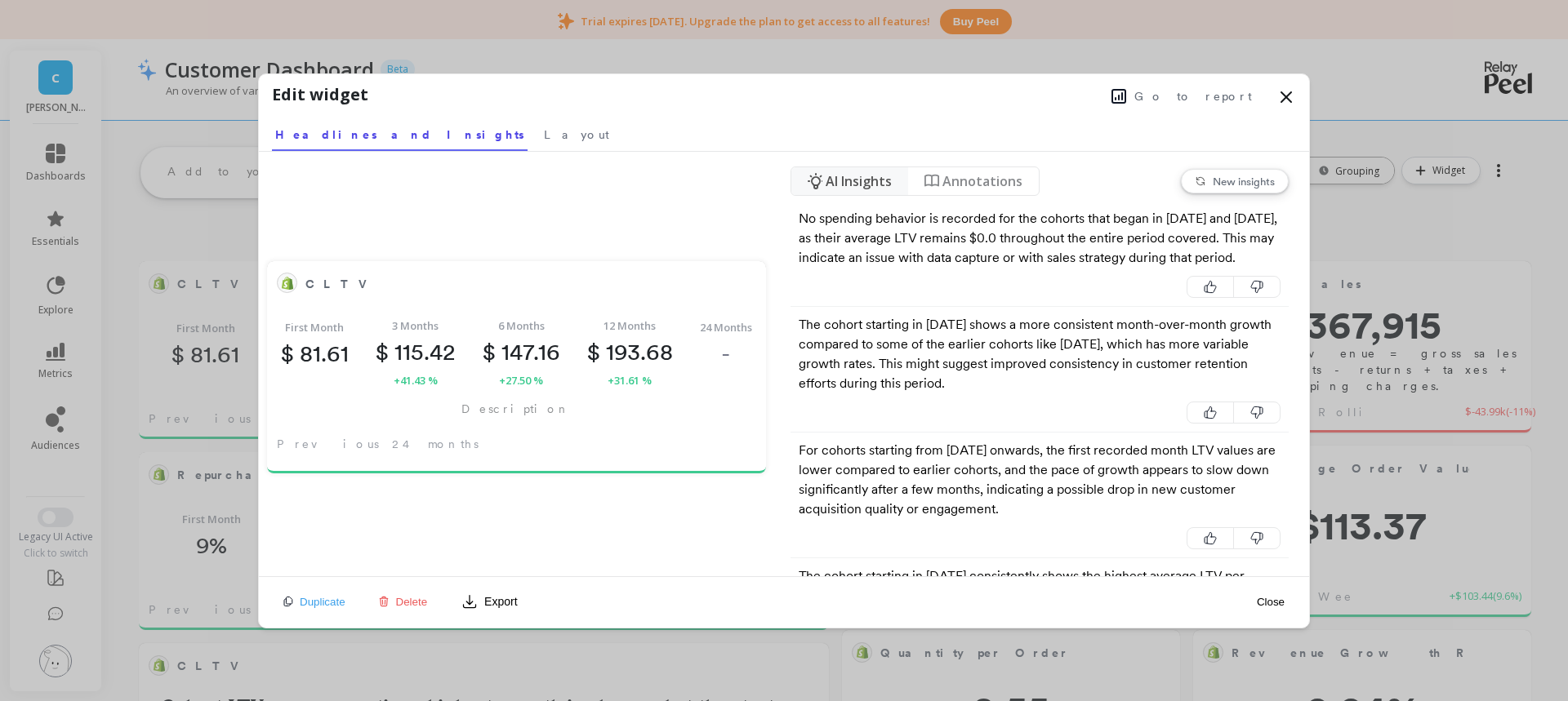
click at [544, 140] on span "Layout" at bounding box center [576, 134] width 65 height 16
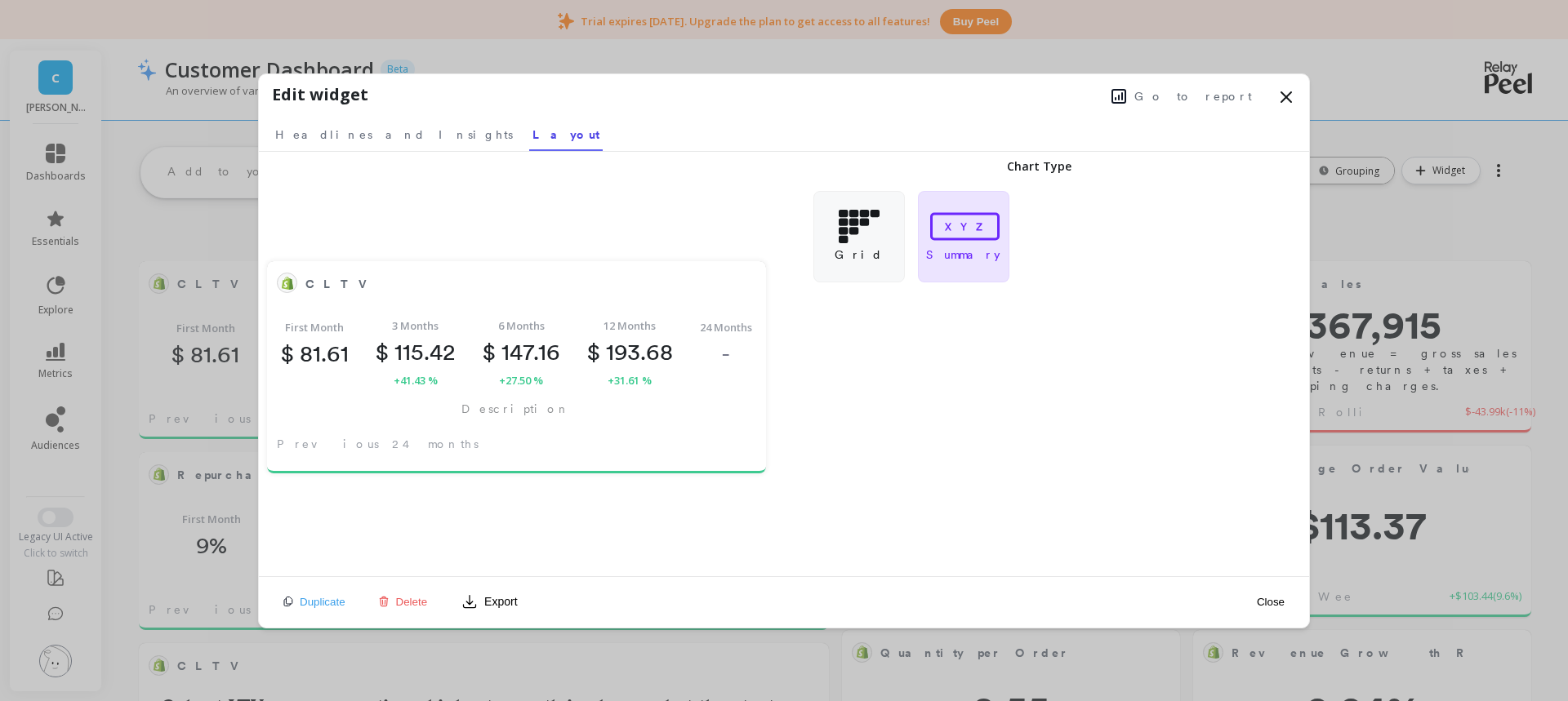
click at [870, 230] on icon at bounding box center [859, 226] width 41 height 33
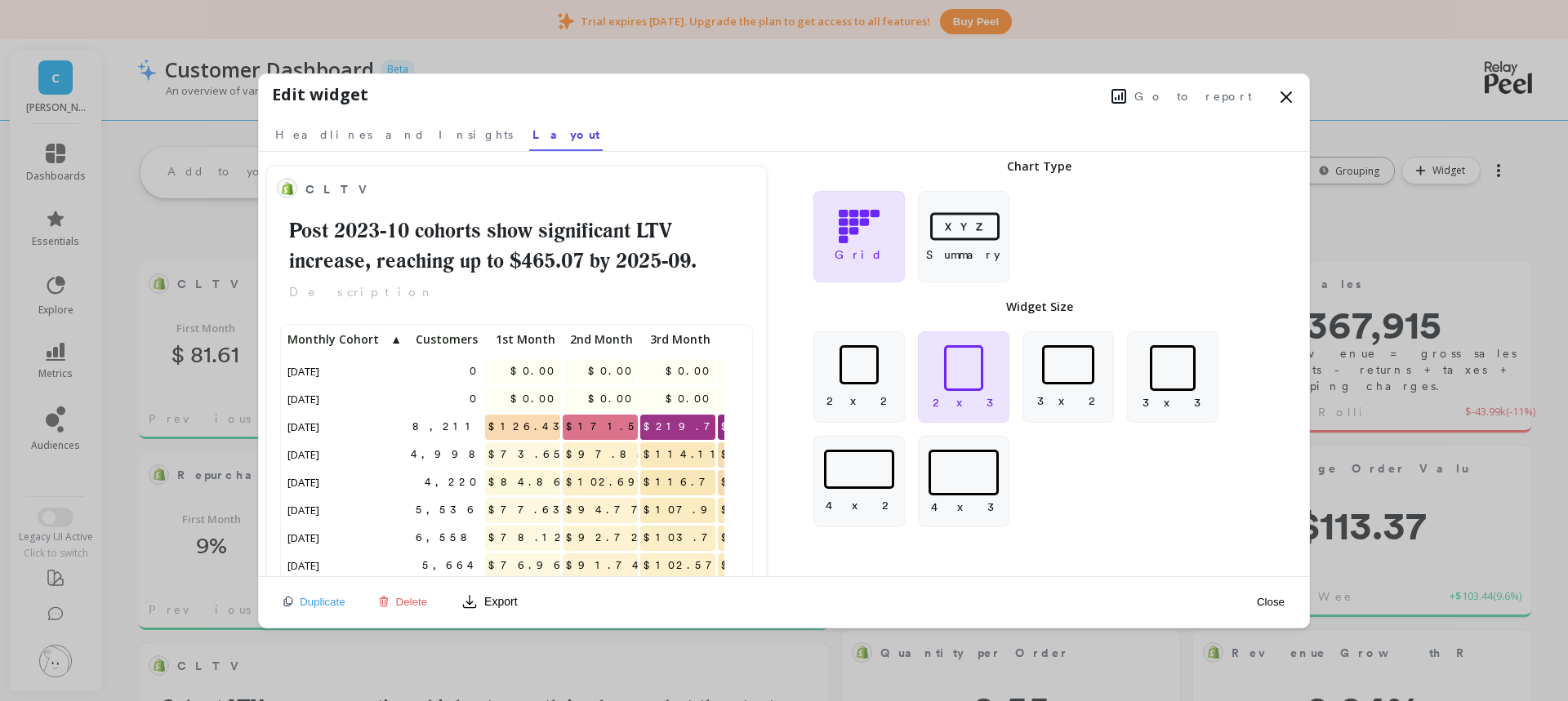
scroll to position [436, 427]
click at [334, 135] on span "Headlines and Insights" at bounding box center [394, 134] width 238 height 16
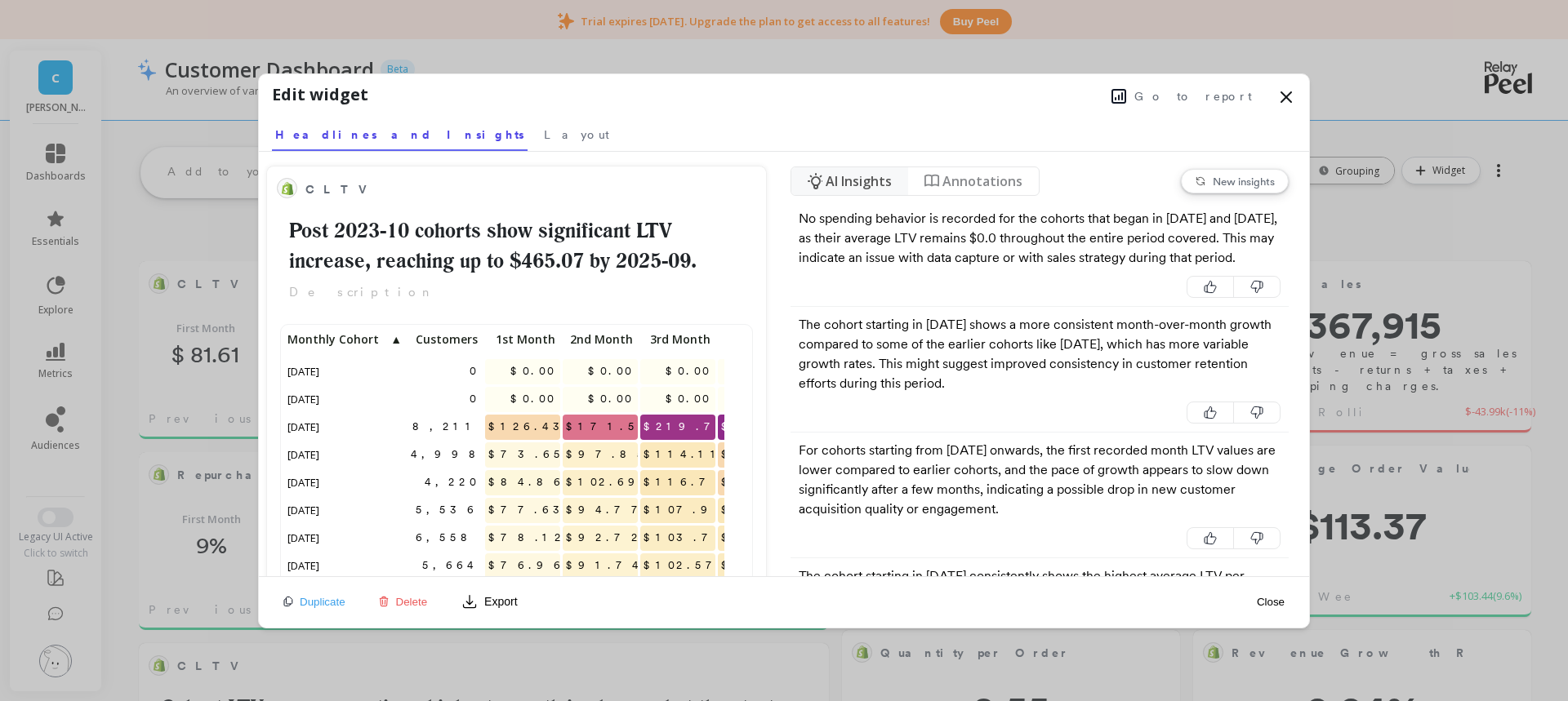
click at [544, 137] on span "Layout" at bounding box center [576, 134] width 65 height 16
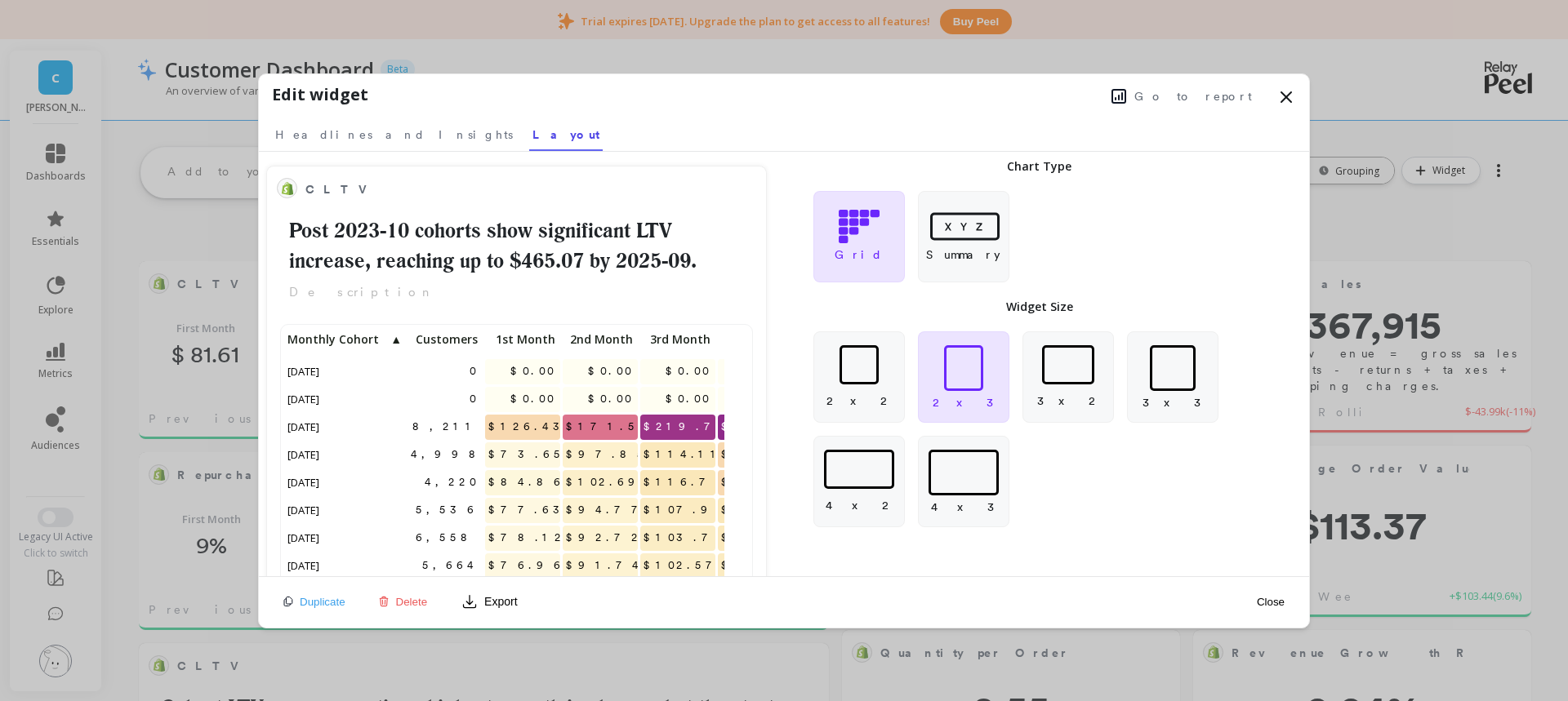
click at [1288, 100] on icon at bounding box center [1286, 96] width 20 height 20
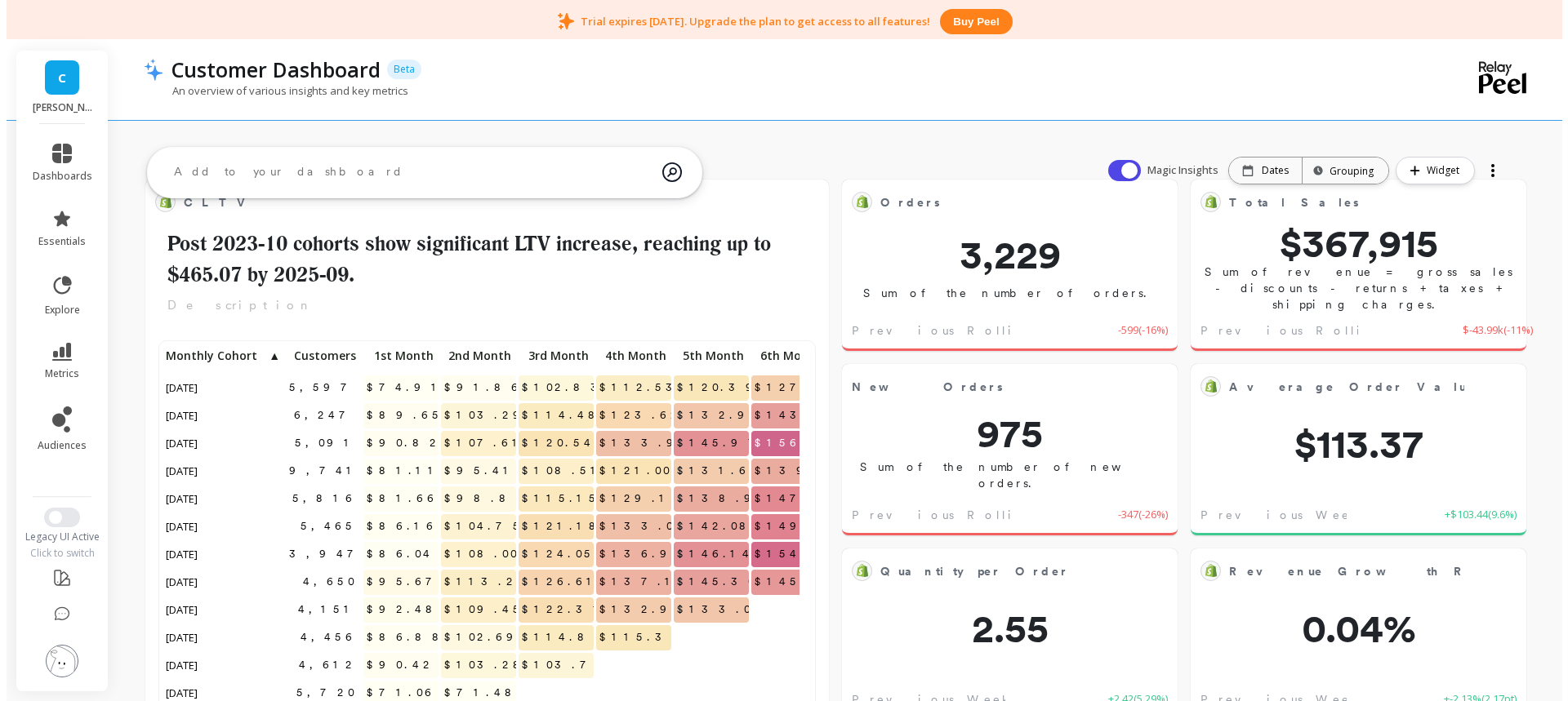
scroll to position [436, 637]
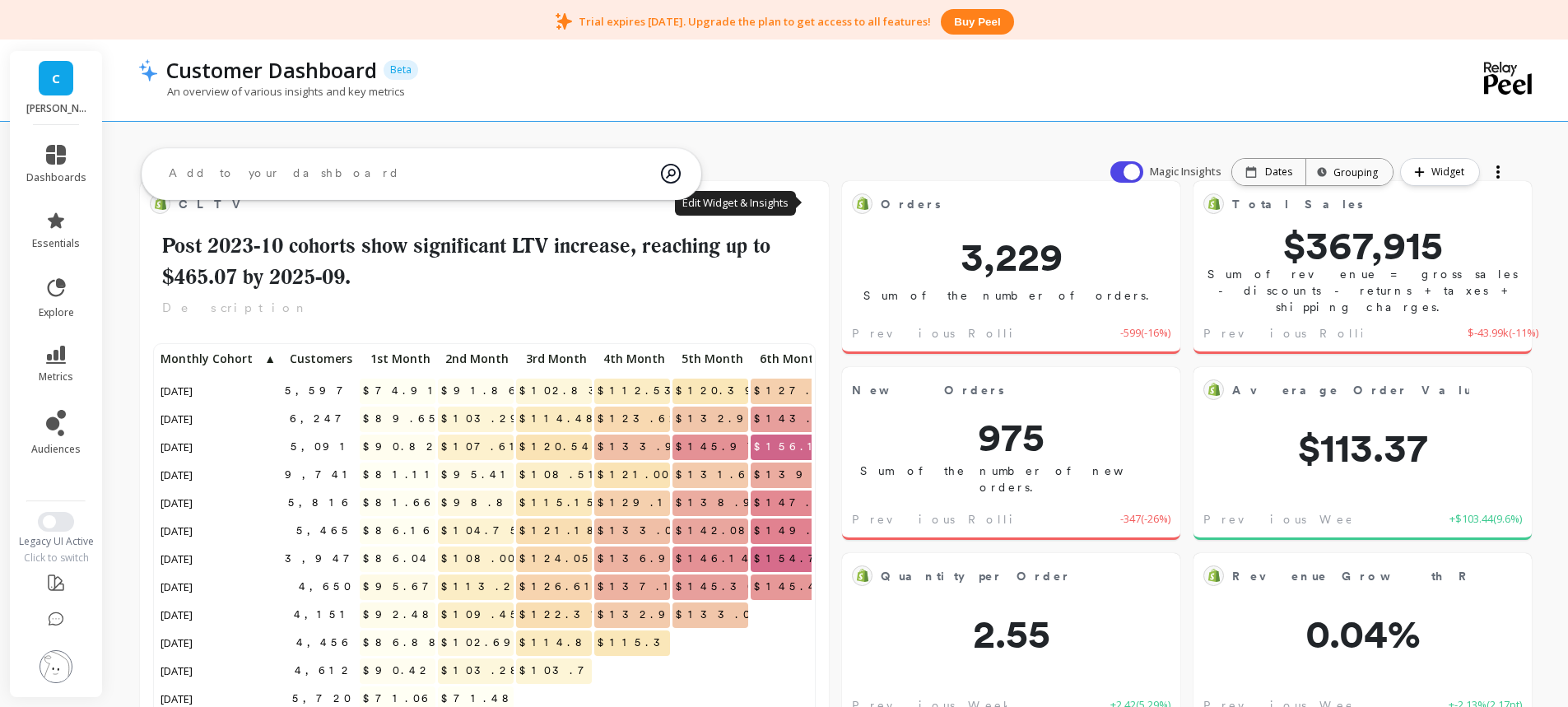
click at [806, 206] on button at bounding box center [809, 203] width 20 height 23
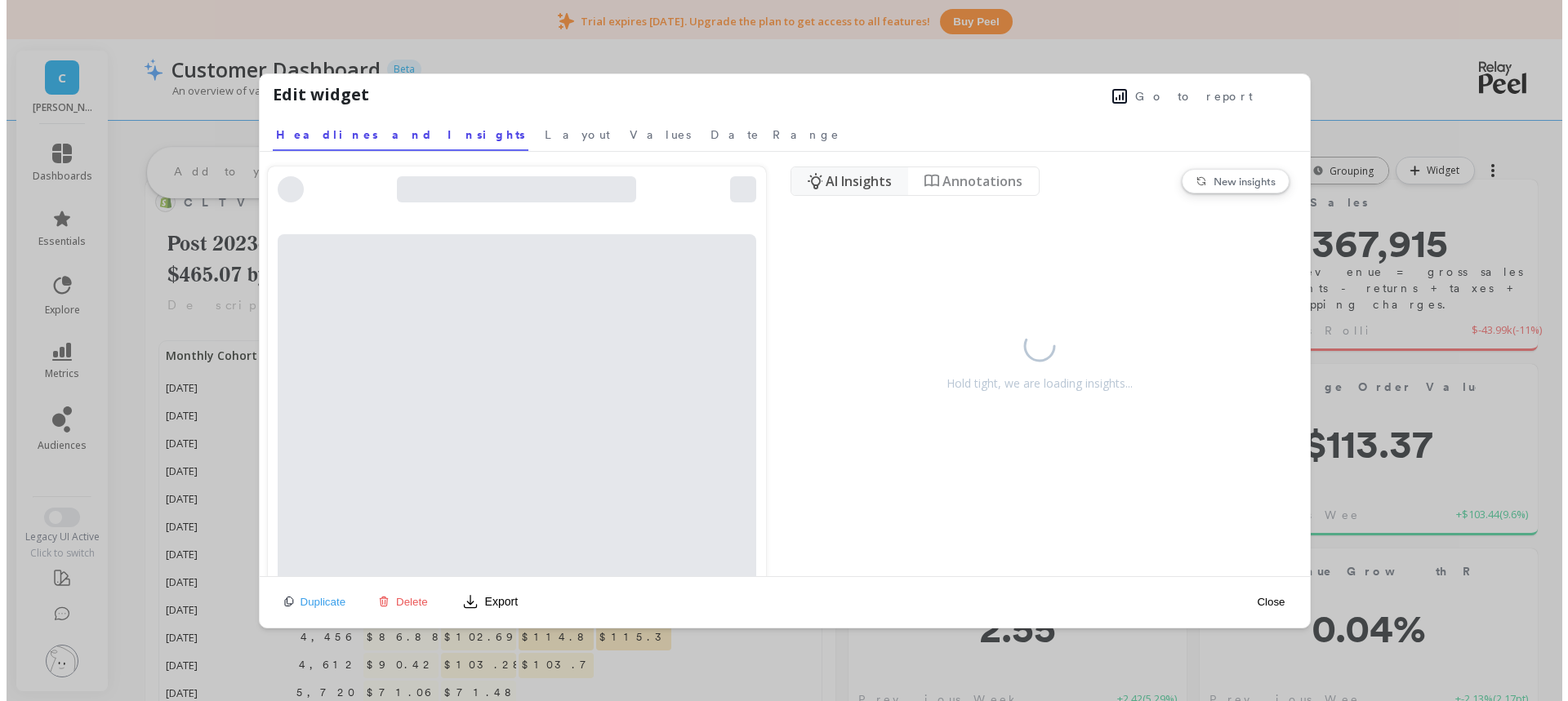
scroll to position [0, 0]
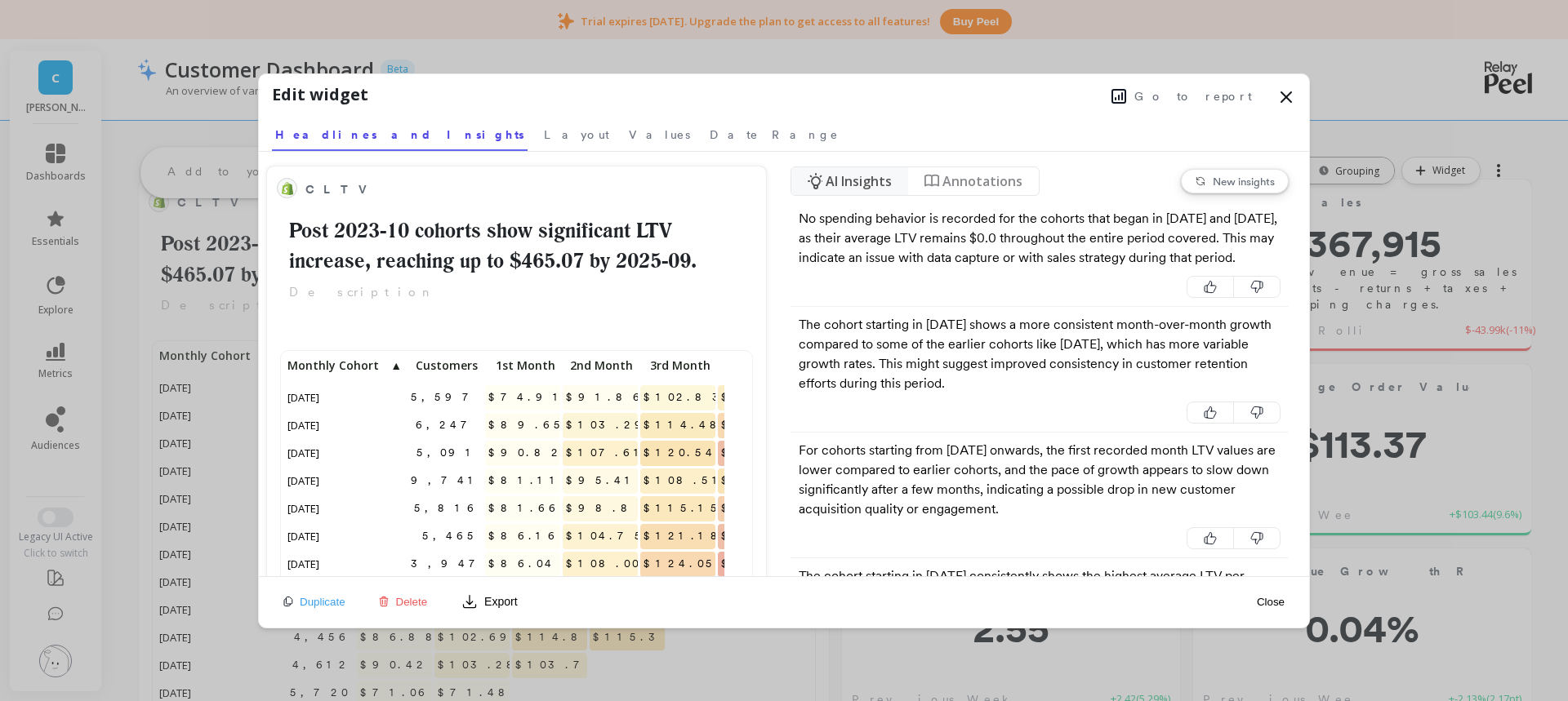
click at [544, 135] on span "Layout" at bounding box center [576, 134] width 65 height 16
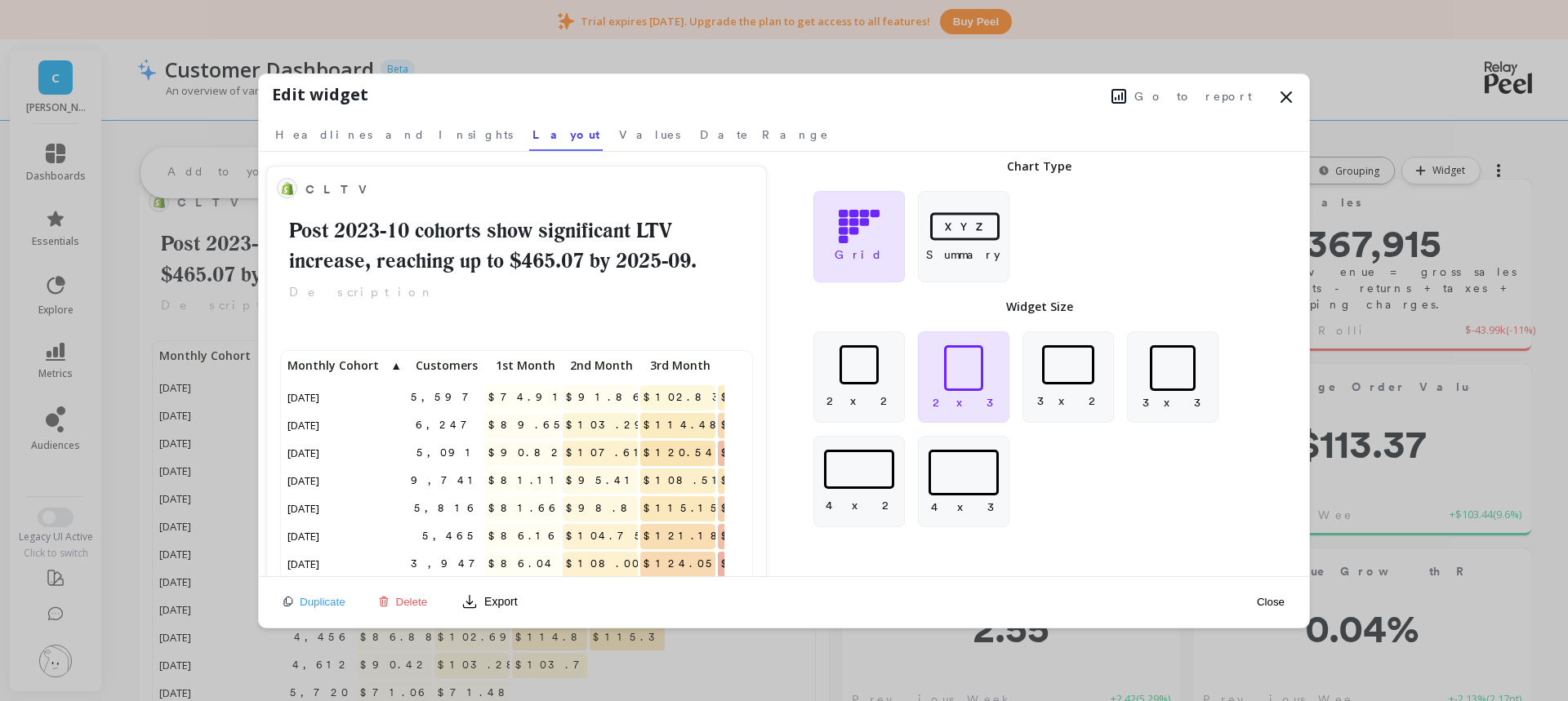
click at [974, 237] on icon at bounding box center [963, 226] width 76 height 34
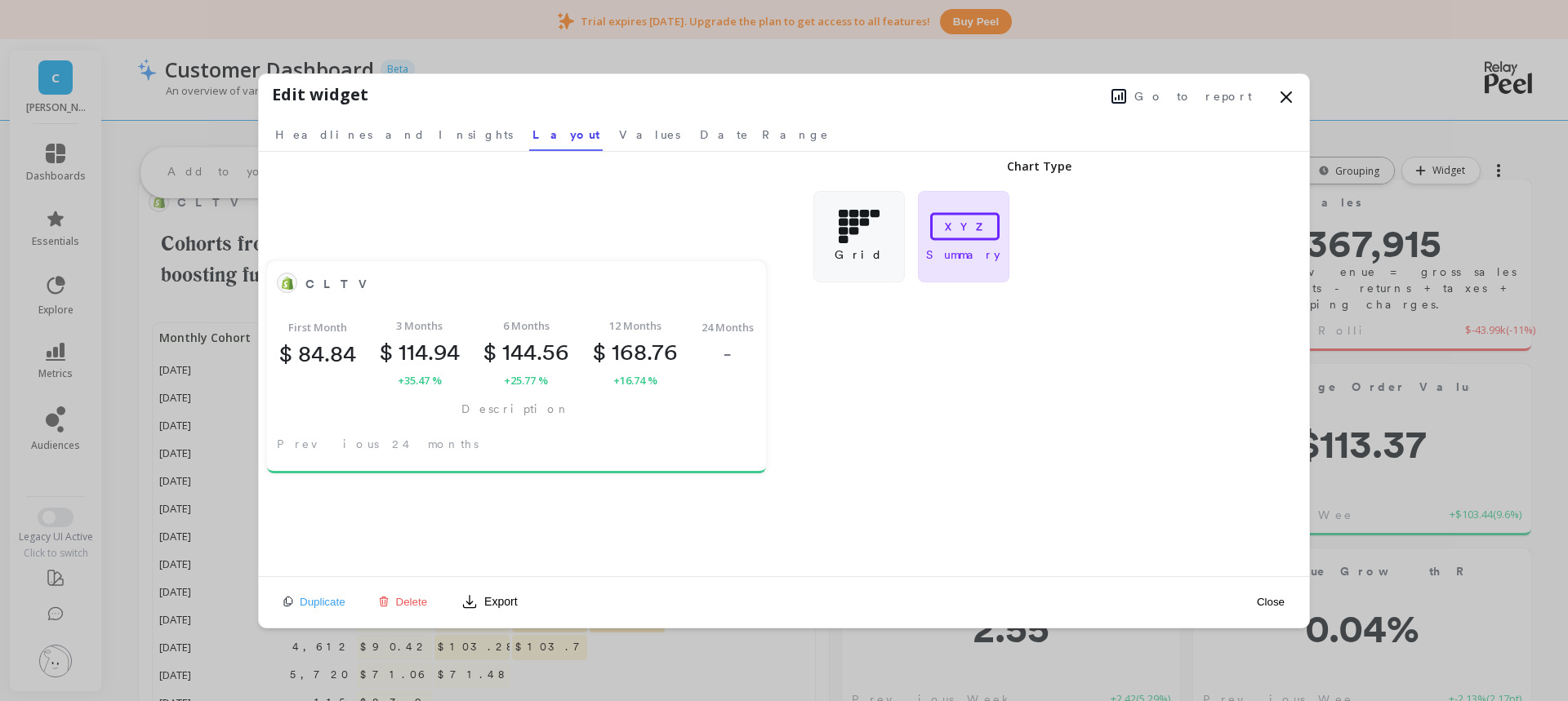
click at [1282, 94] on icon at bounding box center [1286, 97] width 10 height 10
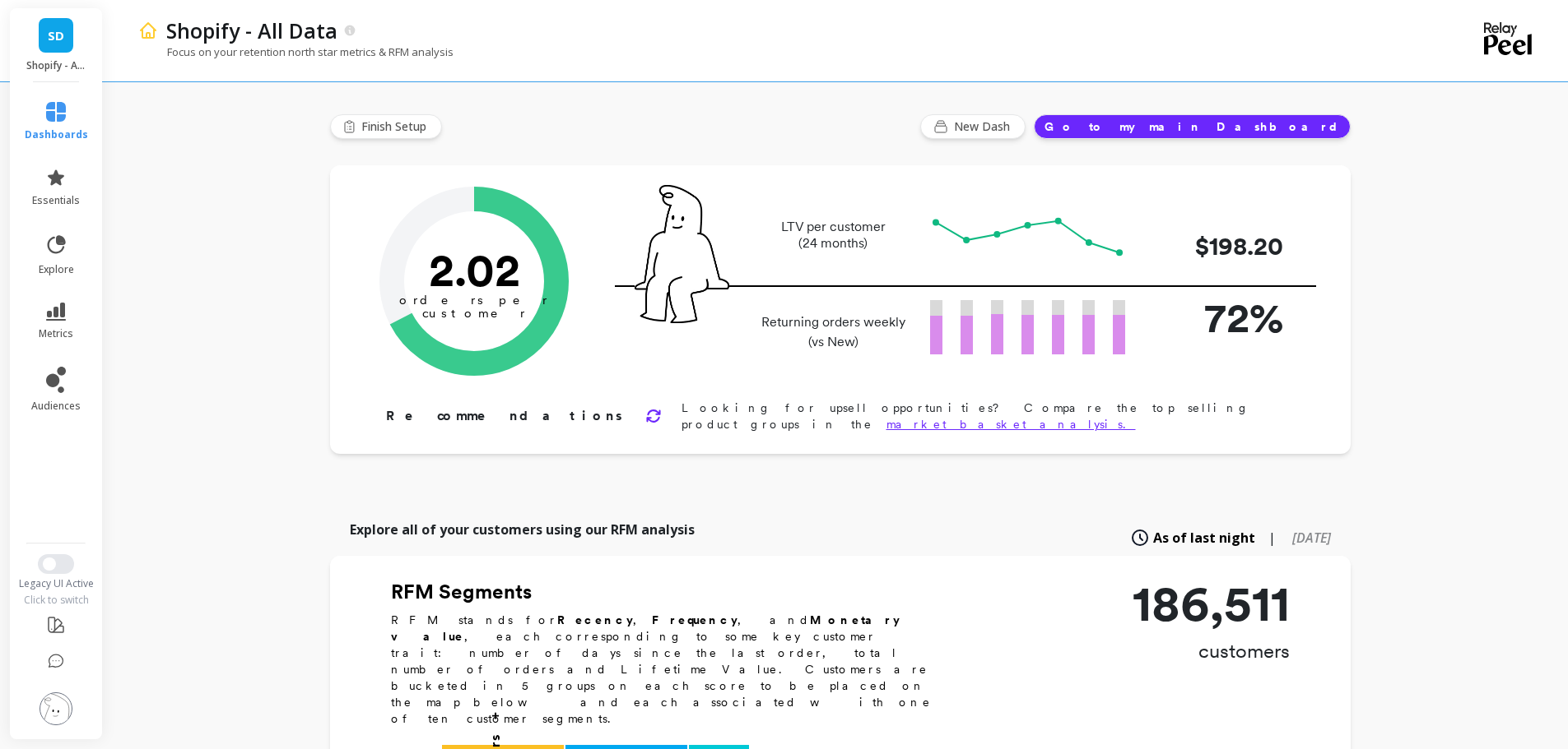
click at [629, 27] on div "Shopify - All Data" at bounding box center [778, 30] width 1241 height 28
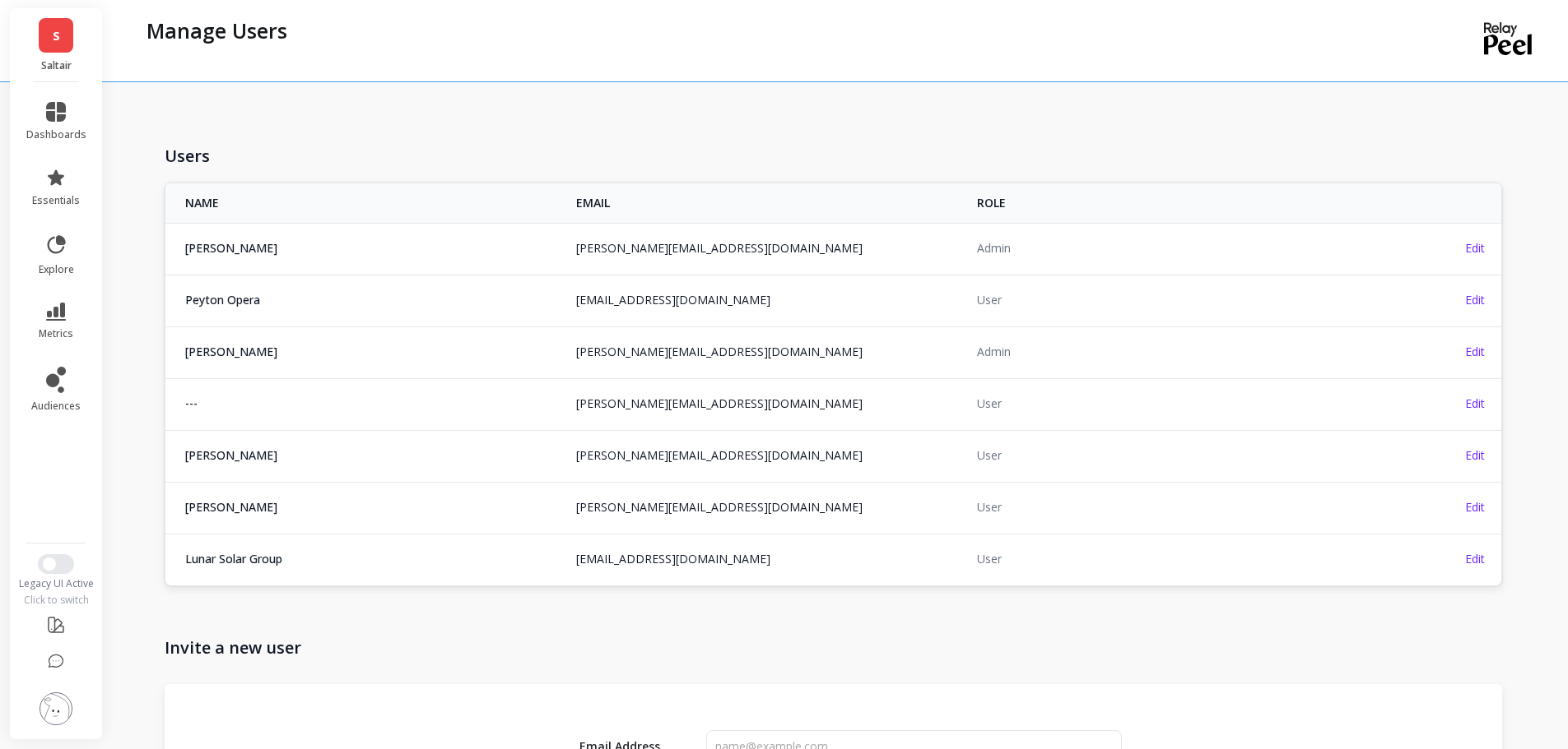
click at [735, 354] on td "[PERSON_NAME][EMAIL_ADDRESS][DOMAIN_NAME]" at bounding box center [767, 351] width 401 height 50
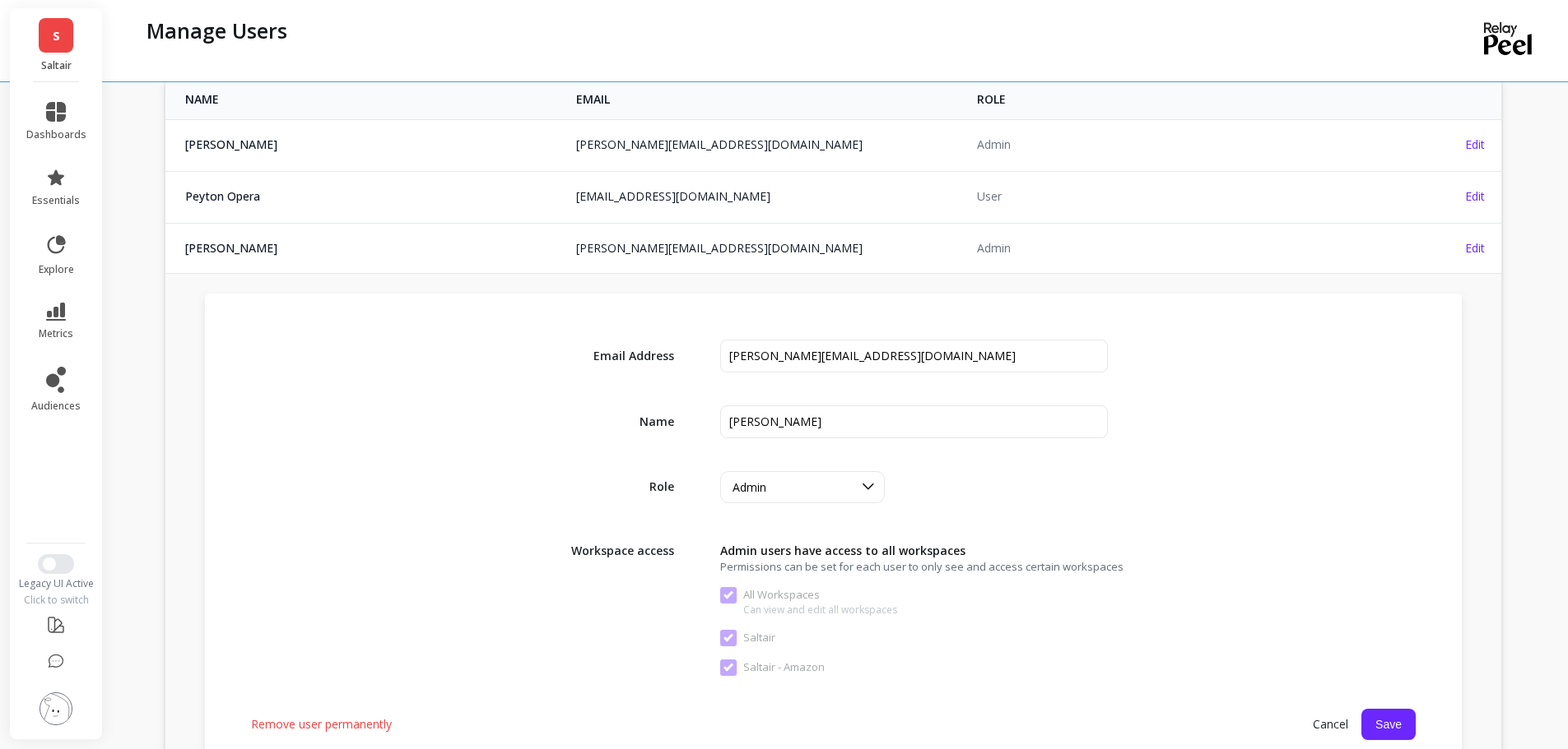
scroll to position [246, 0]
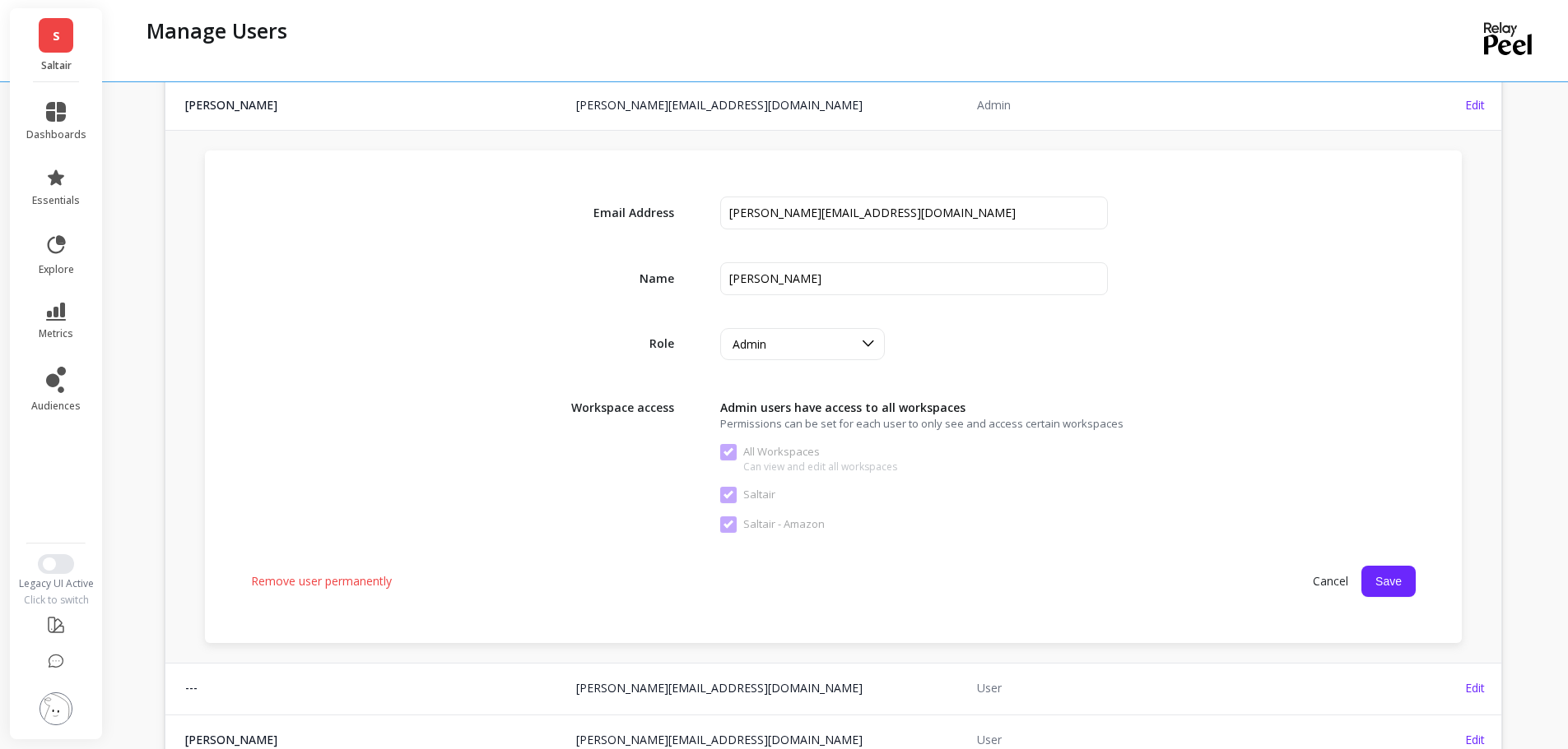
click at [795, 349] on div "Admin" at bounding box center [793, 345] width 120 height 15
click at [980, 338] on div "3 results available. Use Up and Down to choose options, press Enter to select t…" at bounding box center [914, 344] width 388 height 32
click at [1340, 583] on span "Cancel" at bounding box center [1330, 581] width 62 height 30
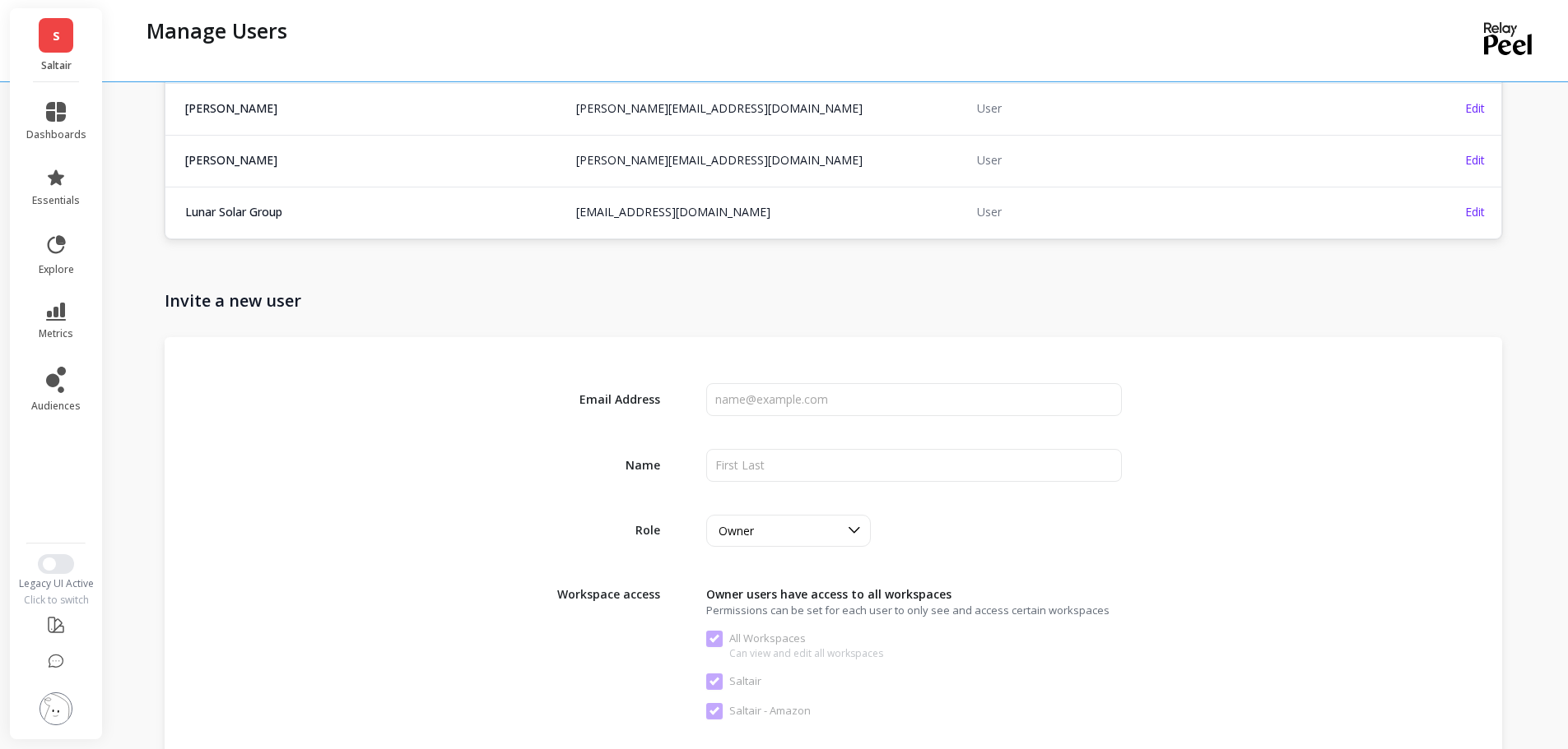
scroll to position [494, 0]
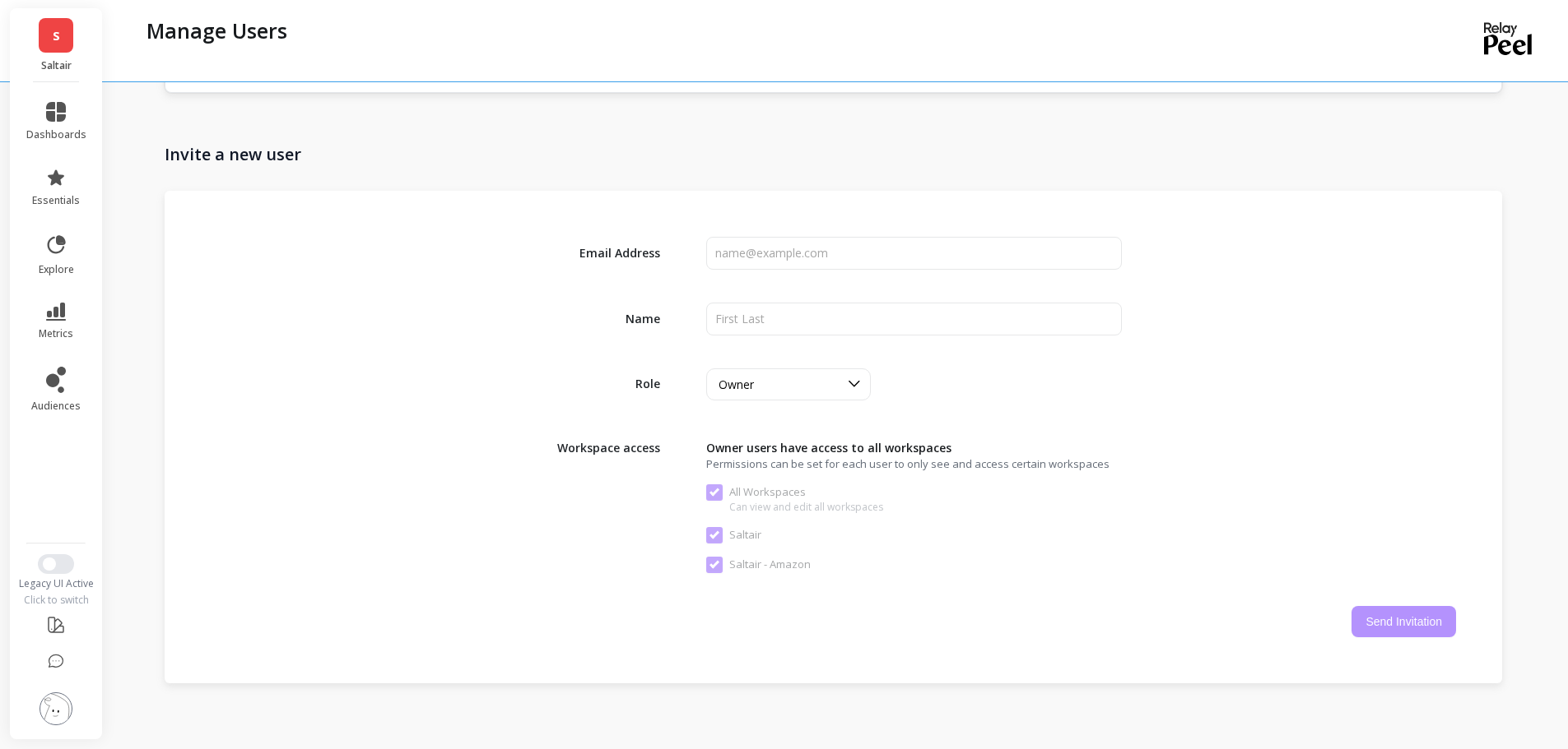
drag, startPoint x: 1053, startPoint y: 457, endPoint x: 1006, endPoint y: 194, distance: 267.2
drag, startPoint x: 1006, startPoint y: 194, endPoint x: 948, endPoint y: 139, distance: 79.9
click at [948, 139] on div "Invite a new user" at bounding box center [833, 155] width 1338 height 45
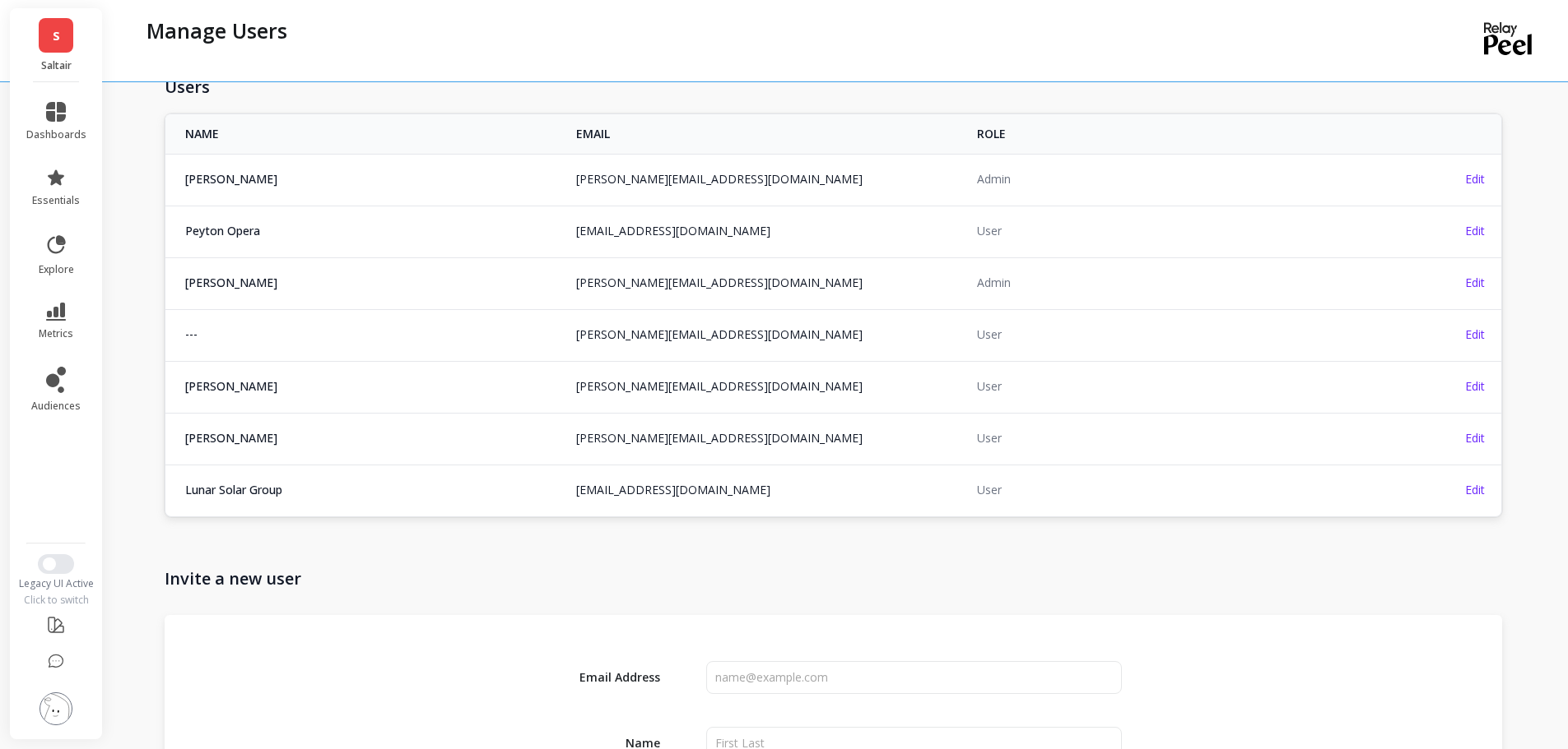
scroll to position [43, 0]
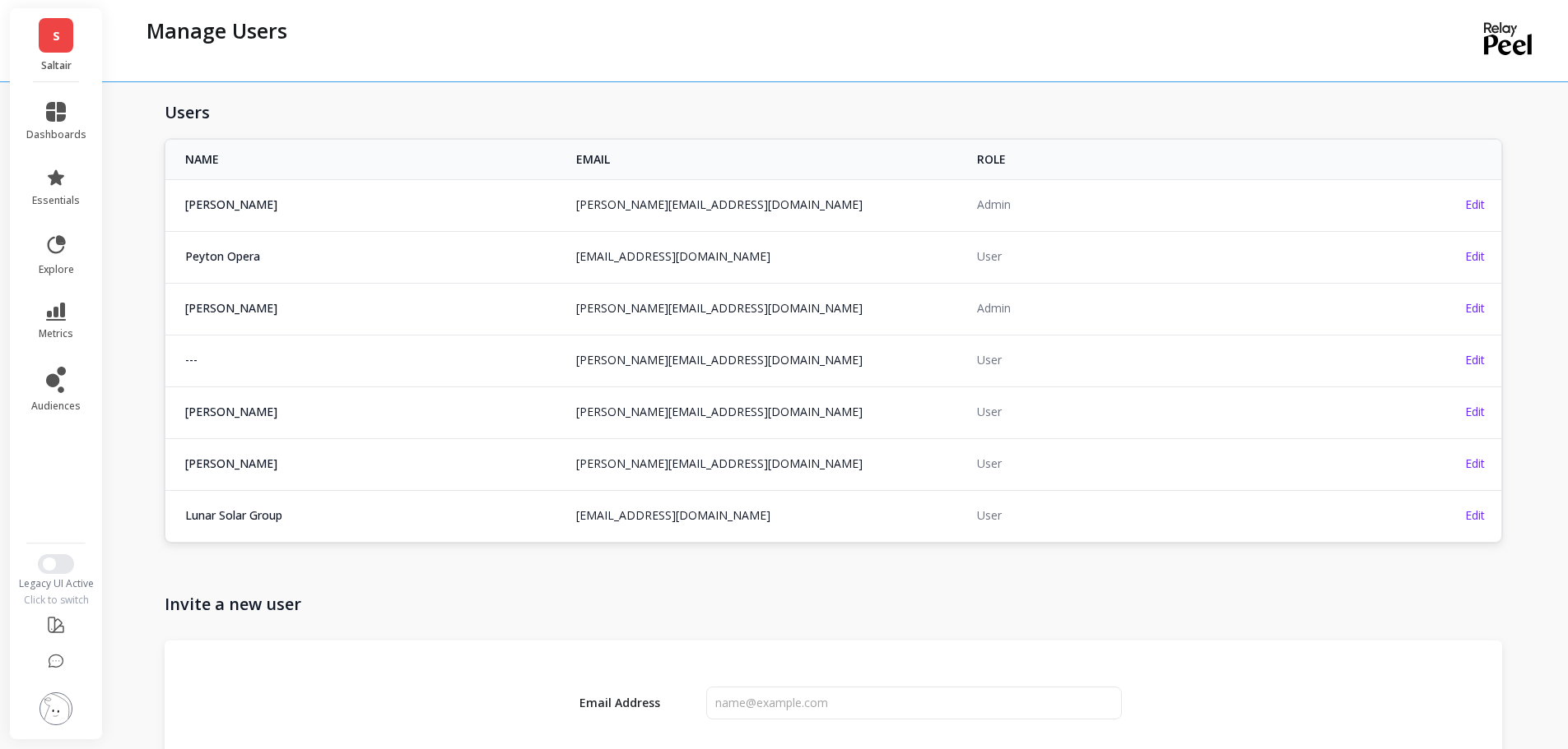
click at [1475, 308] on span "Edit" at bounding box center [1475, 308] width 20 height 15
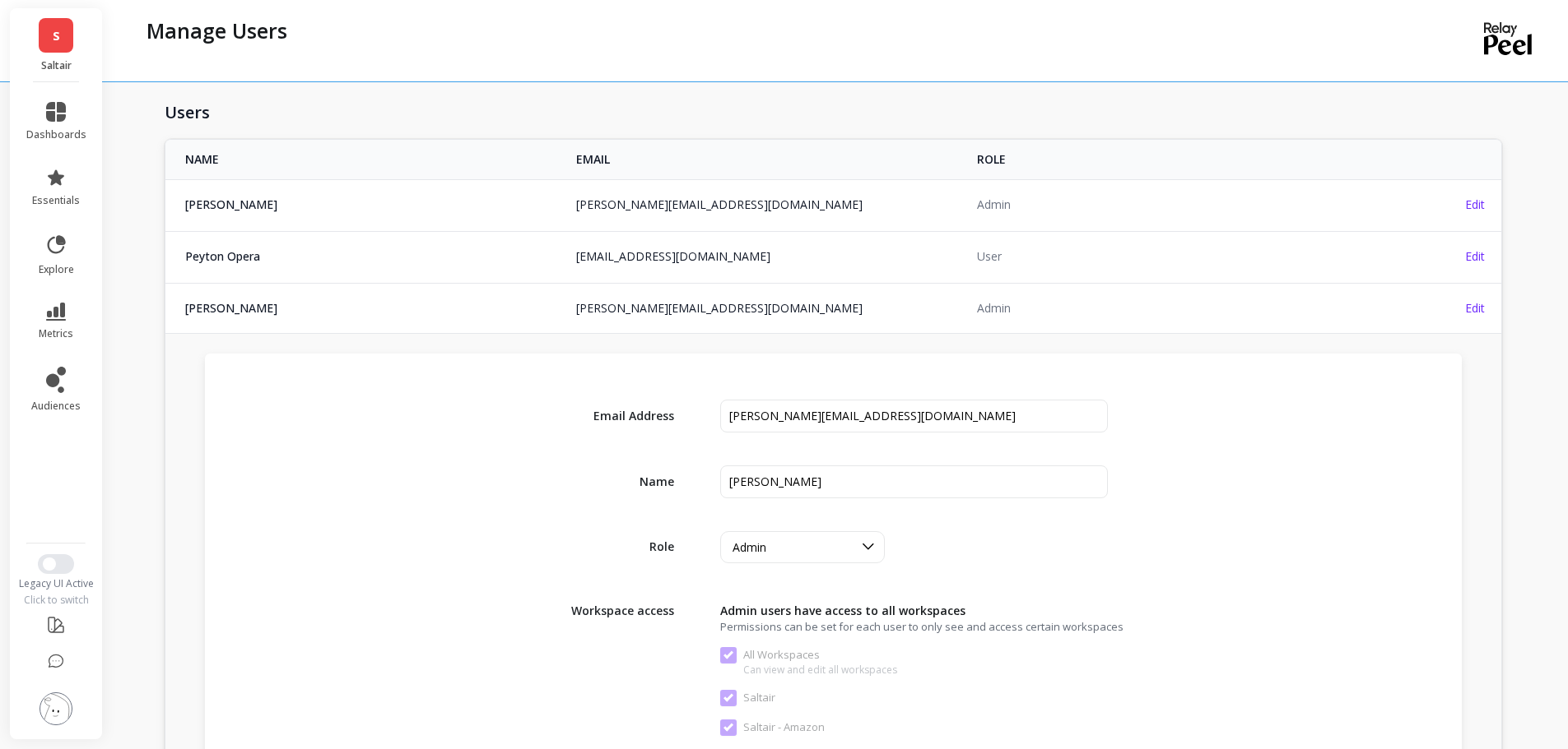
click at [802, 557] on div "Admin" at bounding box center [802, 547] width 165 height 32
click at [798, 587] on div "Owner" at bounding box center [802, 587] width 144 height 15
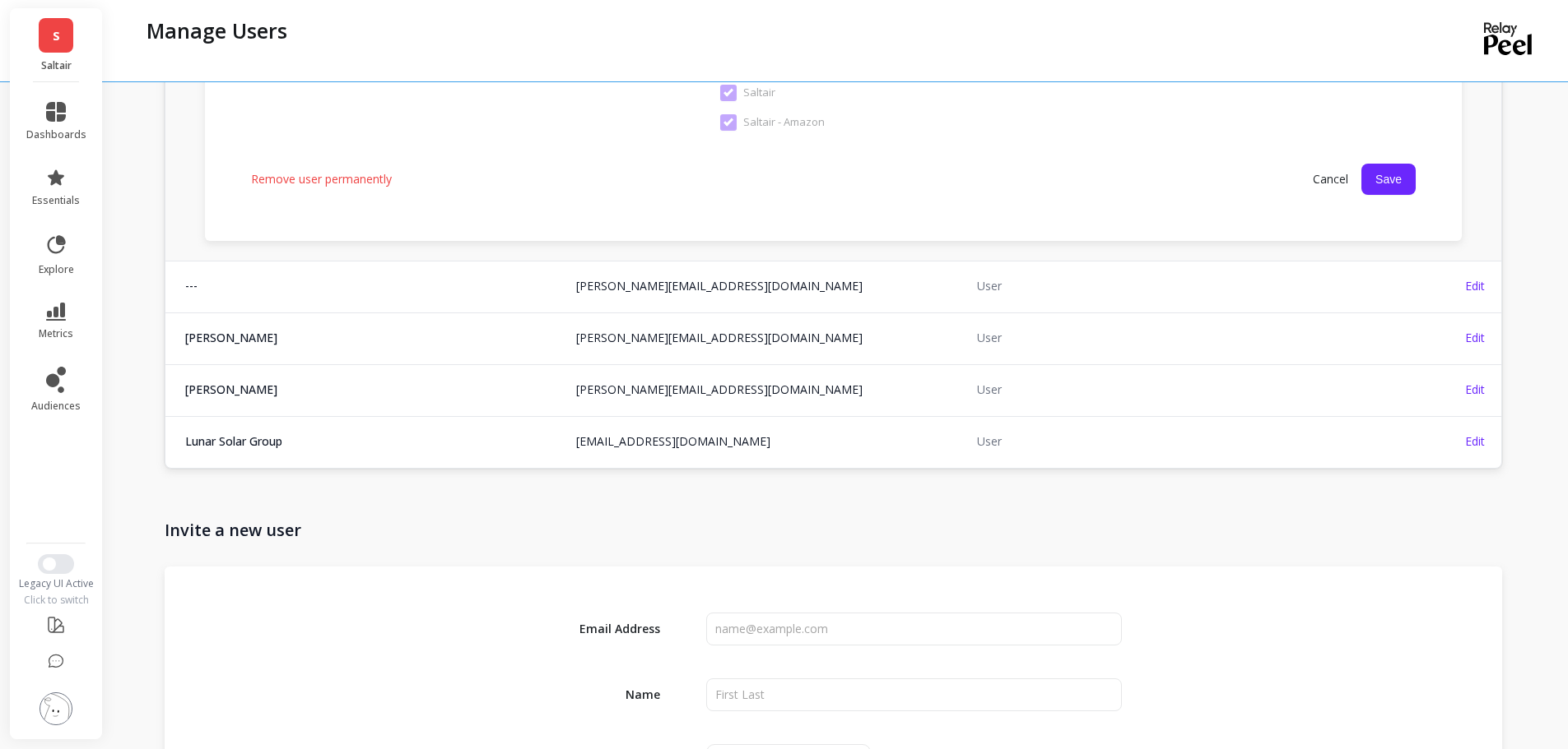
scroll to position [619, 0]
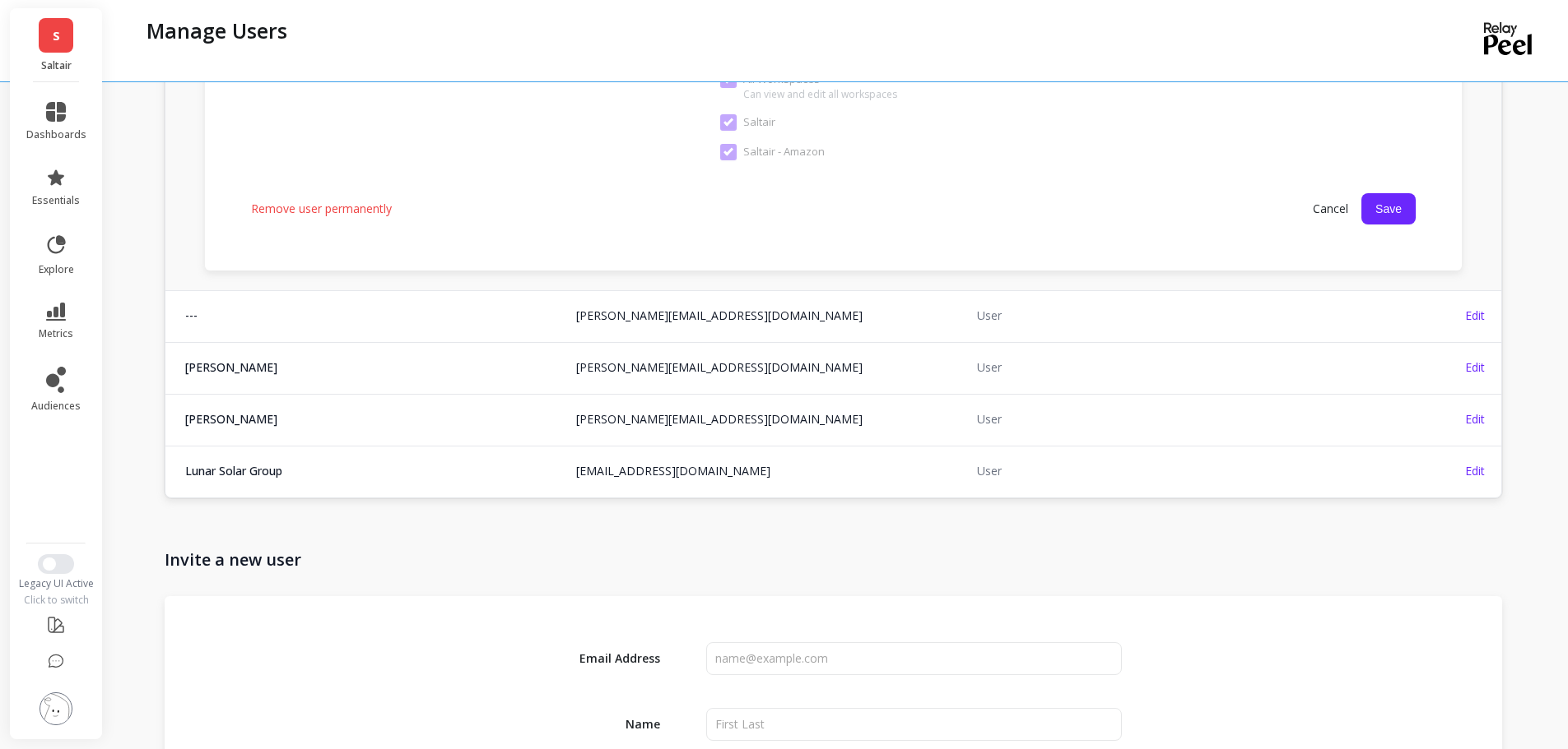
click at [1396, 214] on button "Save" at bounding box center [1388, 209] width 54 height 31
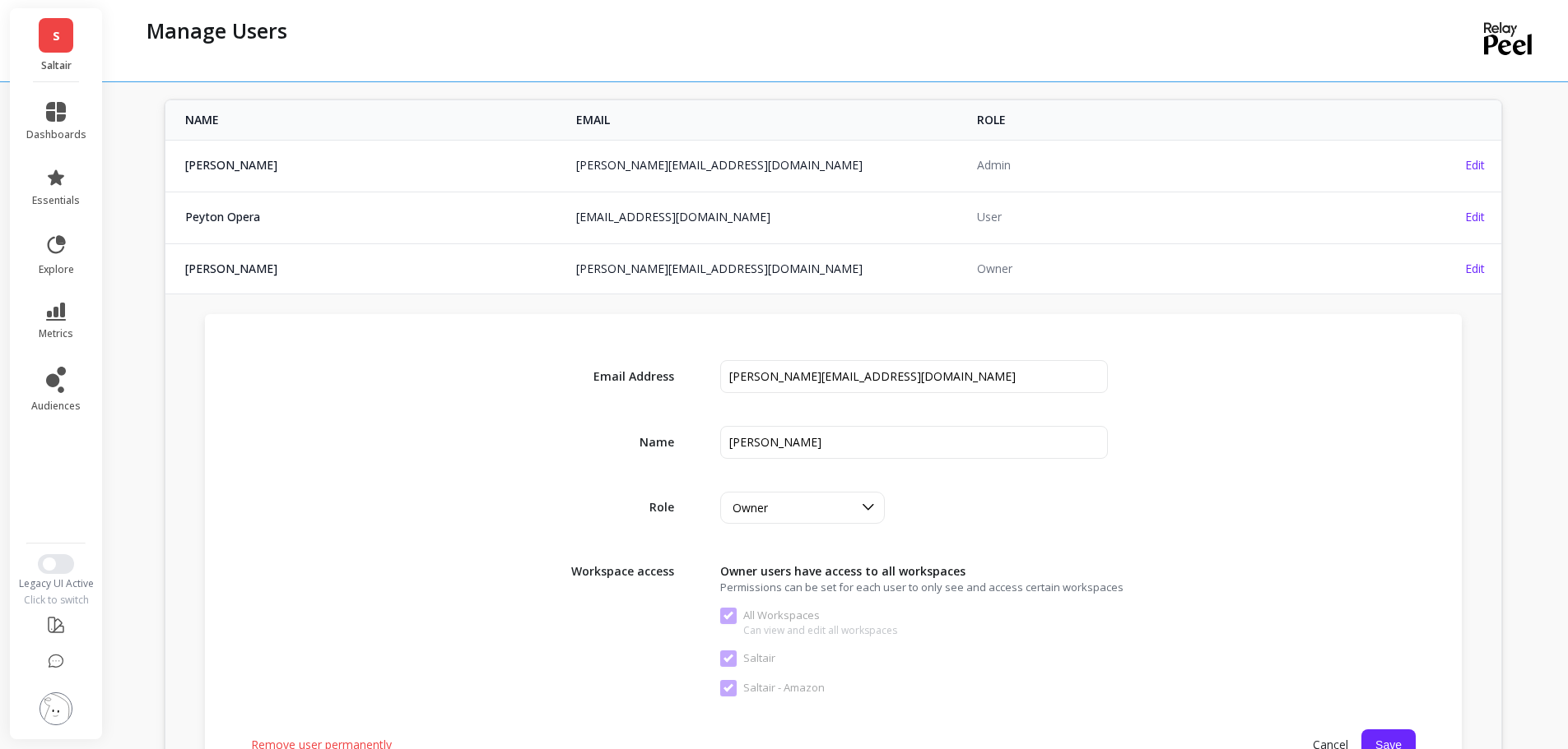
scroll to position [576, 0]
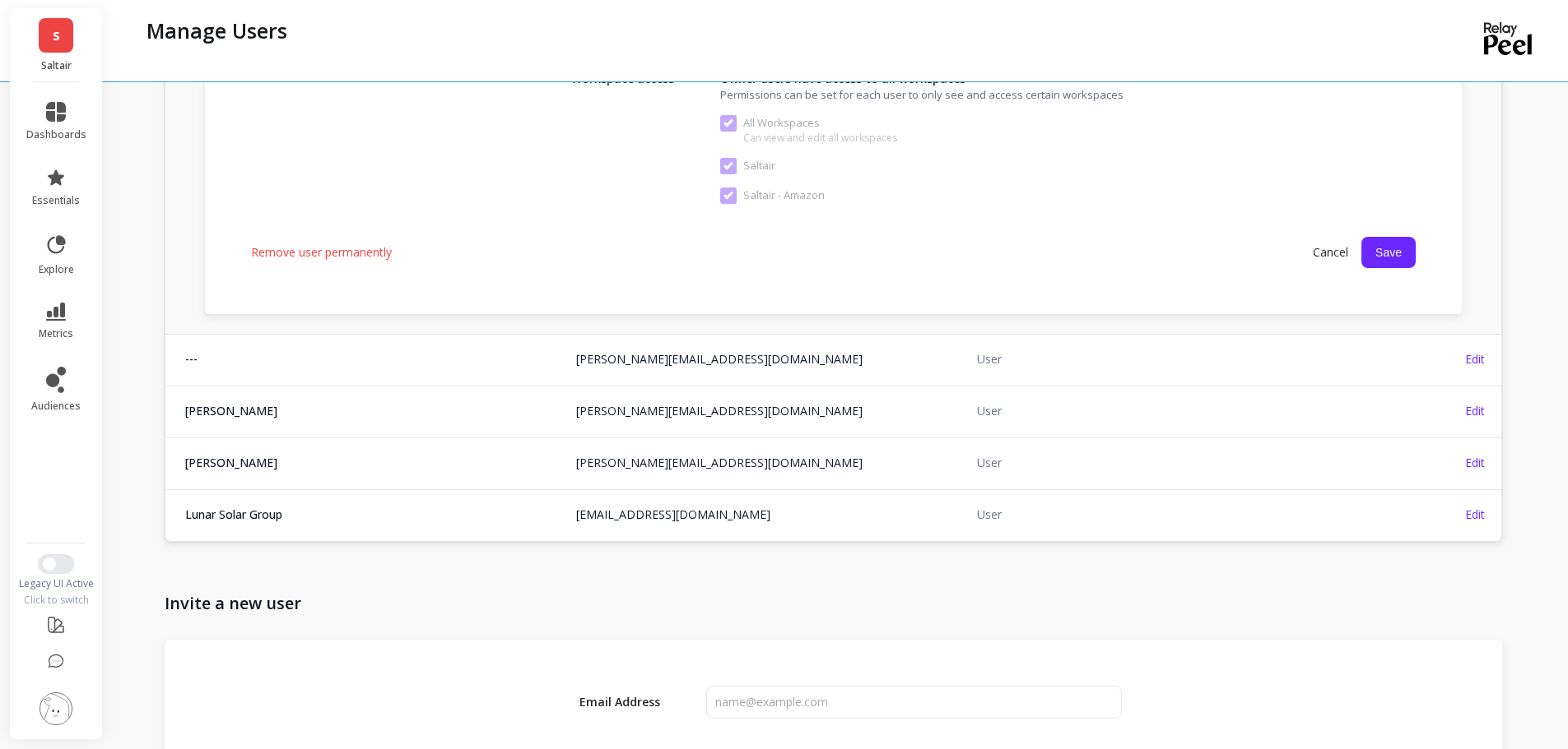
click at [1332, 250] on span "Cancel" at bounding box center [1330, 252] width 62 height 30
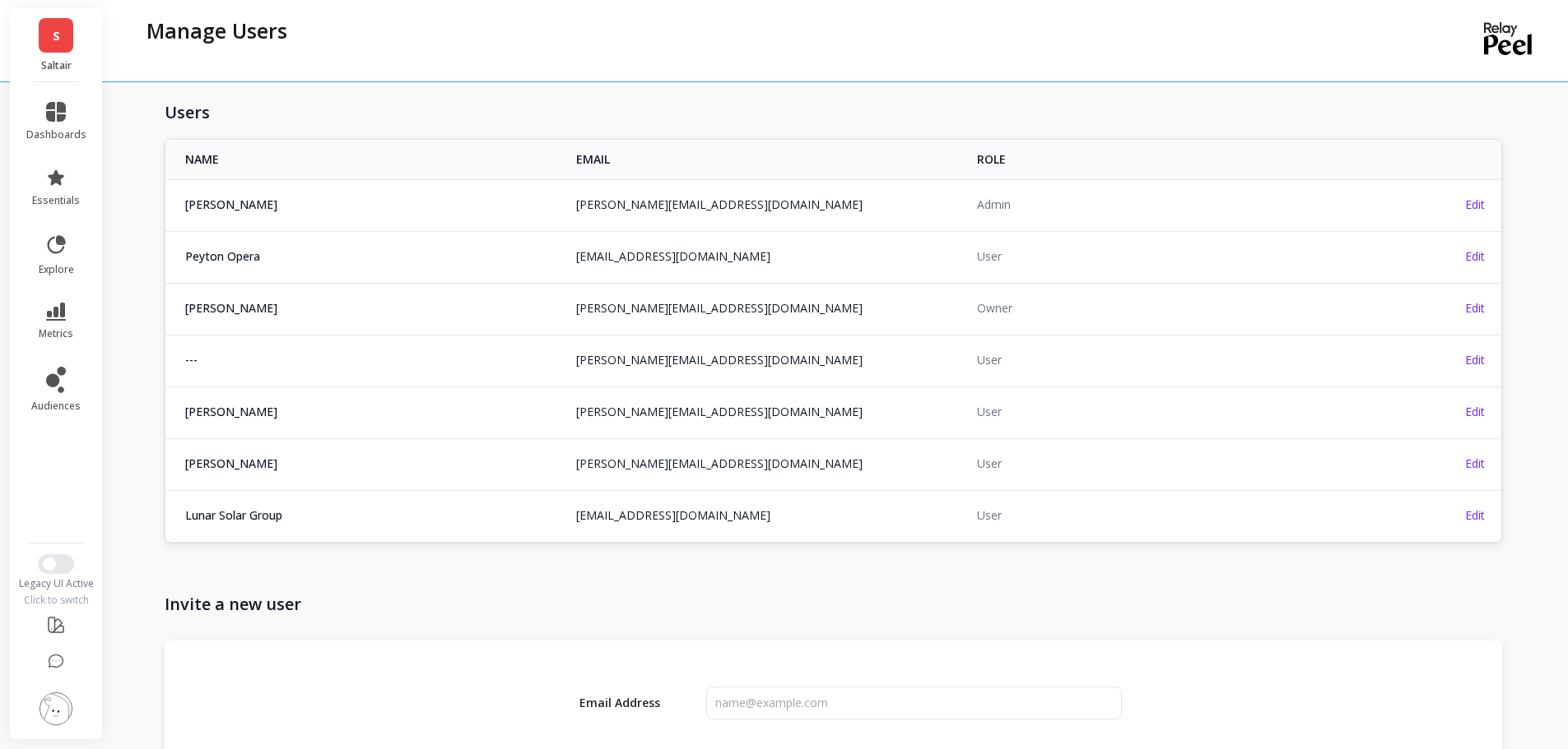
scroll to position [373, 0]
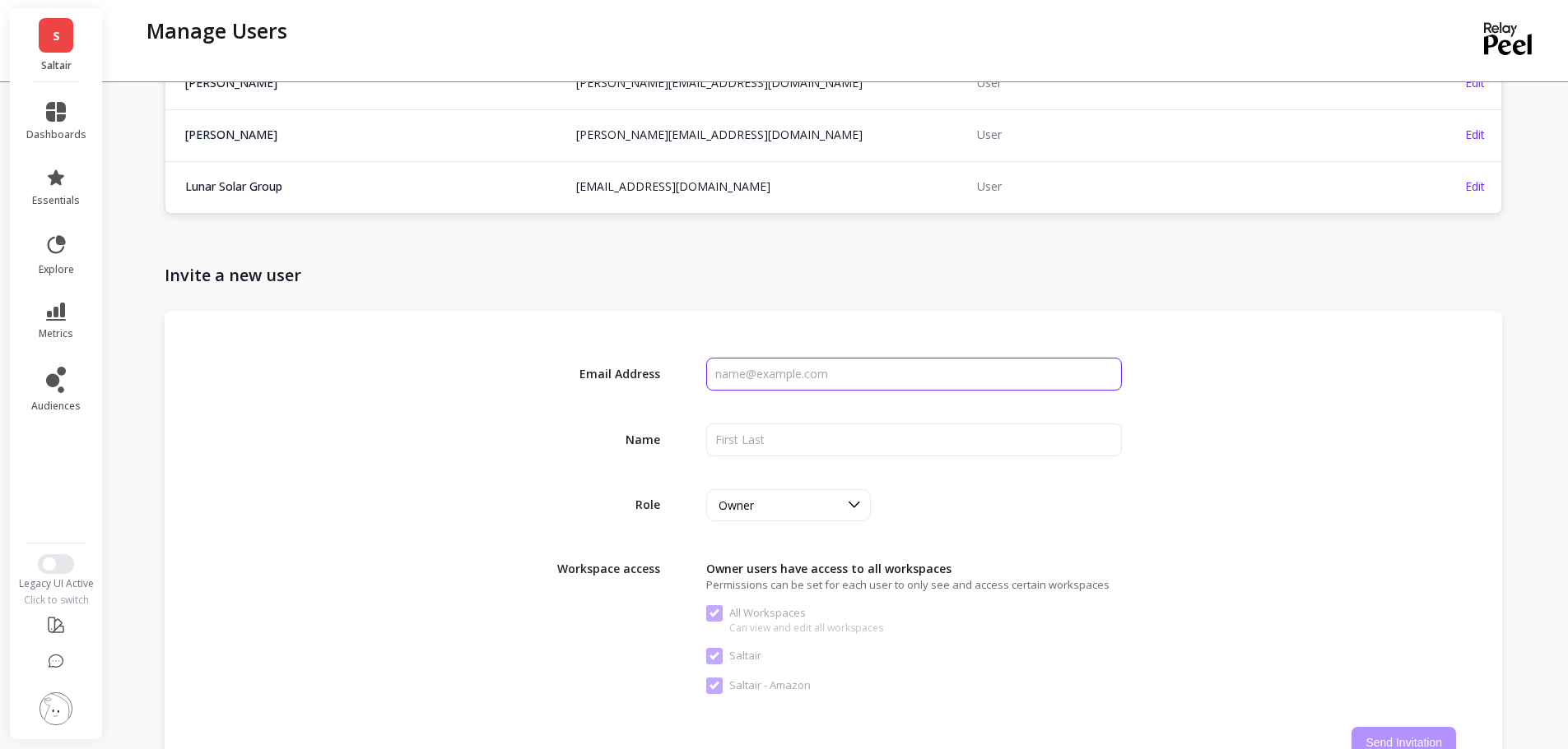
click at [863, 371] on input "input" at bounding box center [913, 374] width 415 height 33
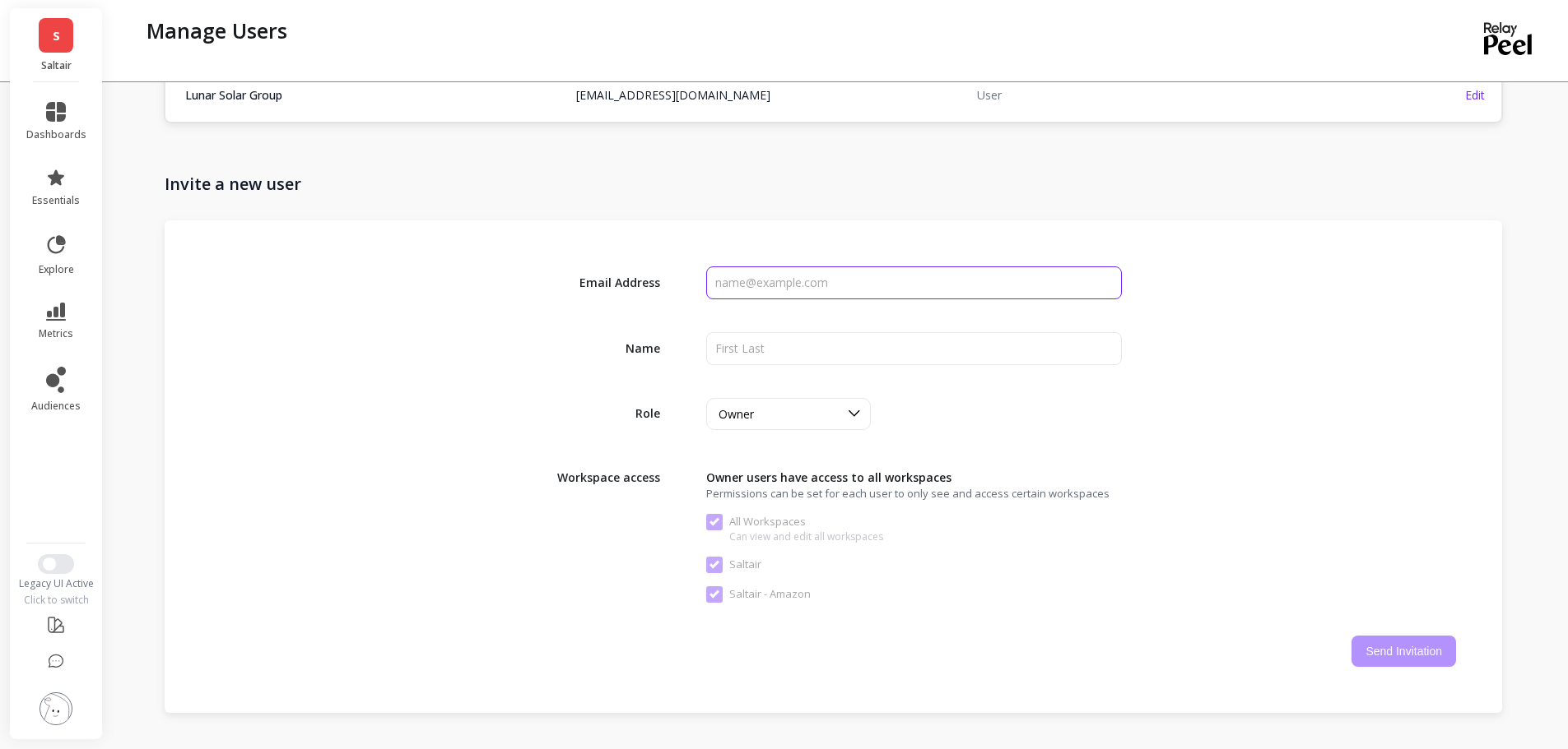
scroll to position [619, 0]
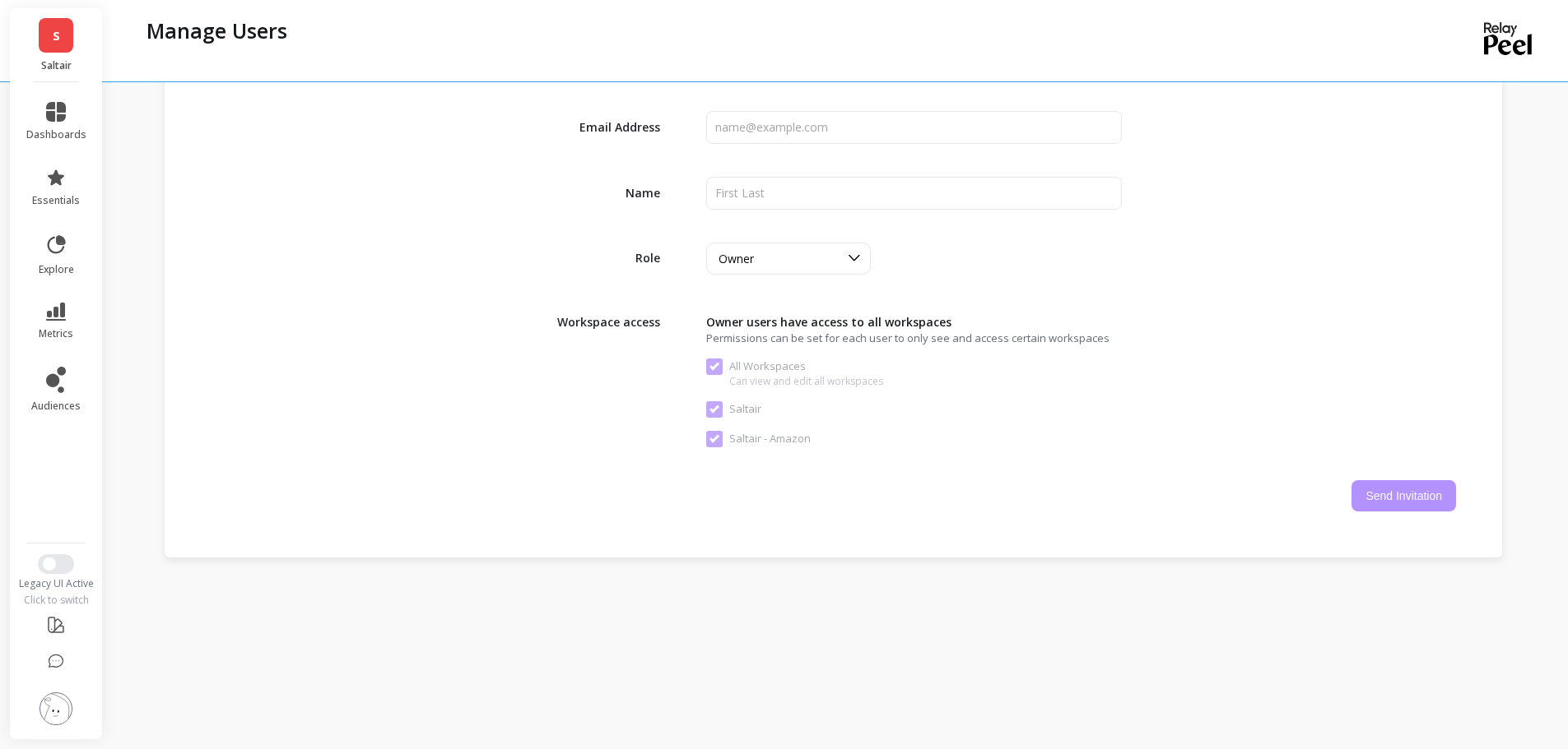
click at [830, 267] on div "Owner" at bounding box center [772, 259] width 132 height 19
click at [854, 142] on input "input" at bounding box center [913, 127] width 415 height 33
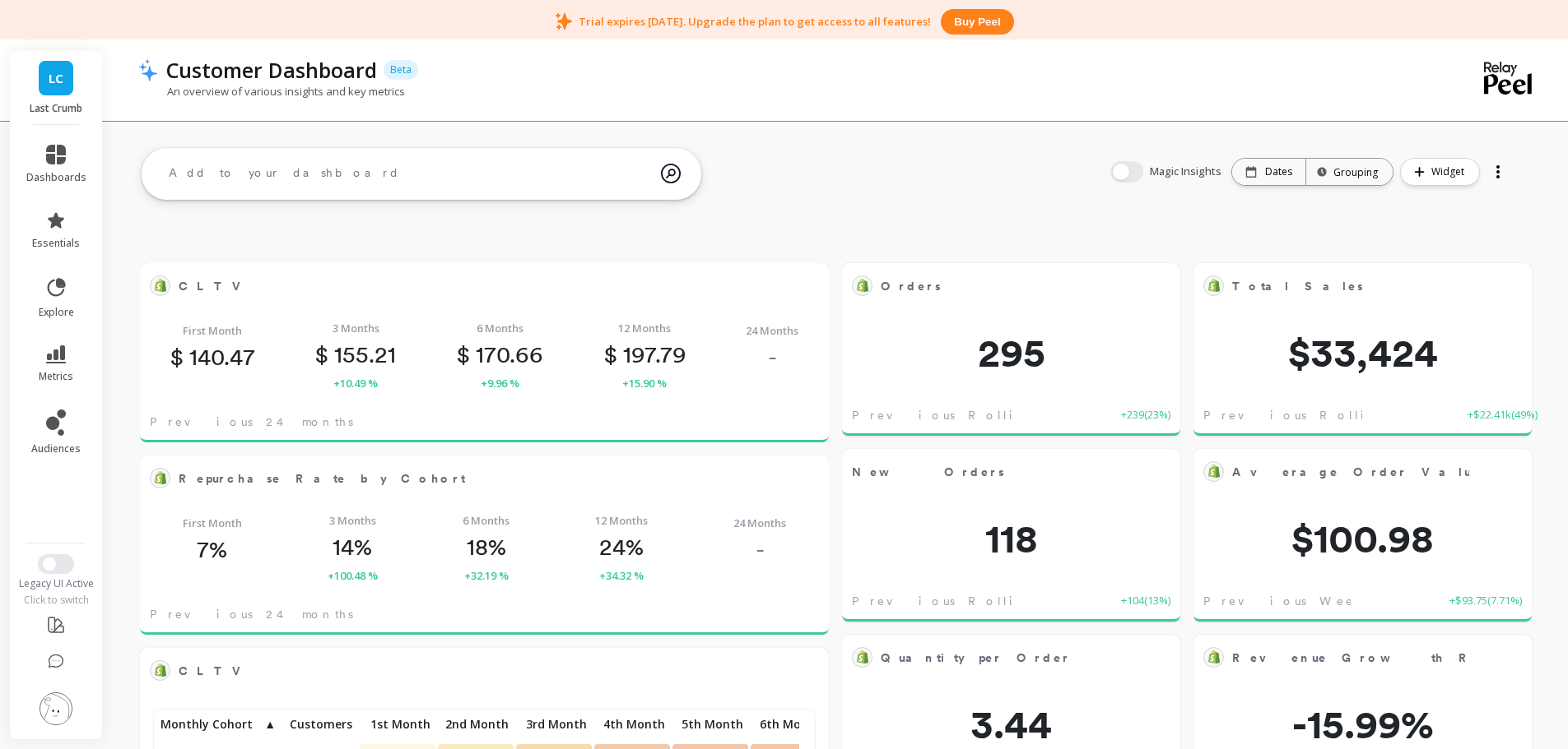
scroll to position [440, 630]
click at [60, 350] on icon at bounding box center [56, 354] width 20 height 18
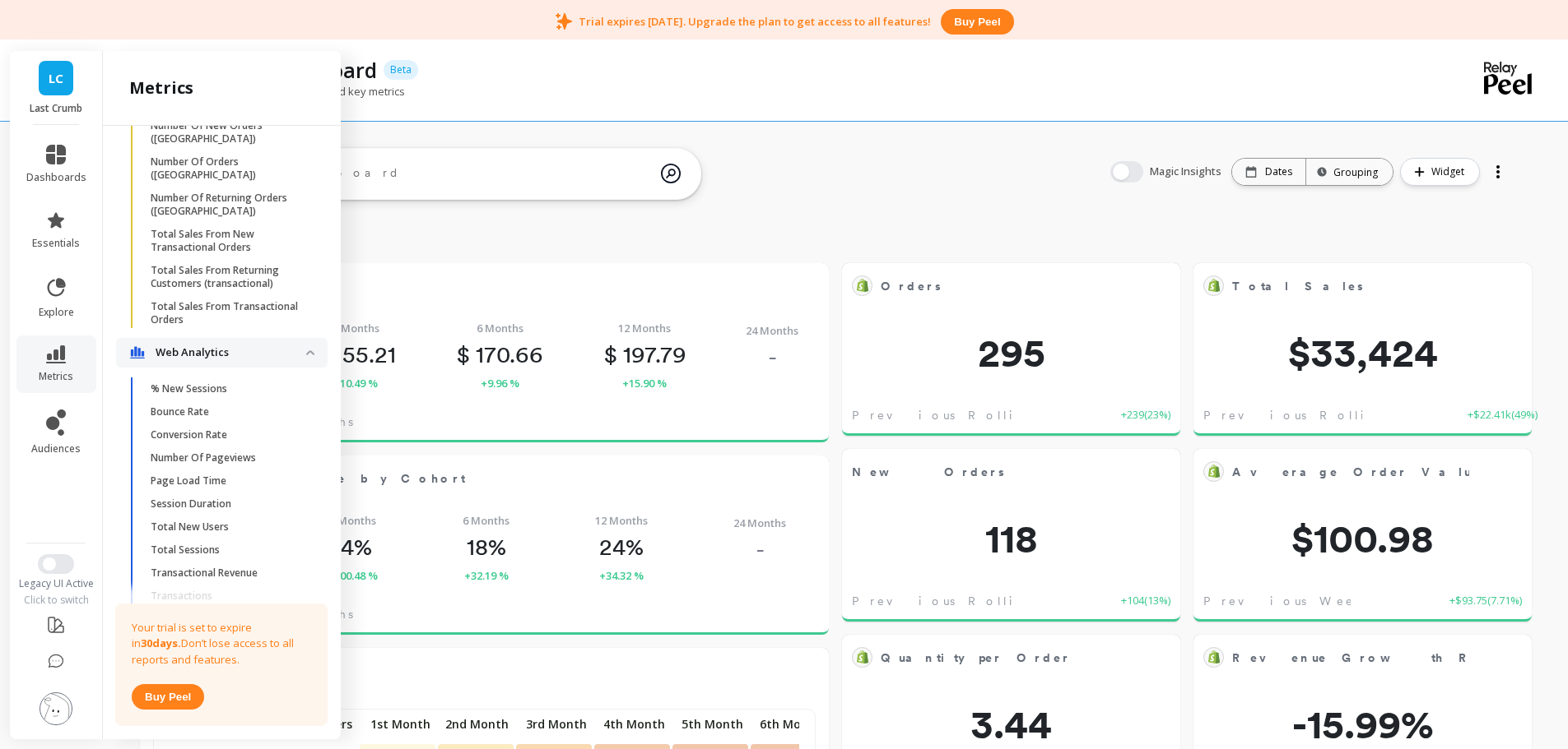
scroll to position [1808, 0]
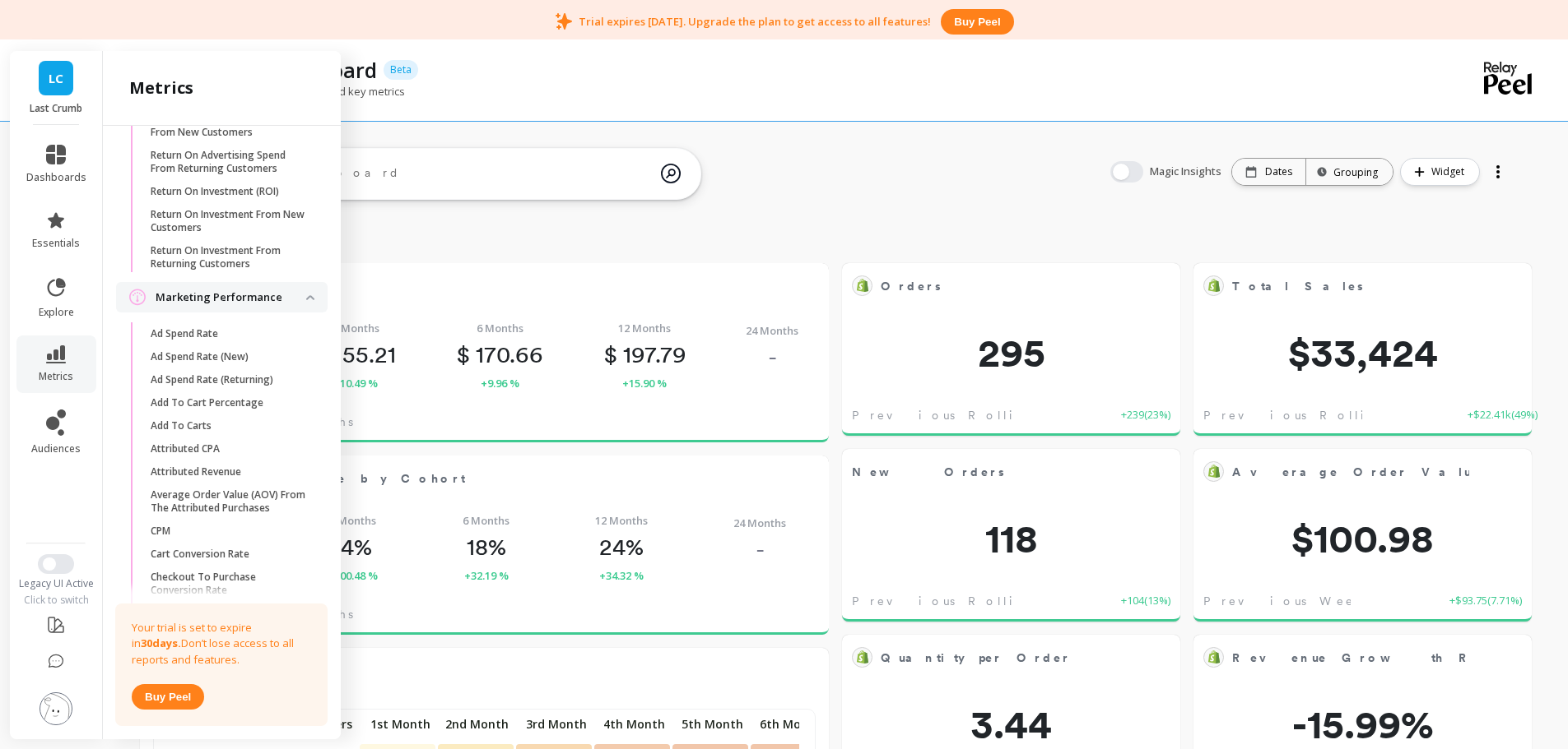
click at [189, 432] on p "Add To Carts" at bounding box center [180, 426] width 61 height 13
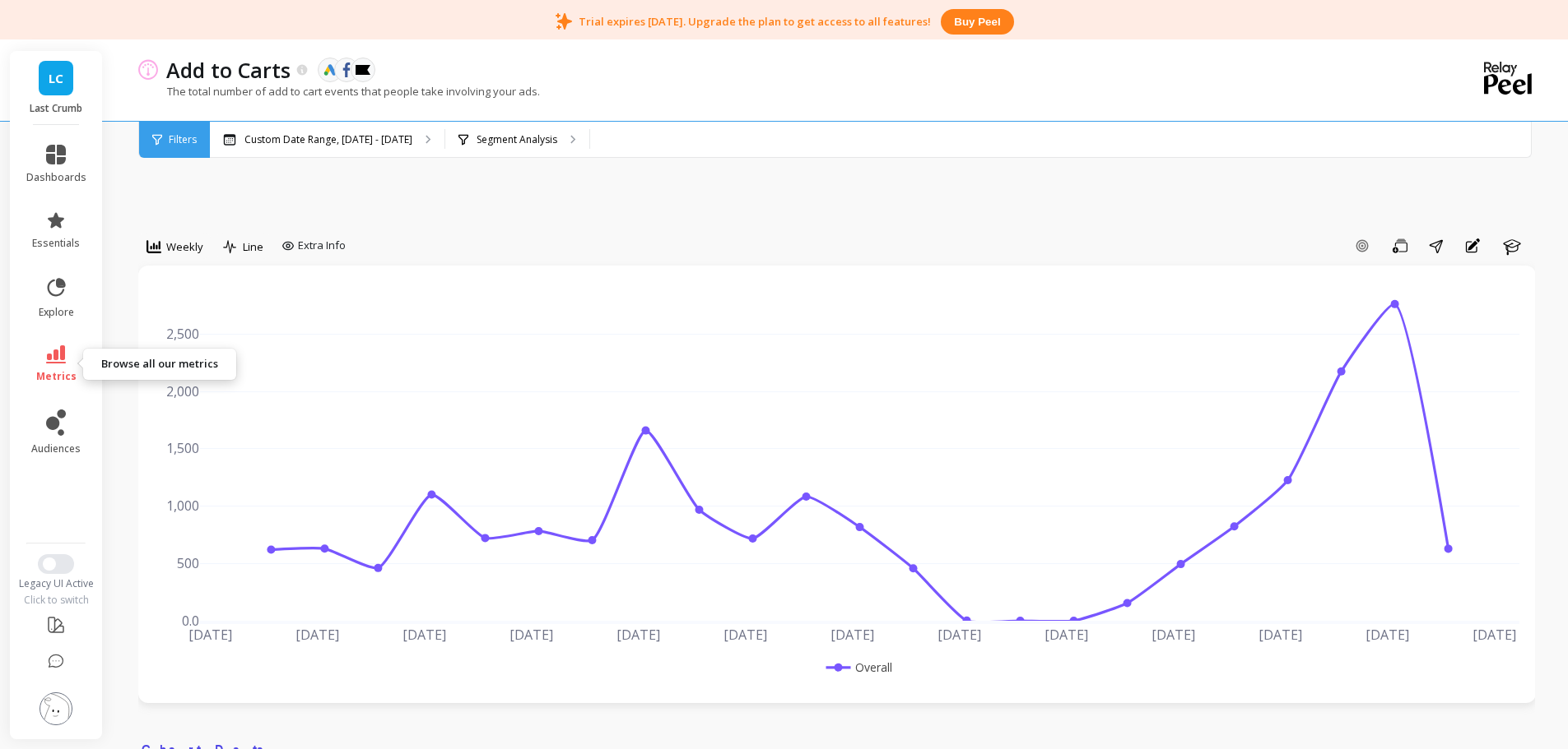
click at [65, 353] on icon at bounding box center [56, 354] width 20 height 18
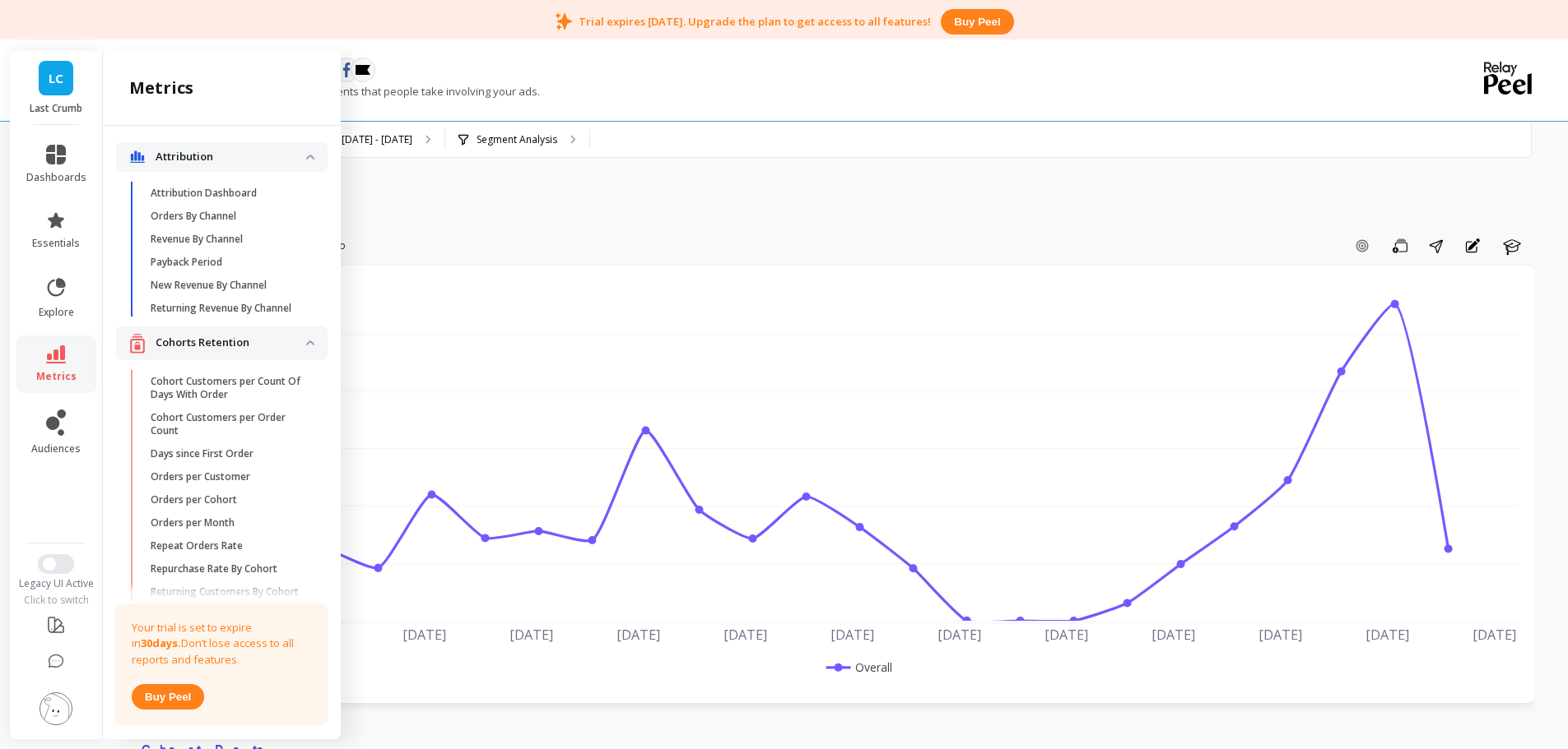
scroll to position [1808, 0]
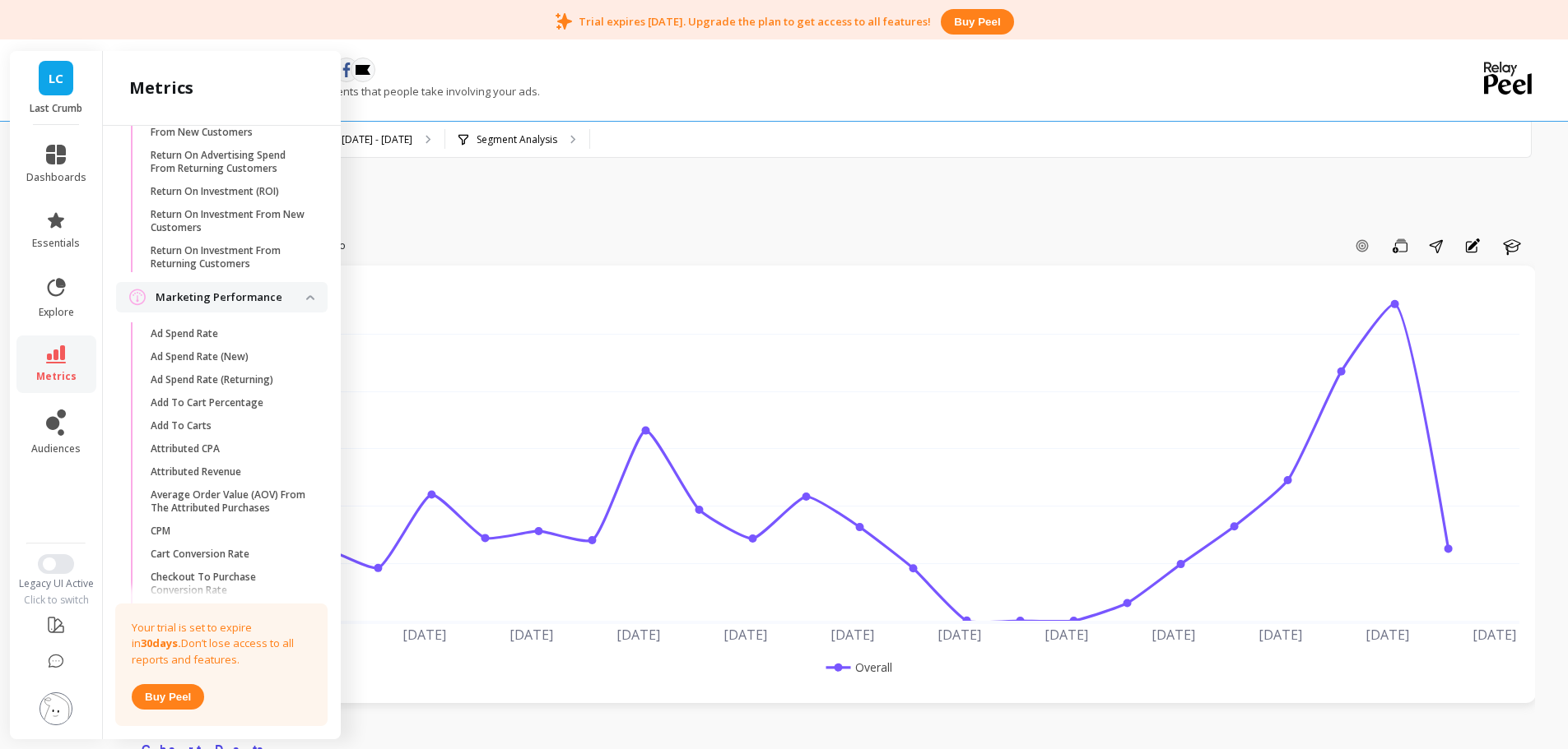
click at [232, 392] on link "Ad Spend Rate (Returning)" at bounding box center [235, 380] width 185 height 23
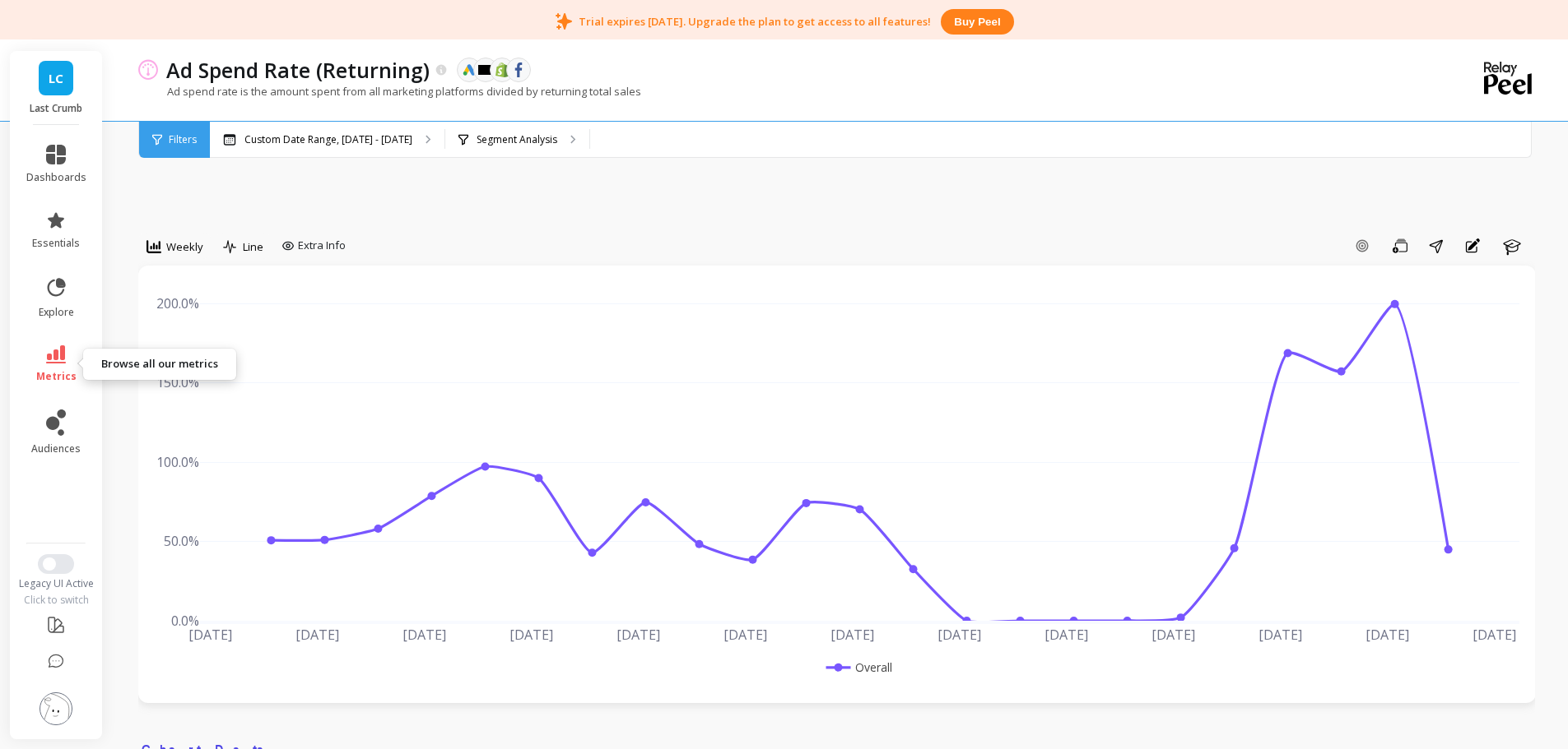
drag, startPoint x: 54, startPoint y: 360, endPoint x: 99, endPoint y: 374, distance: 47.1
click at [54, 360] on icon at bounding box center [56, 354] width 20 height 18
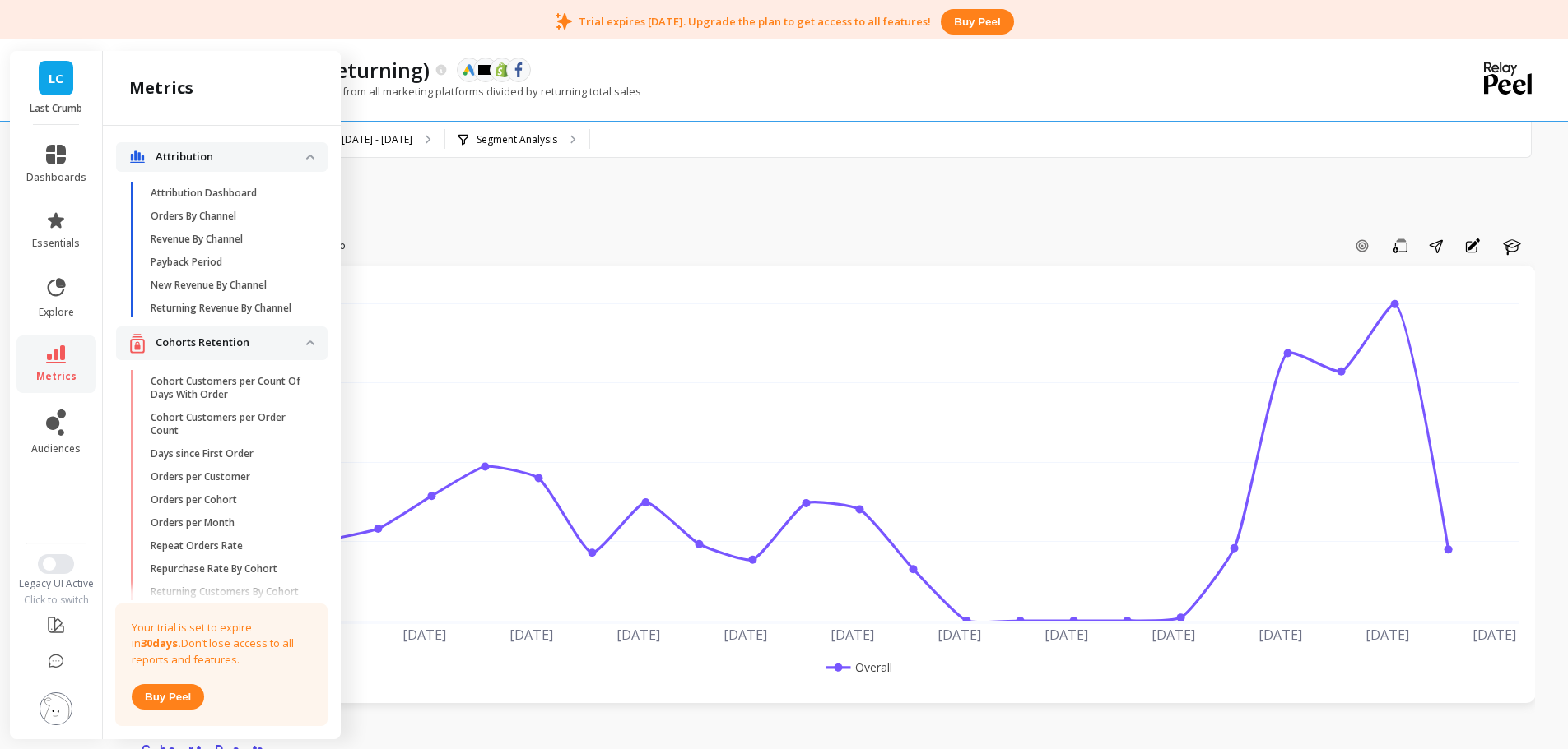
scroll to position [1808, 0]
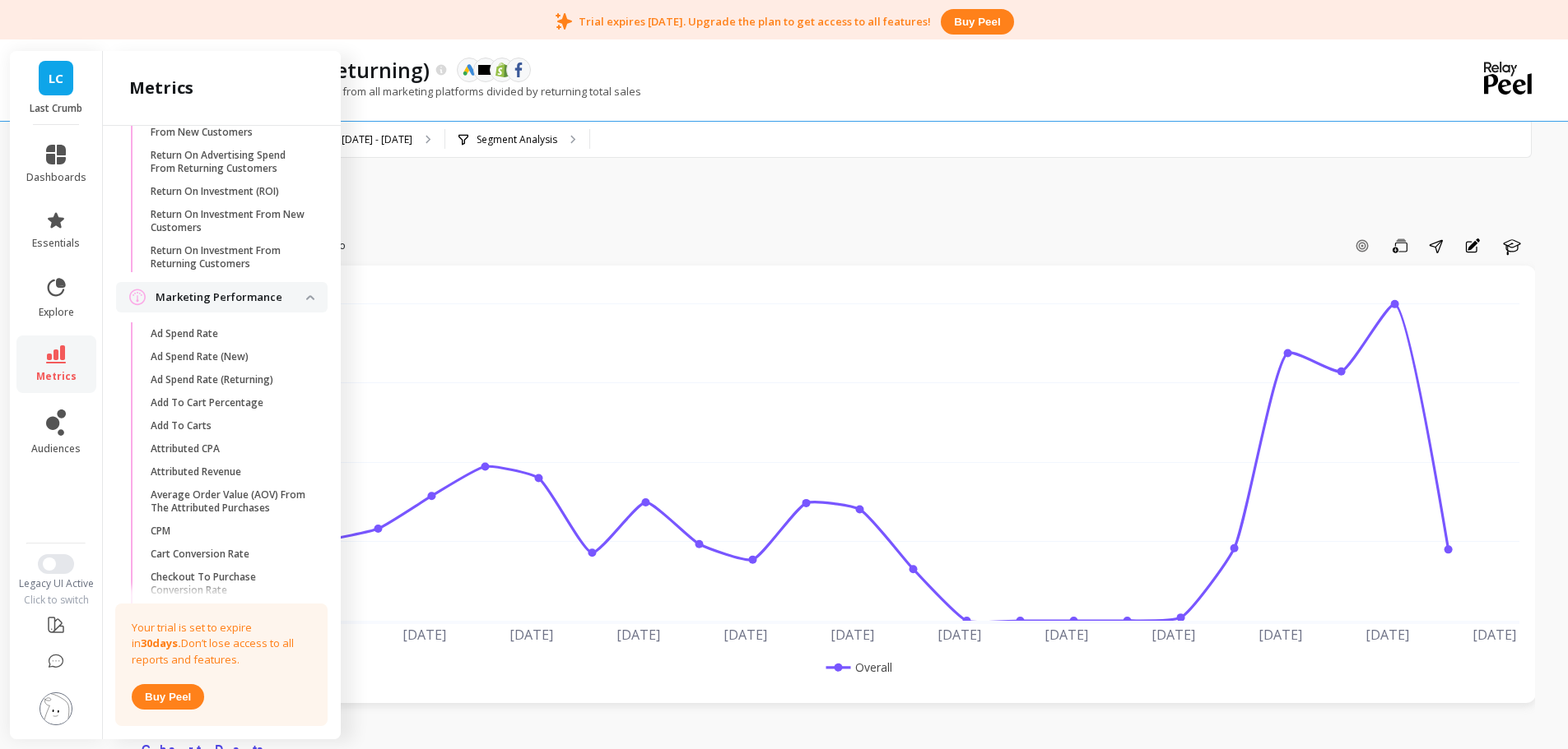
click at [218, 410] on p "Add To Cart Percentage" at bounding box center [206, 403] width 113 height 13
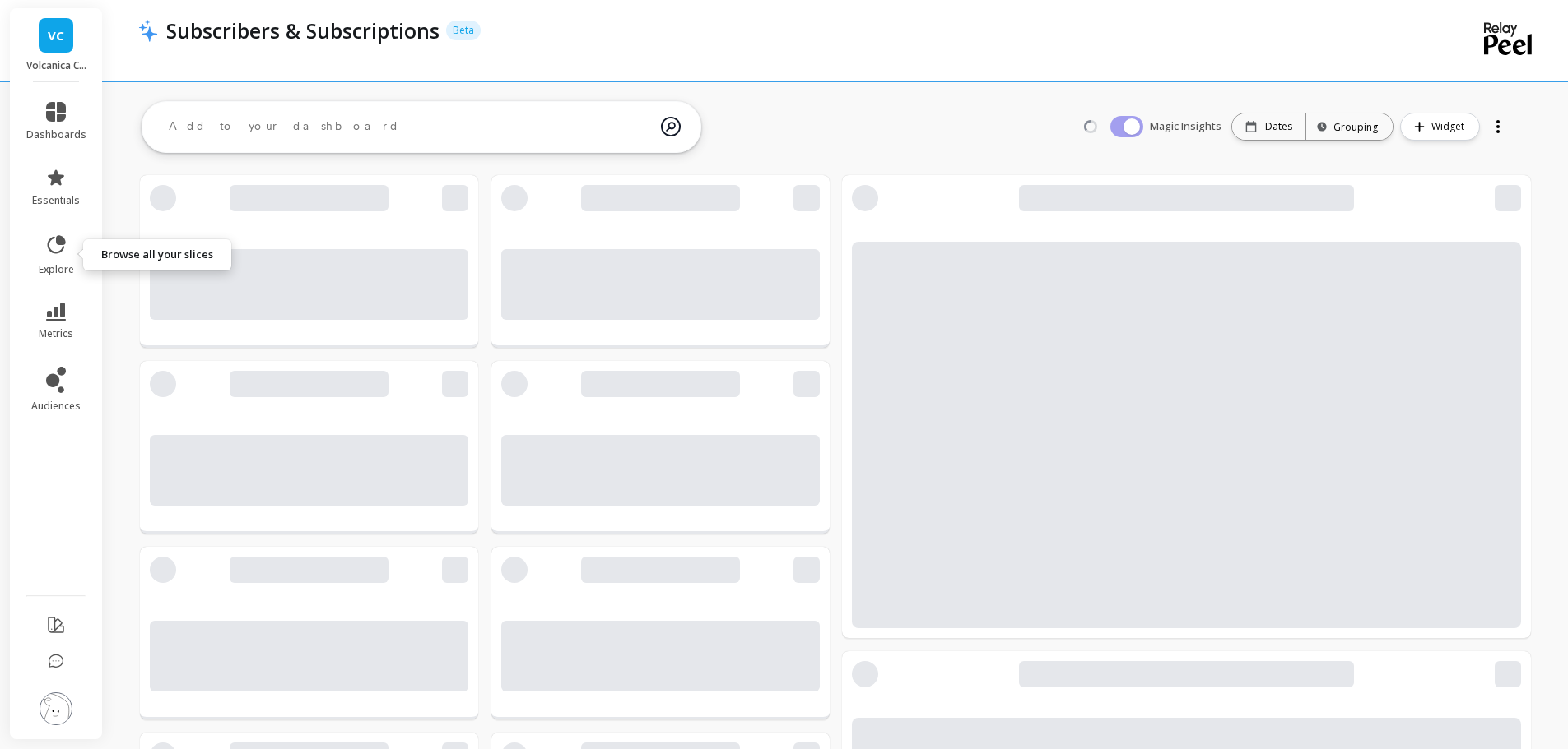
click at [56, 252] on icon at bounding box center [57, 244] width 18 height 18
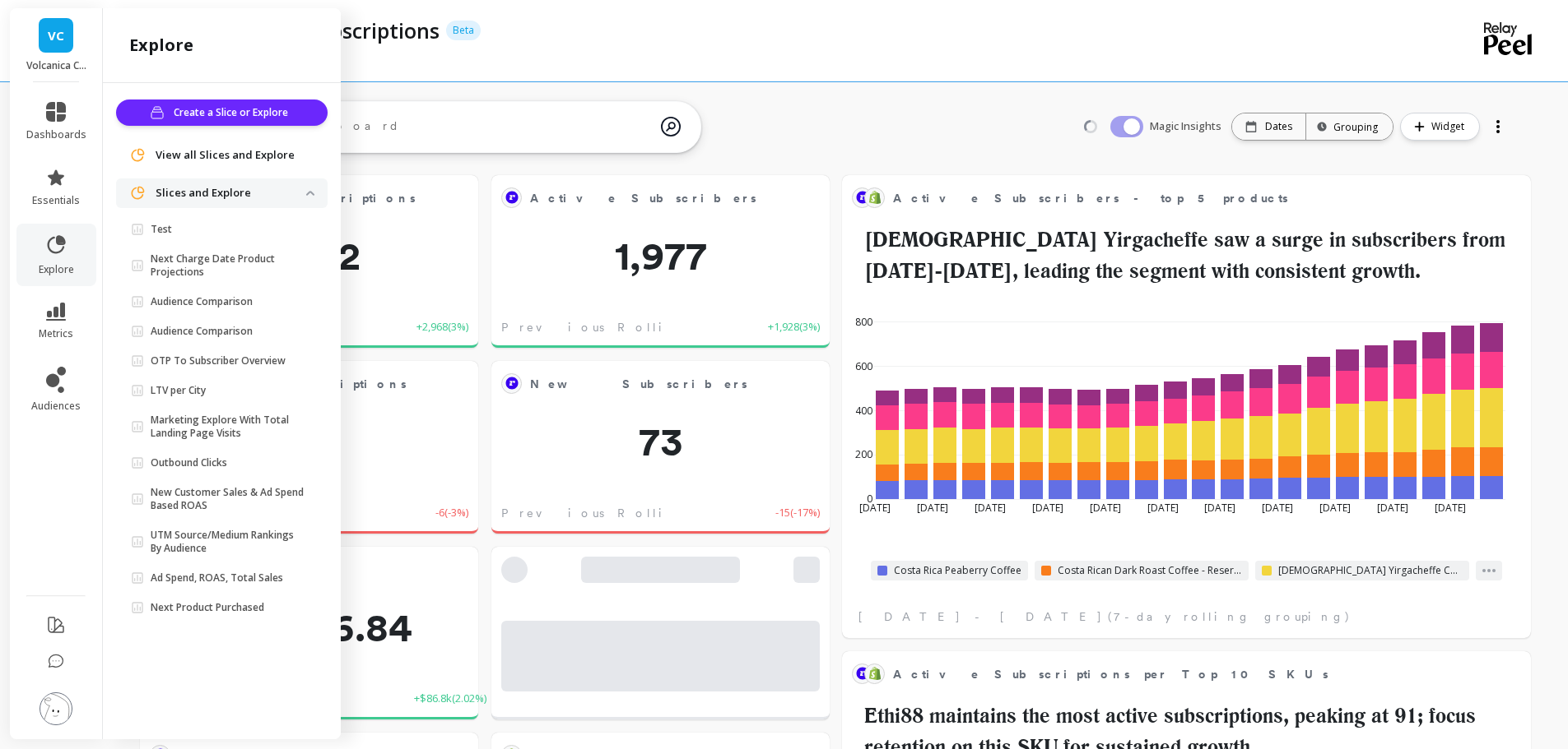
scroll to position [440, 630]
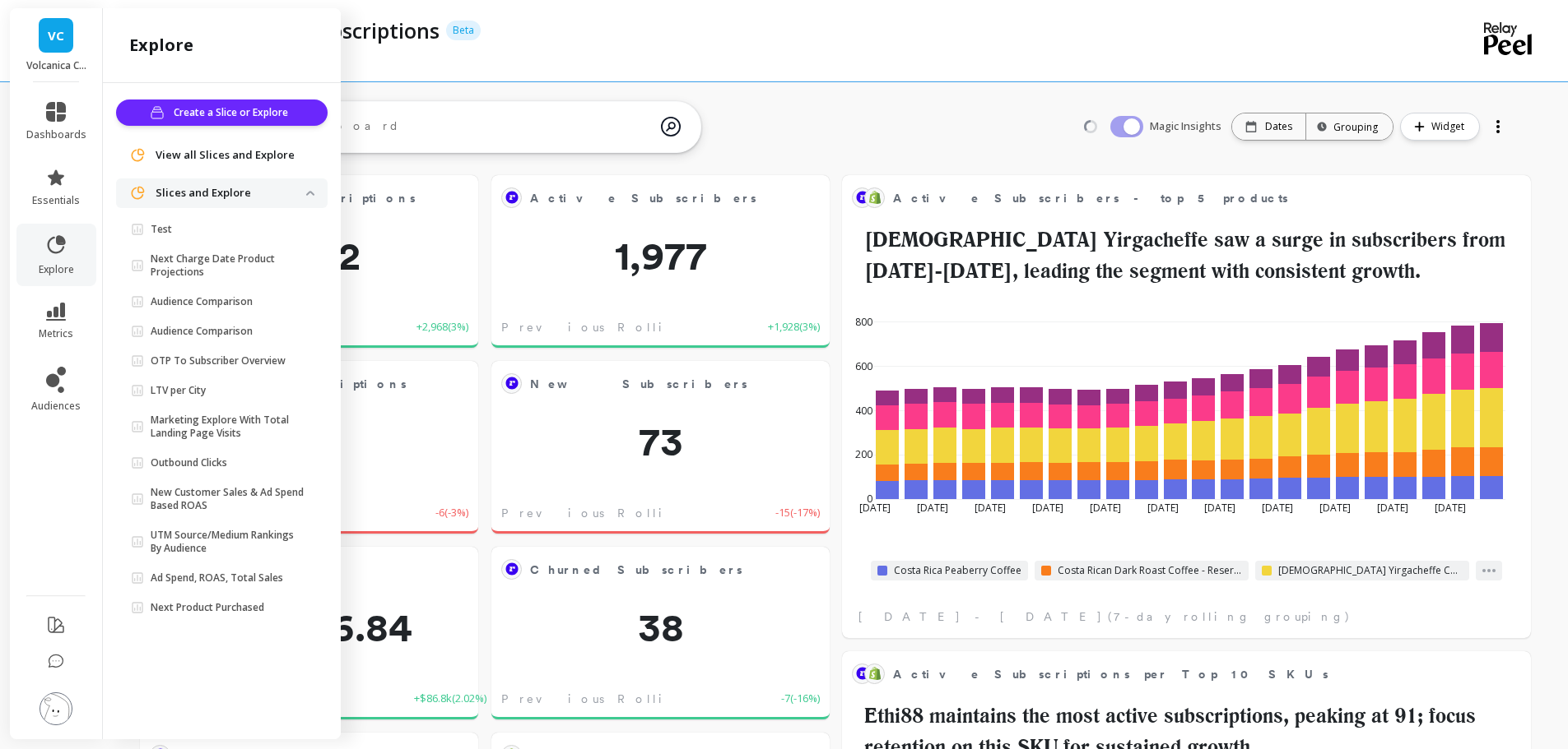
click at [215, 156] on span "View all Slices and Explore" at bounding box center [225, 155] width 139 height 16
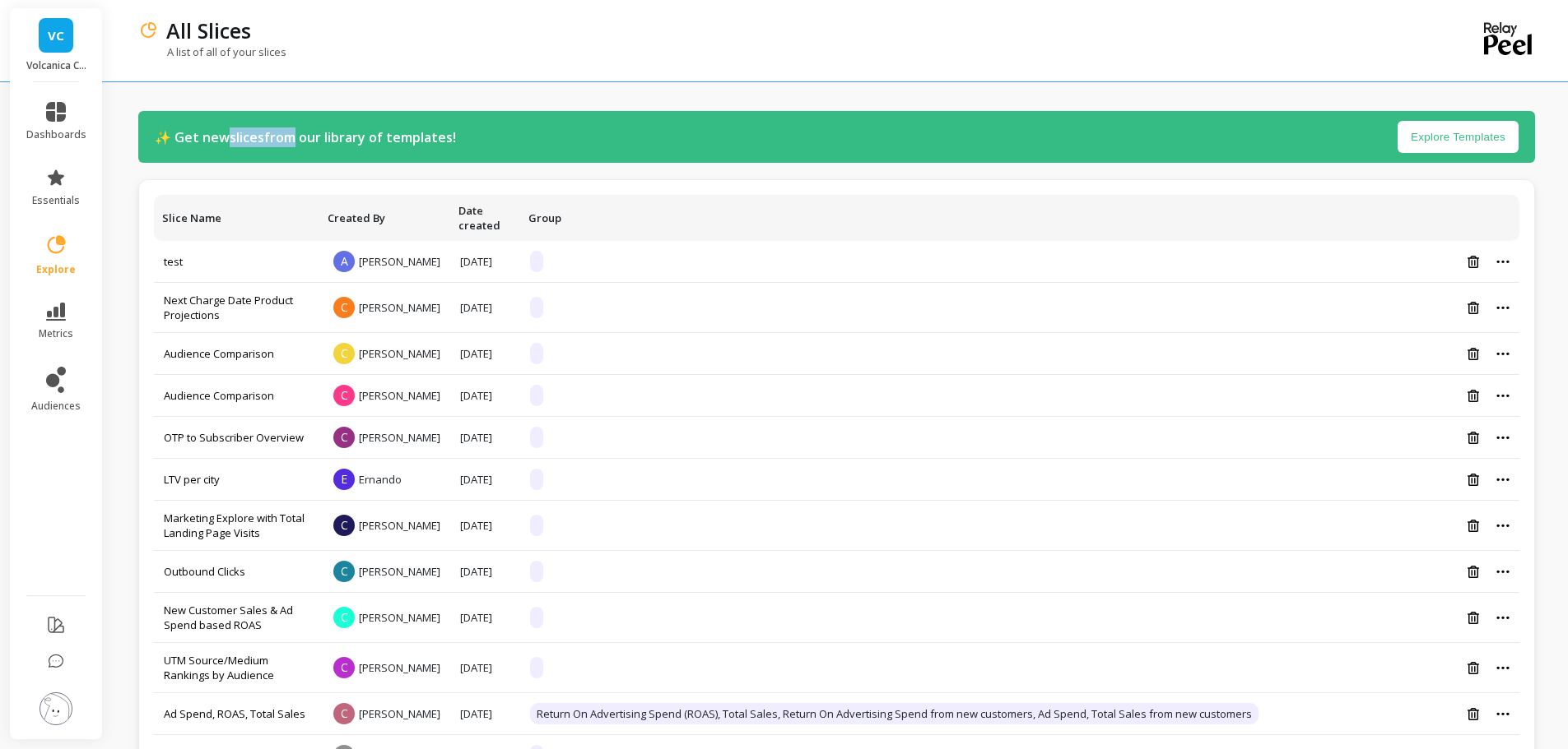
drag, startPoint x: 228, startPoint y: 145, endPoint x: 292, endPoint y: 141, distance: 64.1
click at [292, 141] on p "✨ Get new slices from our library of templates!" at bounding box center [305, 137] width 301 height 20
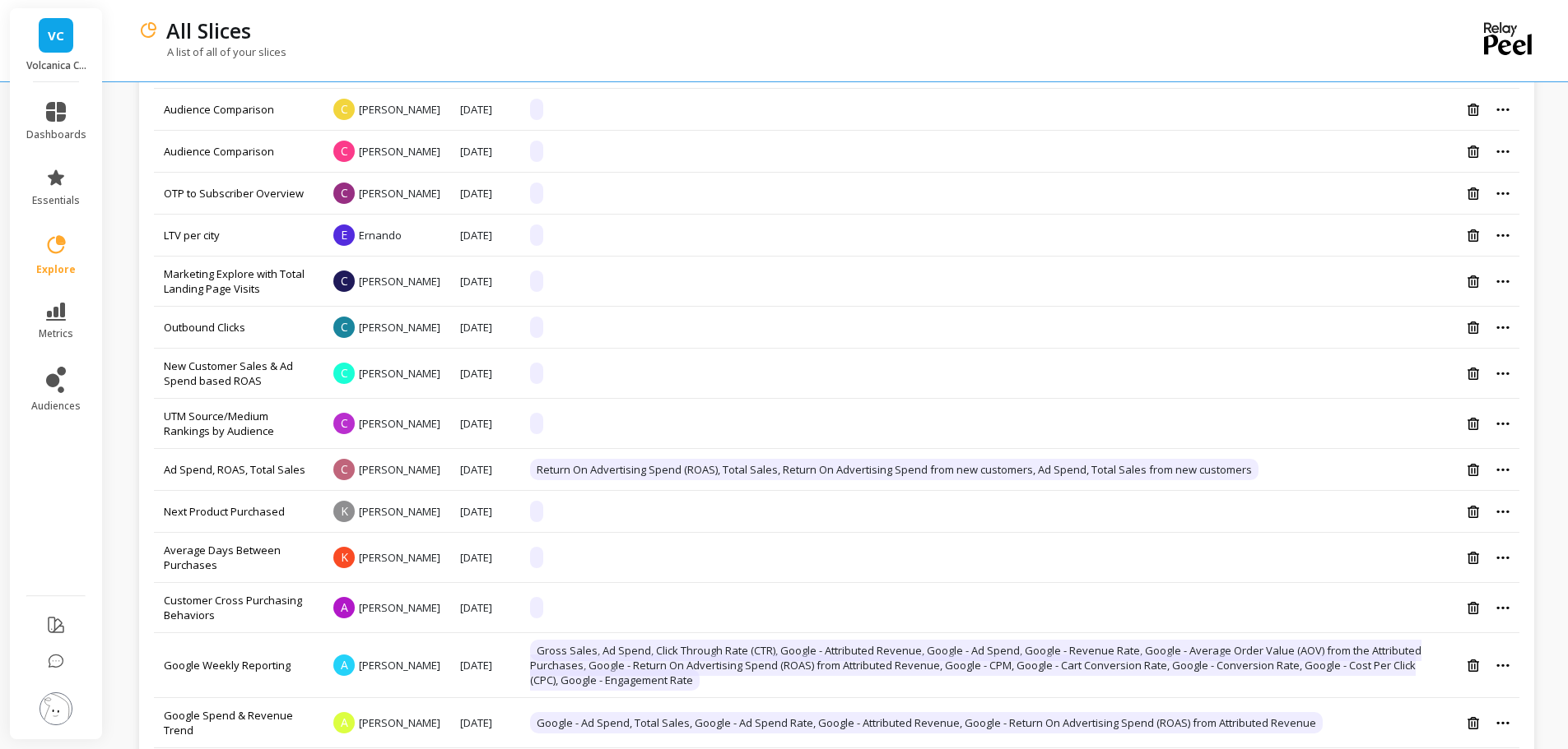
scroll to position [576, 0]
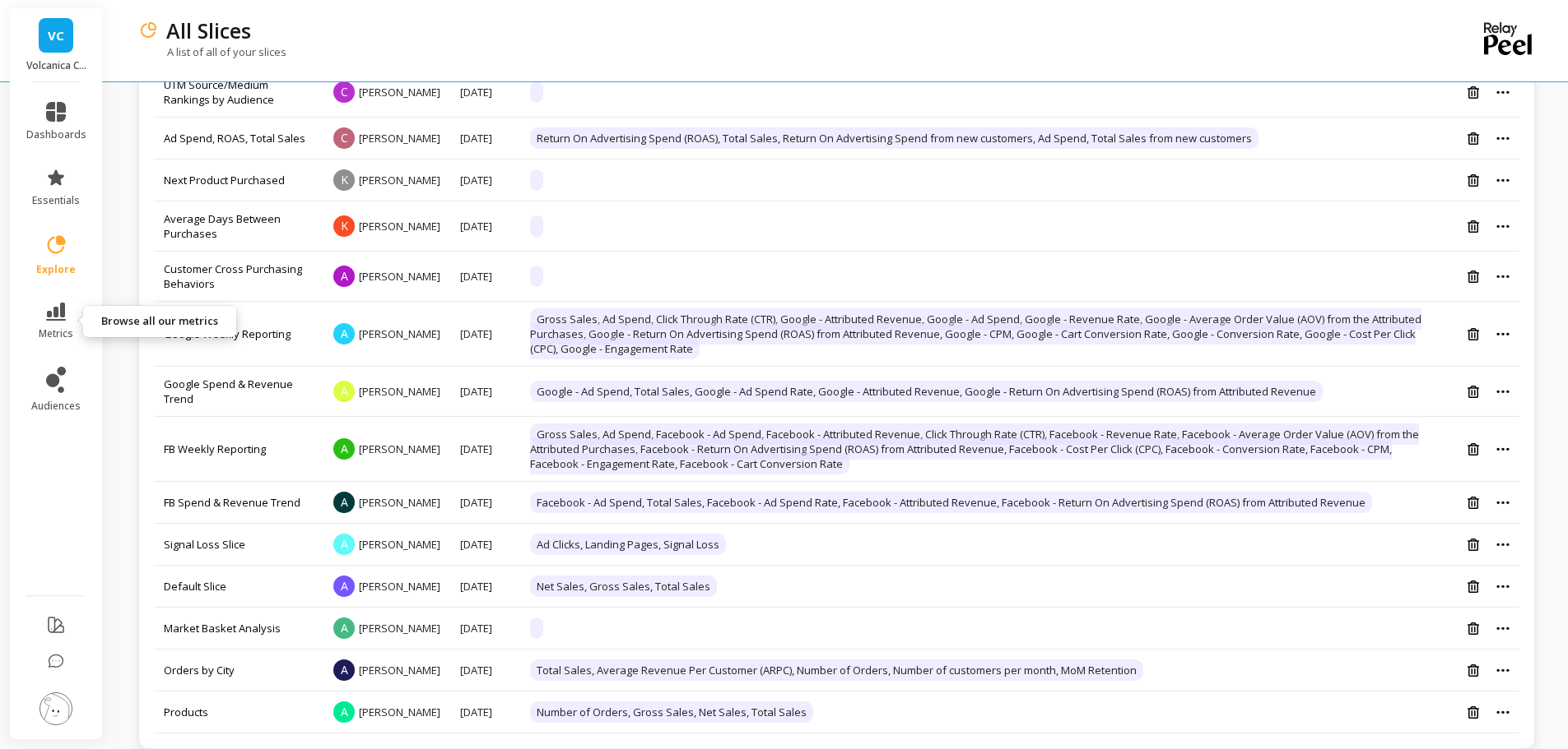
click at [61, 312] on icon at bounding box center [56, 311] width 20 height 18
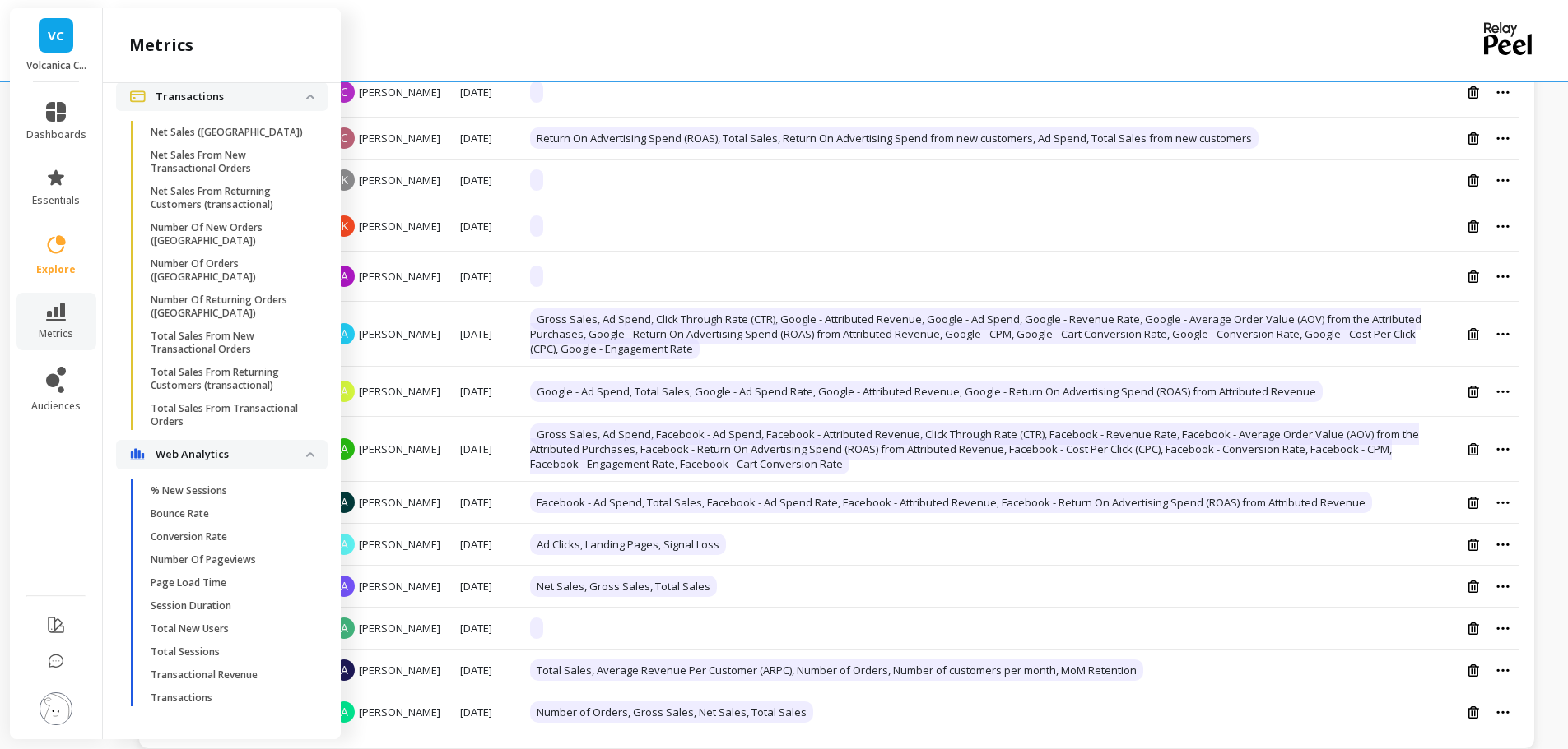
scroll to position [5046, 0]
click at [62, 184] on icon at bounding box center [56, 177] width 20 height 20
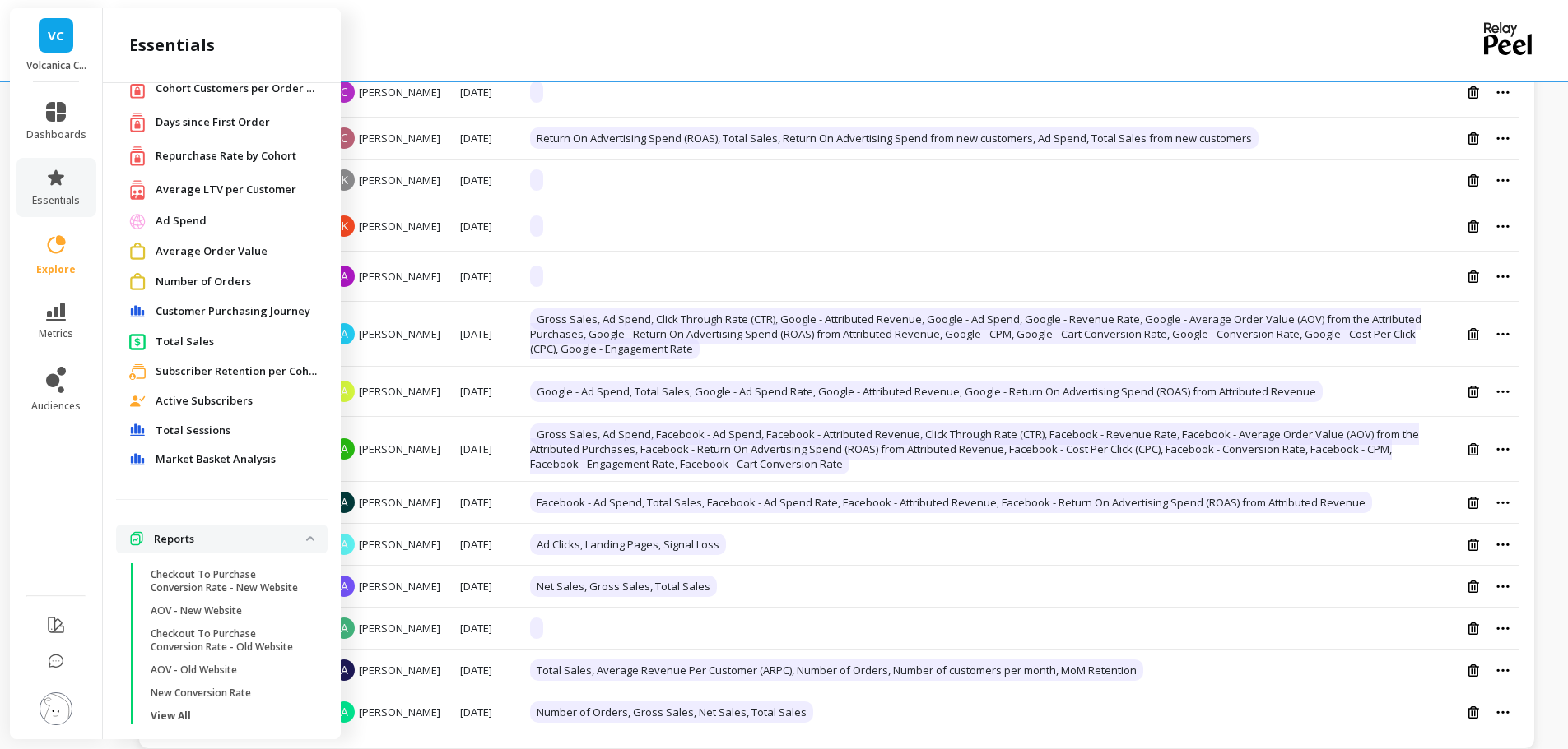
scroll to position [76, 0]
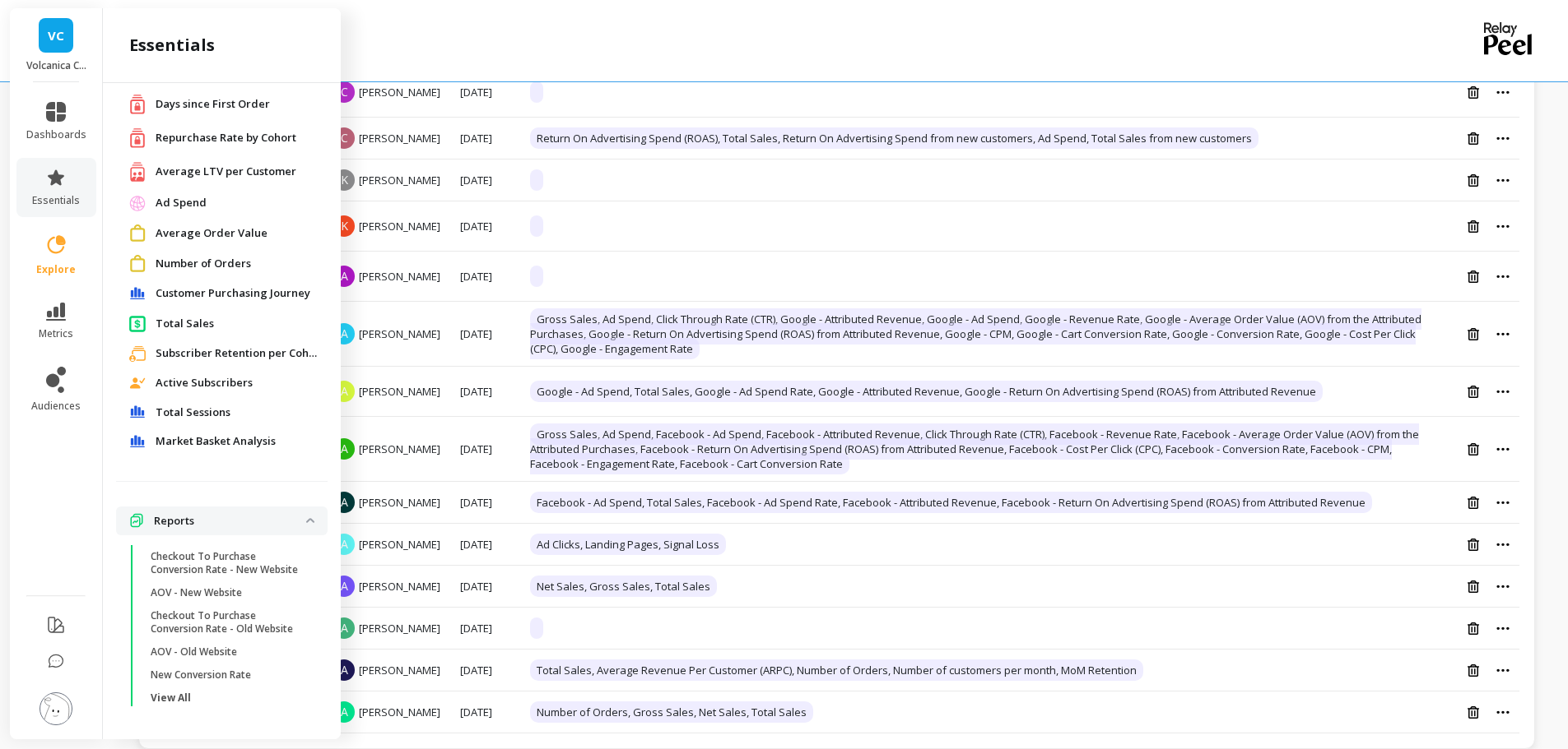
click at [181, 521] on p "Reports" at bounding box center [230, 521] width 152 height 16
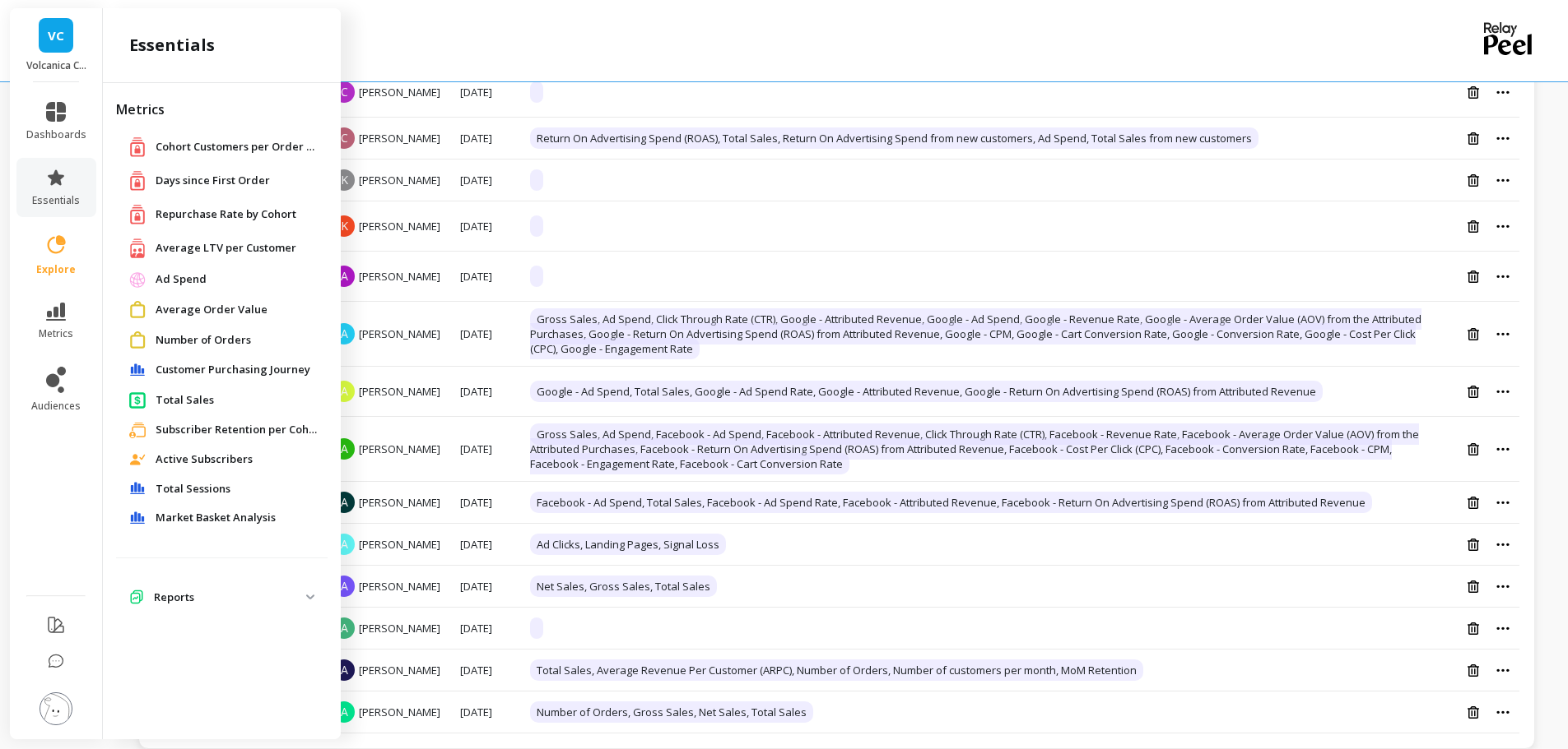
scroll to position [0, 0]
click at [176, 602] on p "Reports" at bounding box center [230, 598] width 152 height 16
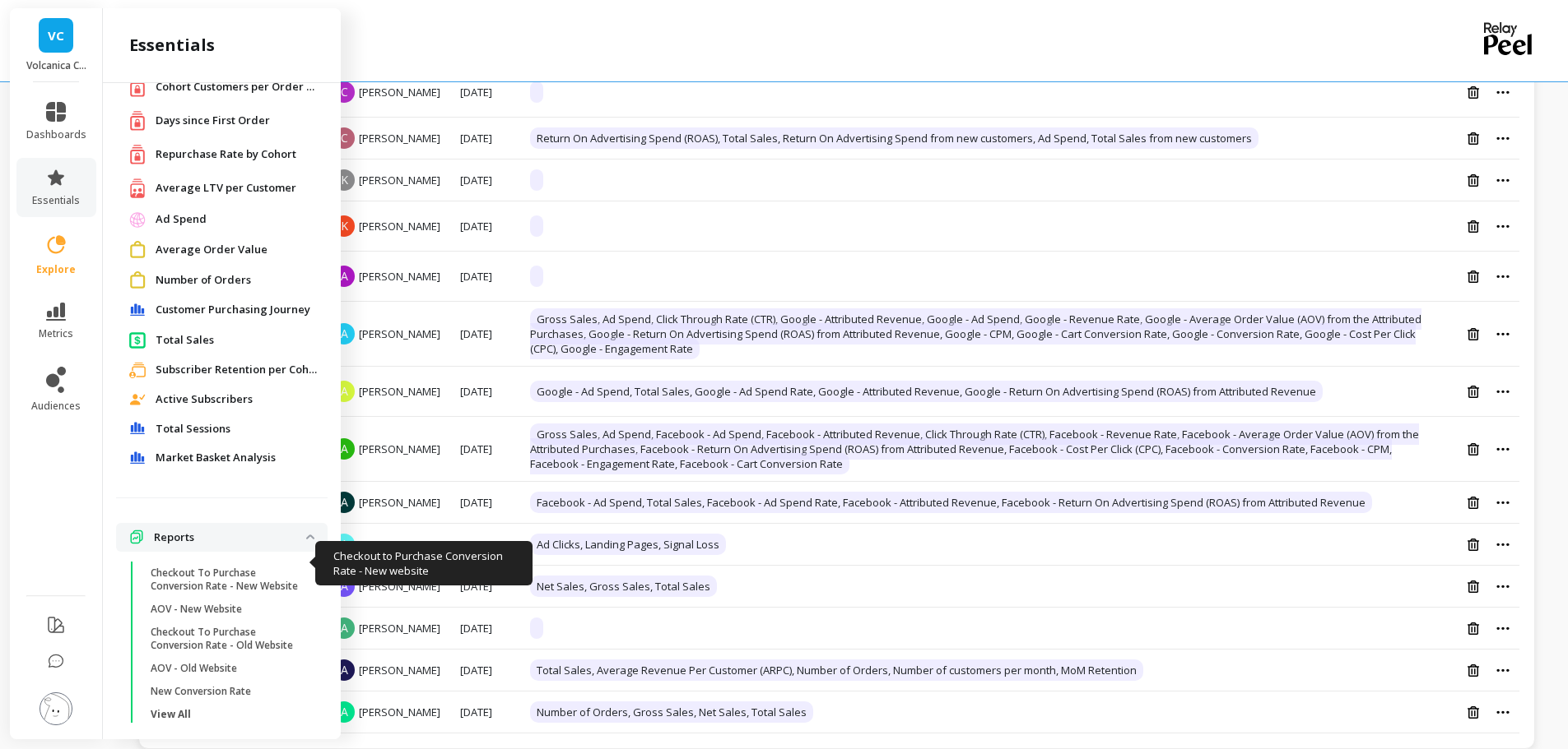
scroll to position [76, 0]
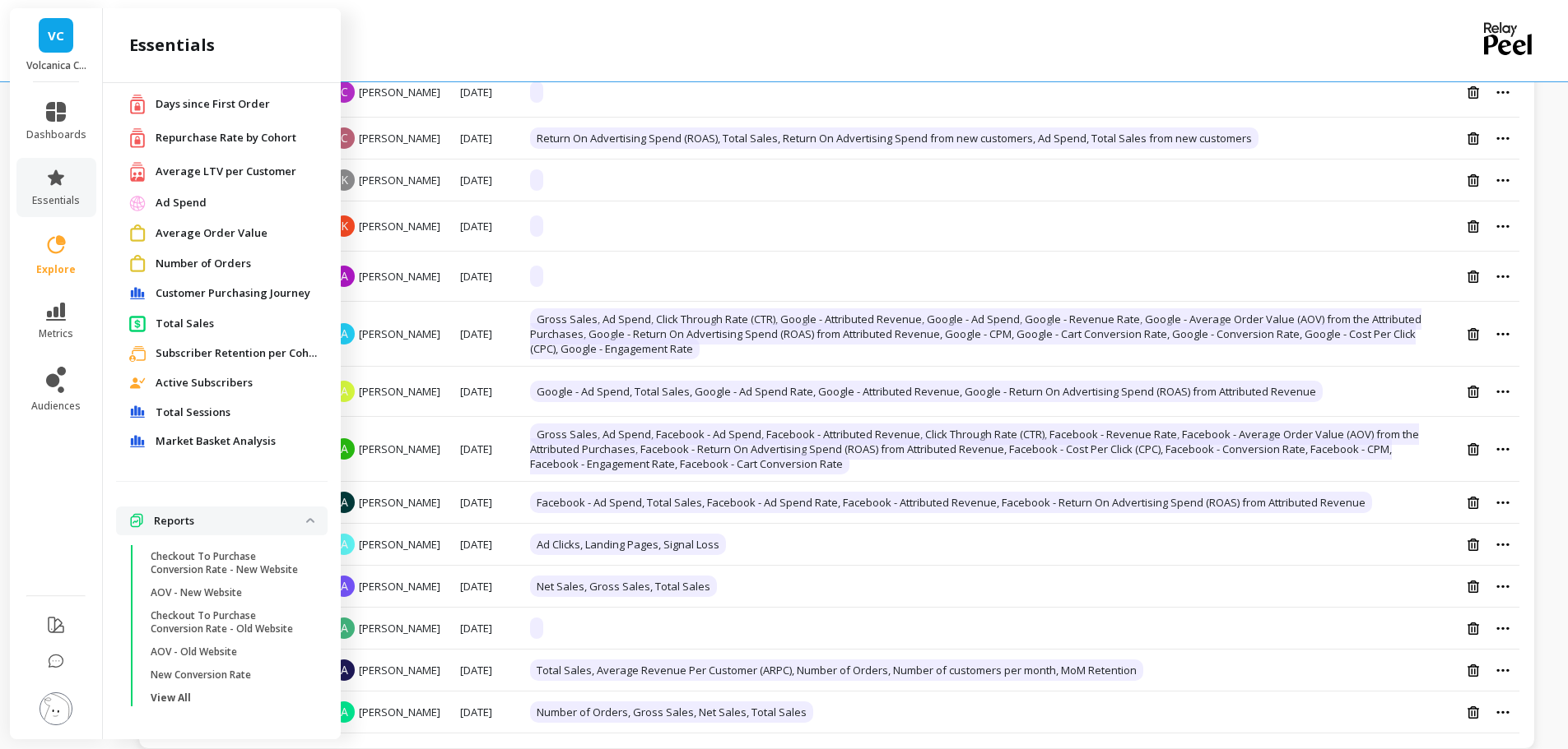
click at [177, 702] on p "View All" at bounding box center [170, 699] width 40 height 13
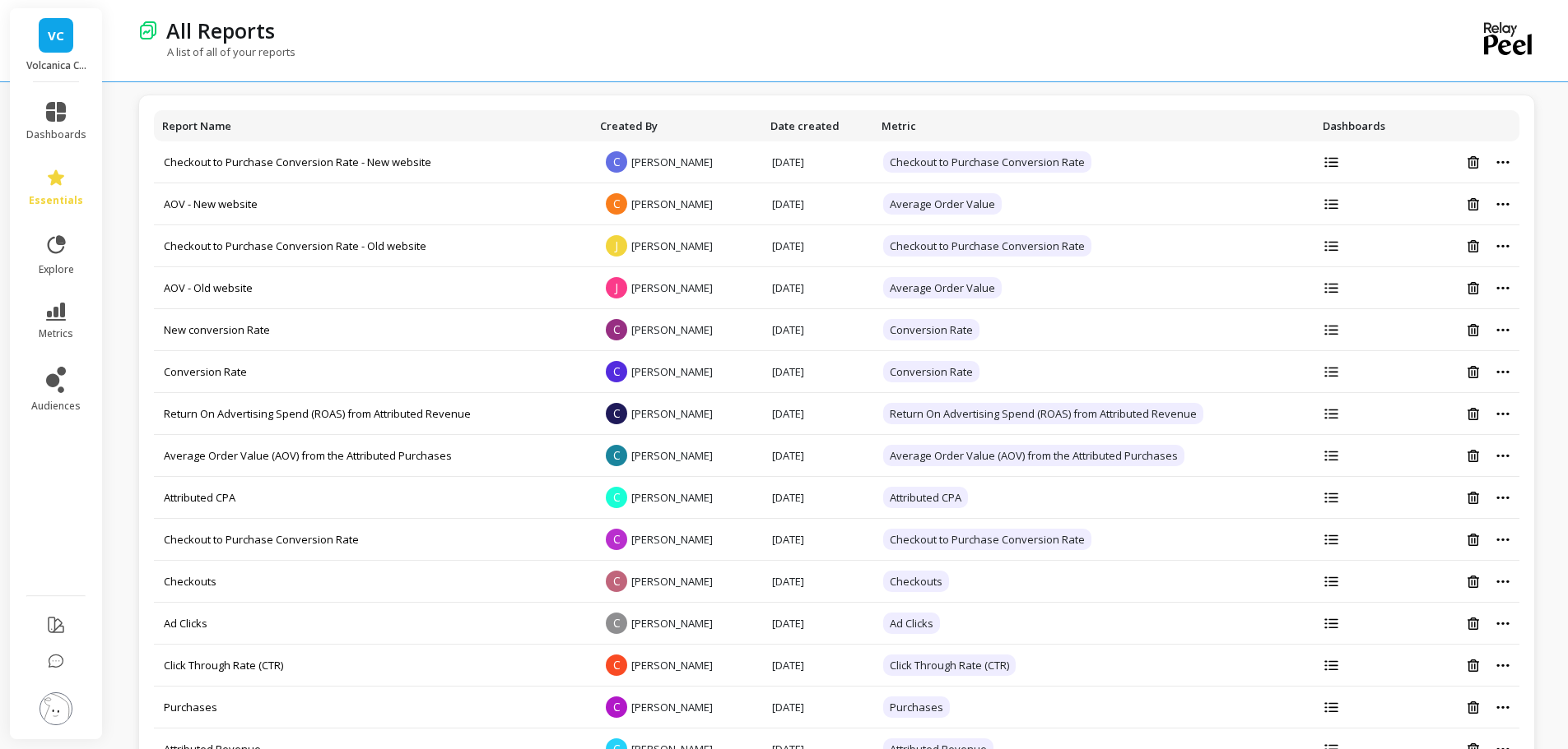
click at [1331, 163] on icon at bounding box center [1331, 162] width 14 height 11
click at [1332, 245] on icon at bounding box center [1331, 245] width 14 height 11
drag, startPoint x: 1495, startPoint y: 169, endPoint x: 1503, endPoint y: 165, distance: 8.9
click at [1496, 168] on td at bounding box center [1468, 163] width 103 height 42
click at [1503, 165] on div at bounding box center [1468, 163] width 83 height 14
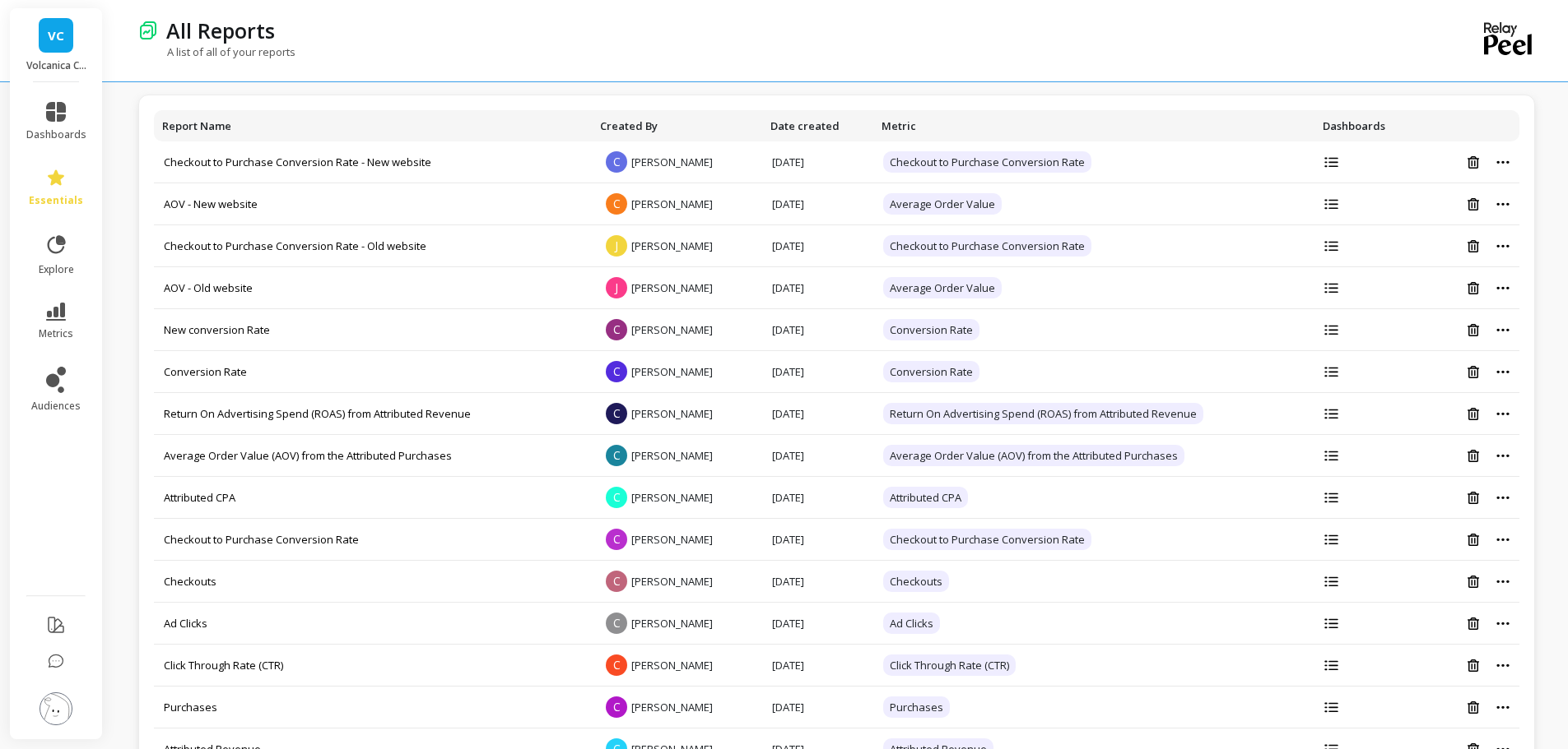
click at [1507, 162] on icon at bounding box center [1503, 162] width 13 height 3
click at [1064, 61] on div "A list of all of your reports" at bounding box center [770, 60] width 1262 height 31
